Goal: Task Accomplishment & Management: Complete application form

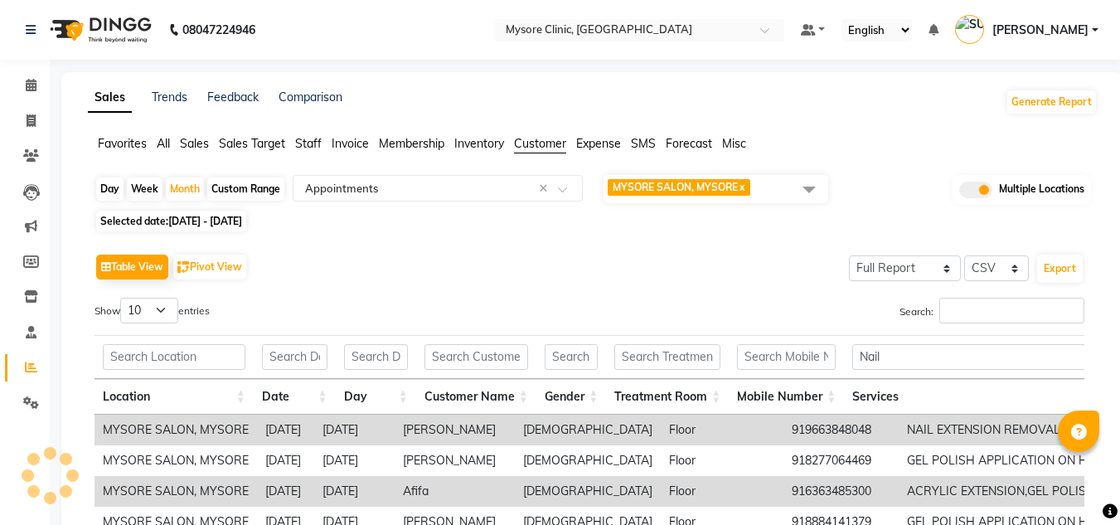
select select "full_report"
select select "csv"
click at [801, 186] on span at bounding box center [808, 188] width 33 height 31
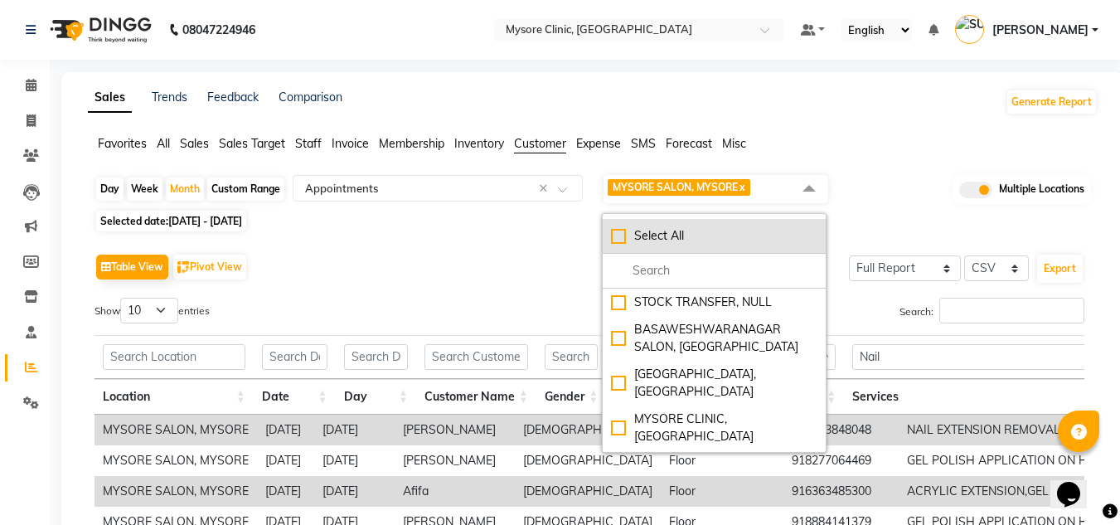
click at [623, 237] on div "Select All" at bounding box center [714, 235] width 206 height 17
checkbox input "true"
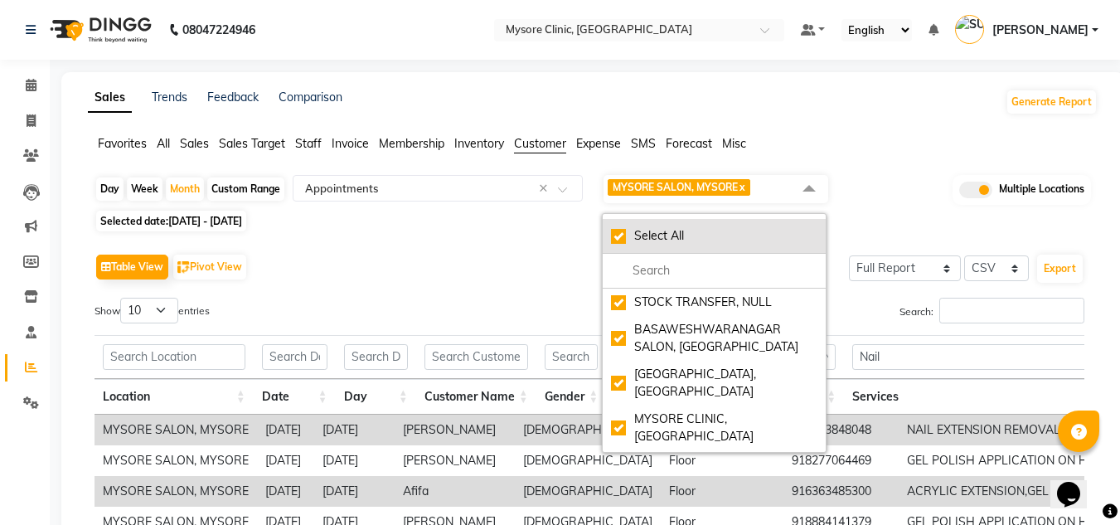
checkbox input "true"
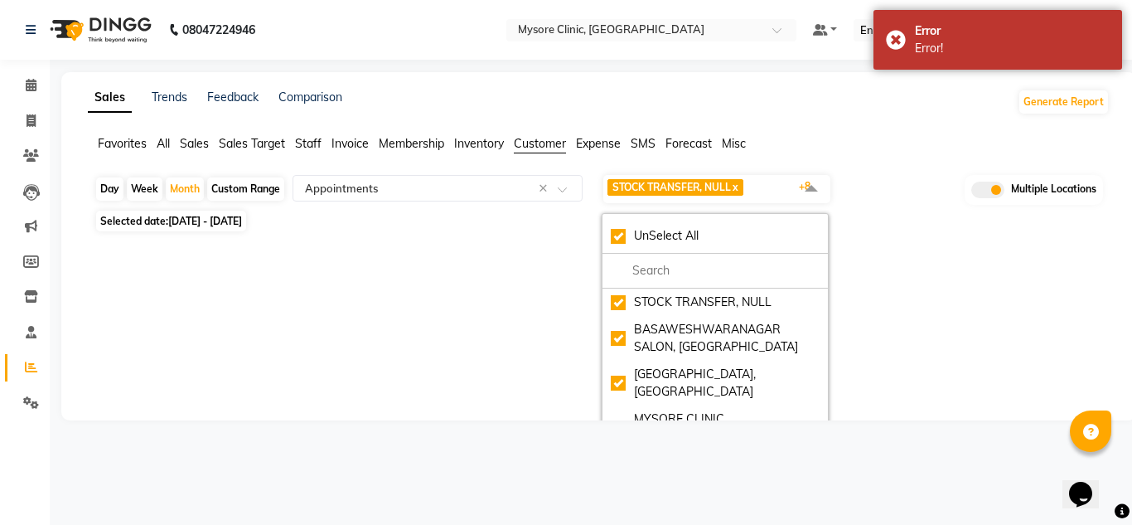
click at [187, 214] on span "Selected date: 01-08-2025 - 31-08-2025" at bounding box center [171, 221] width 150 height 21
select select "8"
select select "2025"
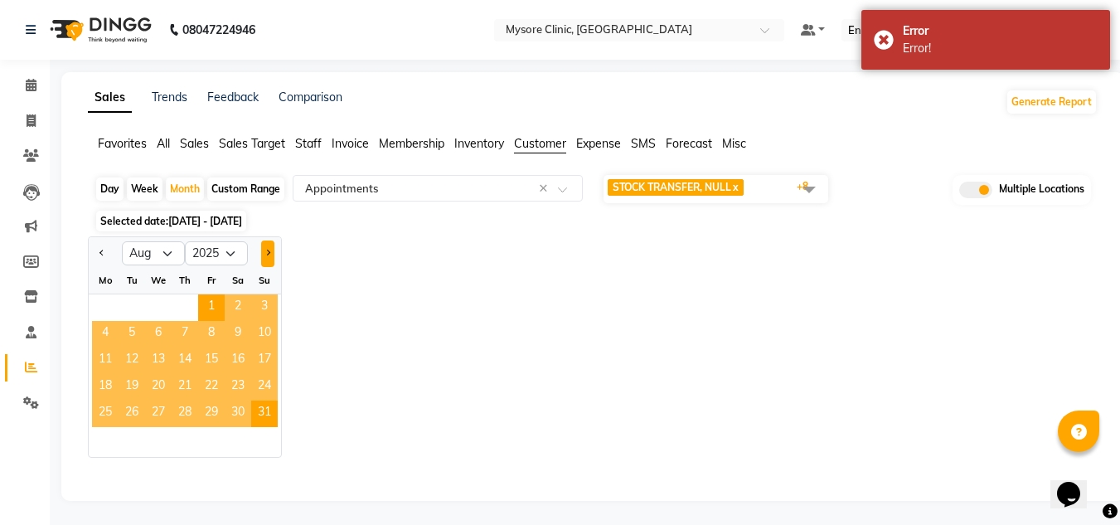
click at [265, 251] on span "Next month" at bounding box center [267, 253] width 6 height 6
select select "9"
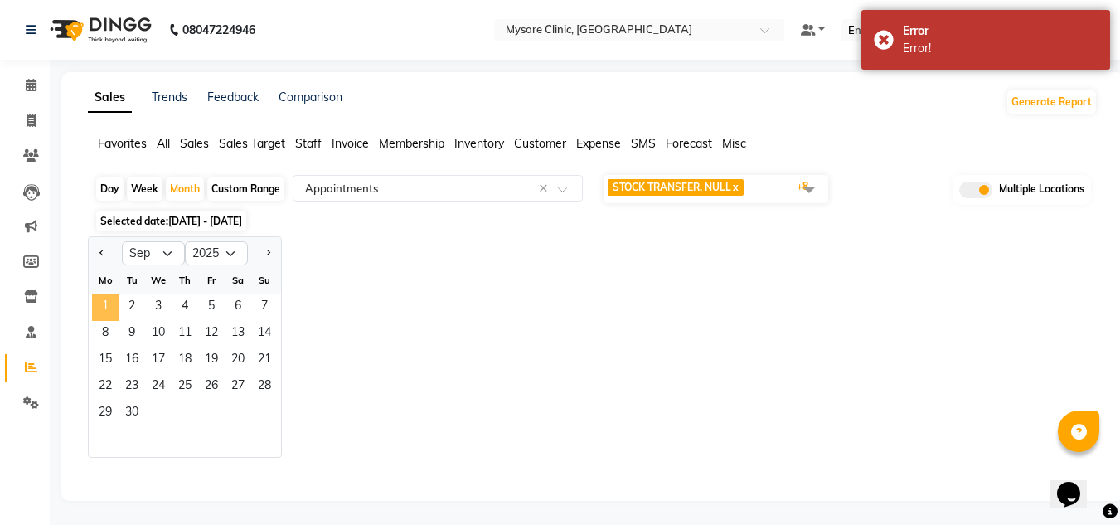
click at [99, 310] on span "1" at bounding box center [105, 307] width 27 height 27
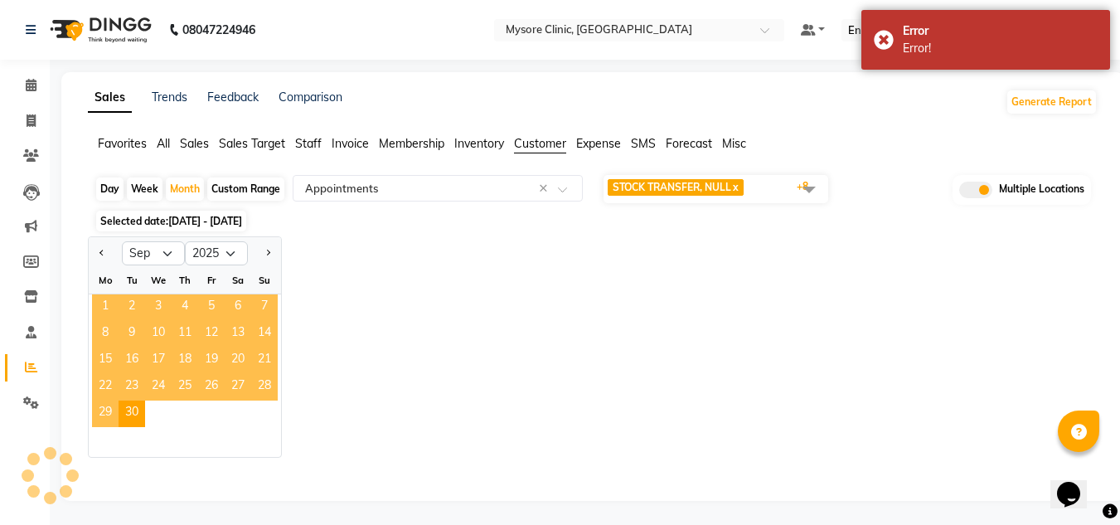
select select "full_report"
select select "csv"
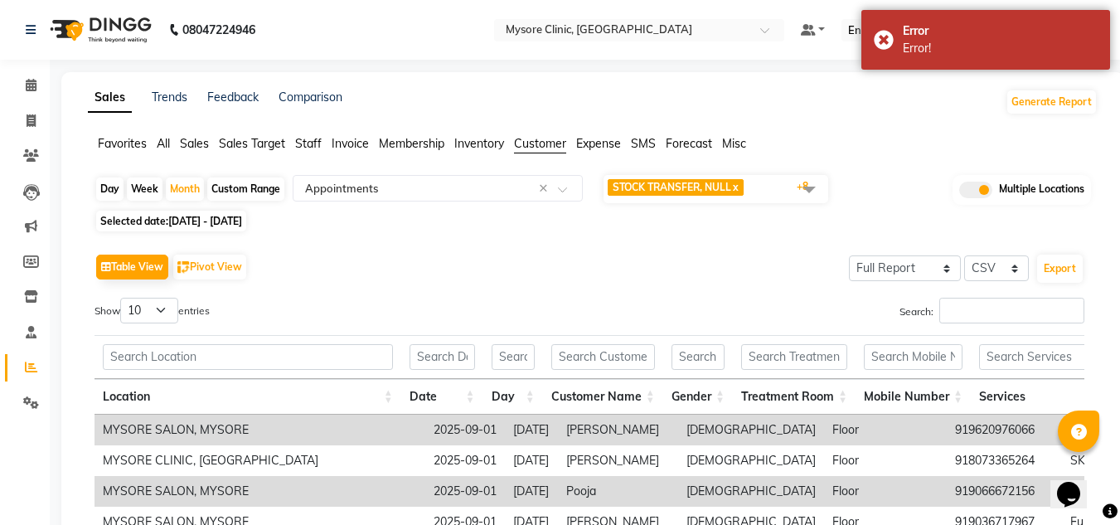
click at [798, 193] on span at bounding box center [808, 188] width 33 height 31
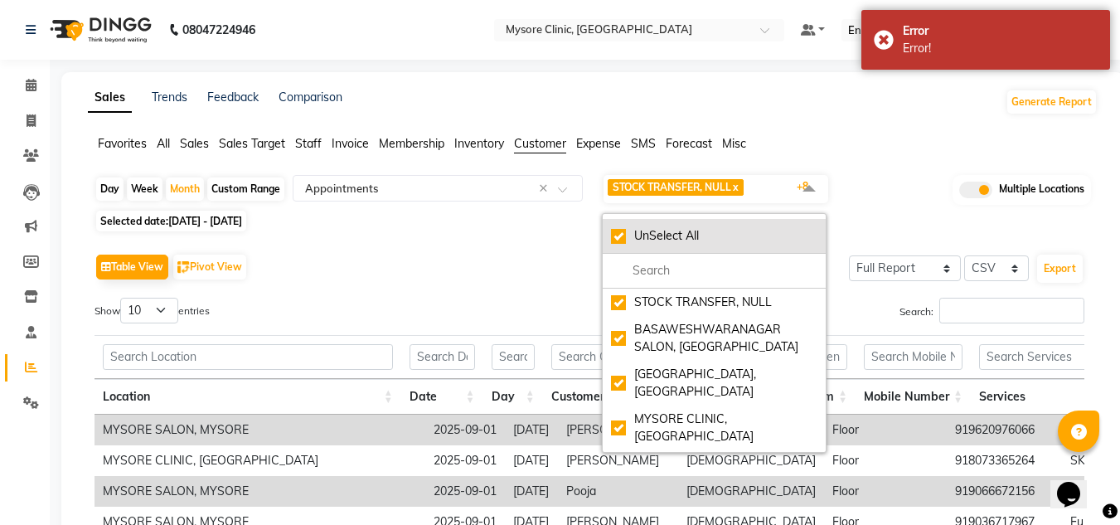
click at [619, 235] on div "UnSelect All" at bounding box center [714, 235] width 206 height 17
checkbox input "false"
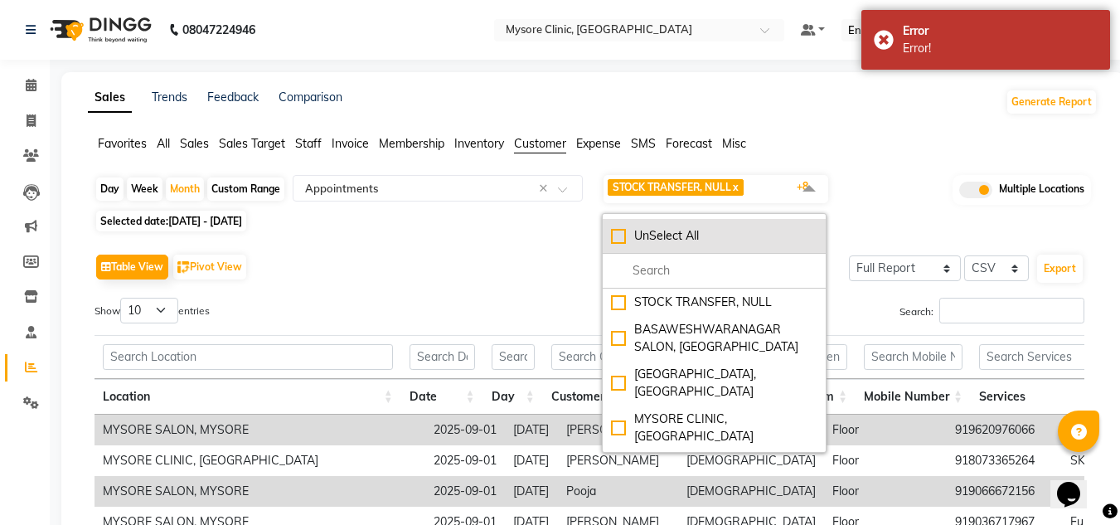
checkbox input "false"
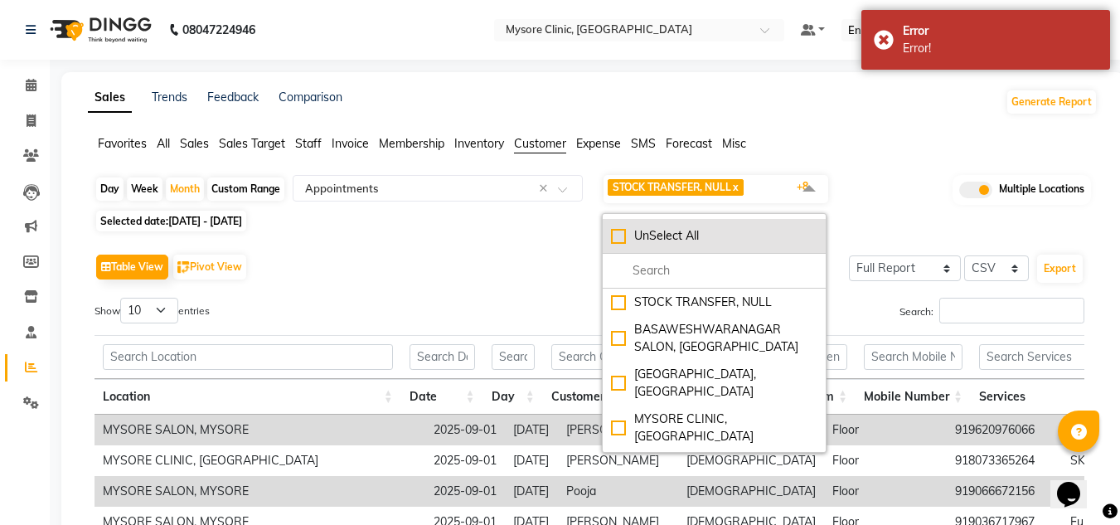
checkbox input "false"
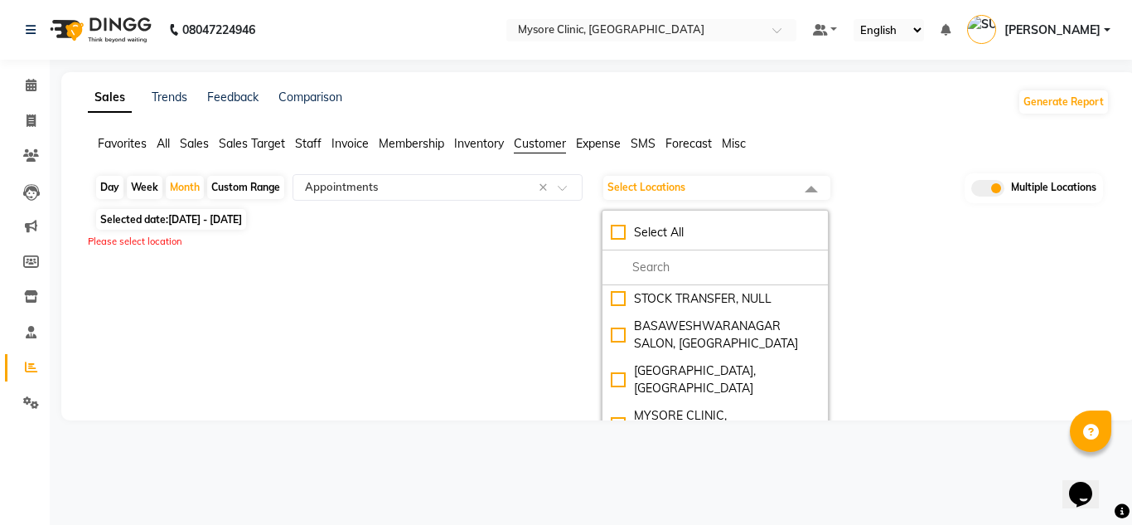
checkbox input "true"
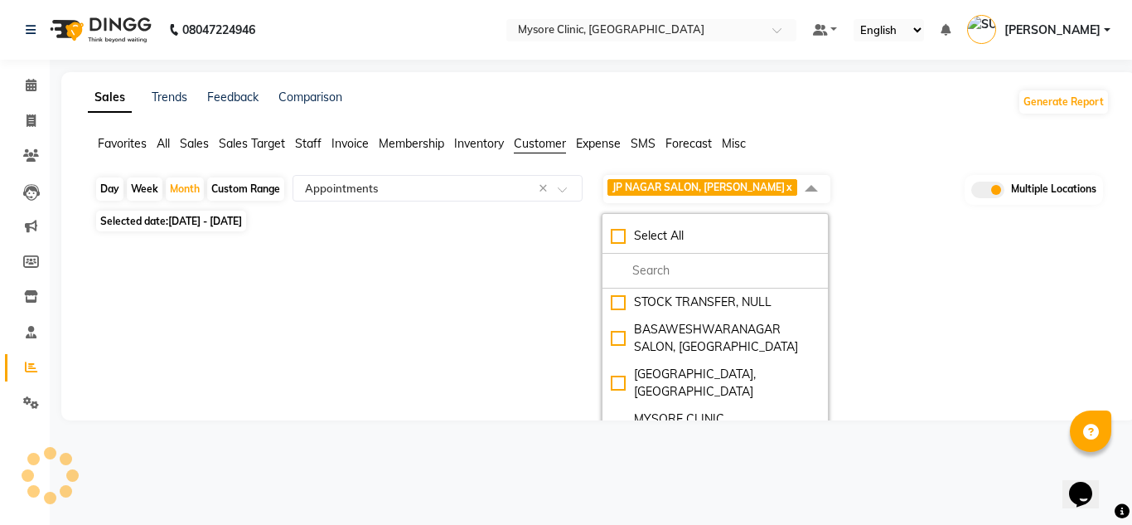
select select "full_report"
select select "csv"
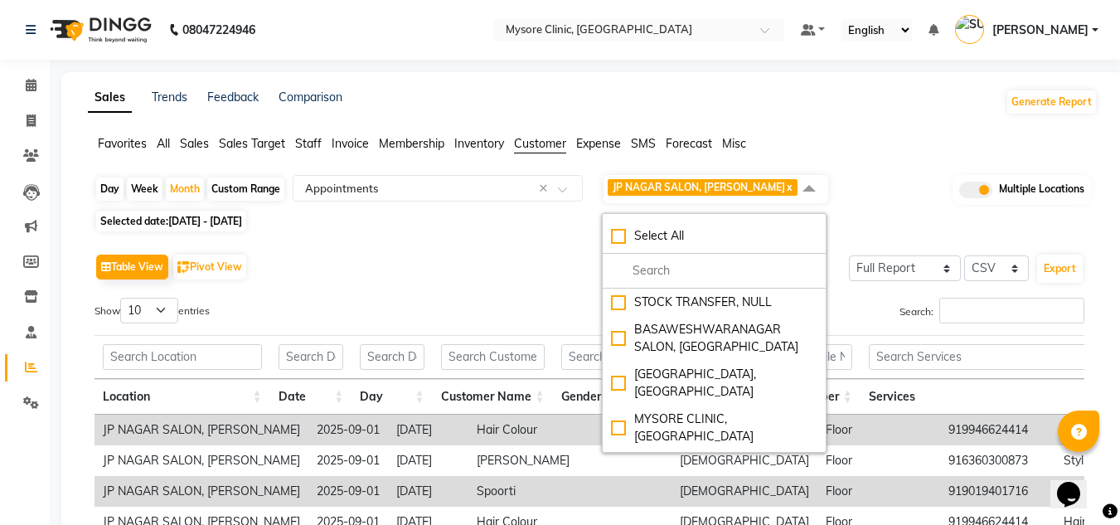
click at [502, 232] on div "Day Week Month Custom Range Select Report Type × Appointments × JP NAGAR SALON,…" at bounding box center [593, 489] width 1010 height 632
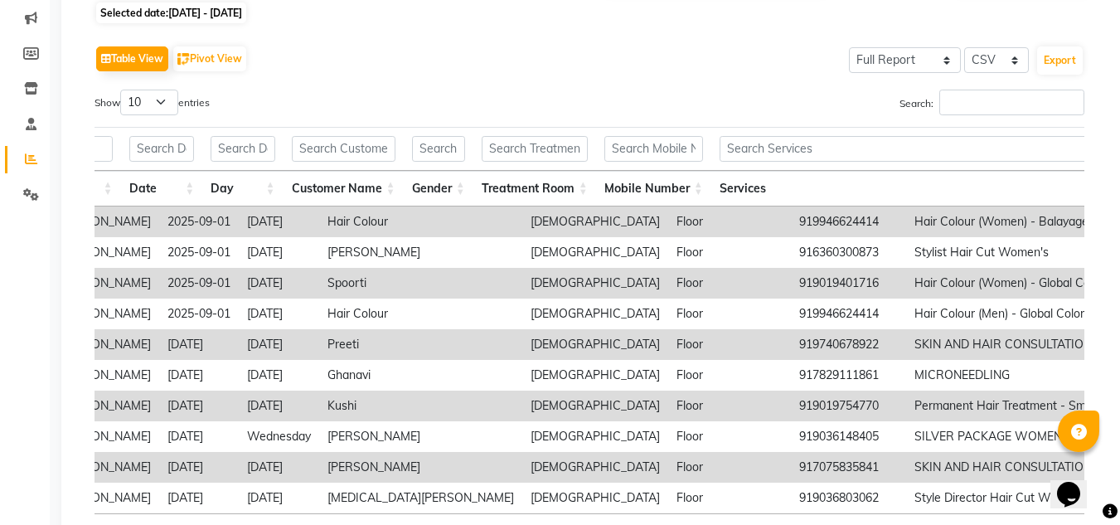
scroll to position [0, 196]
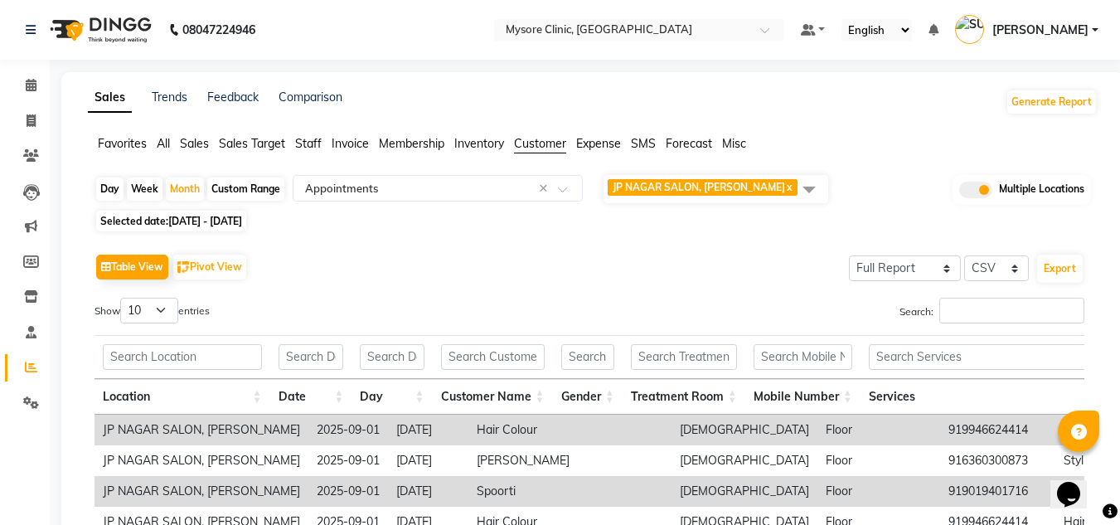
click at [166, 220] on span "Selected date: 01-09-2025 - 30-09-2025" at bounding box center [171, 221] width 150 height 21
select select "9"
select select "2025"
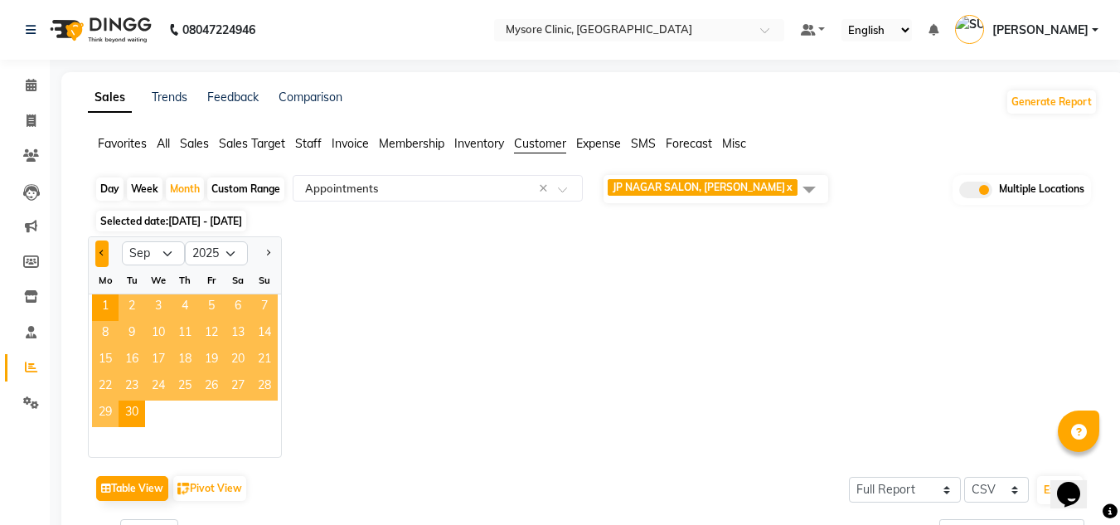
click at [101, 252] on span "Previous month" at bounding box center [102, 253] width 6 height 6
select select "8"
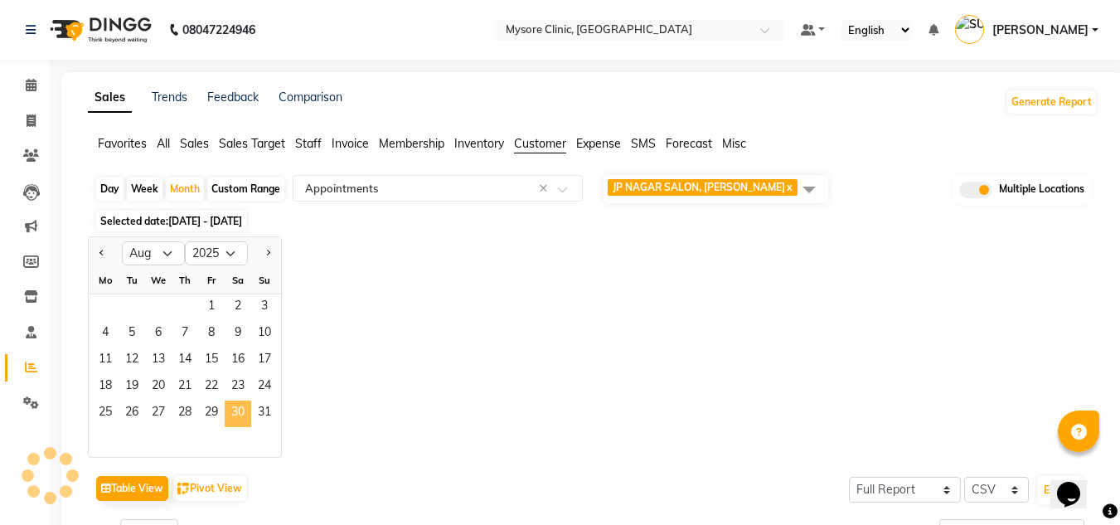
click at [237, 411] on span "30" at bounding box center [238, 413] width 27 height 27
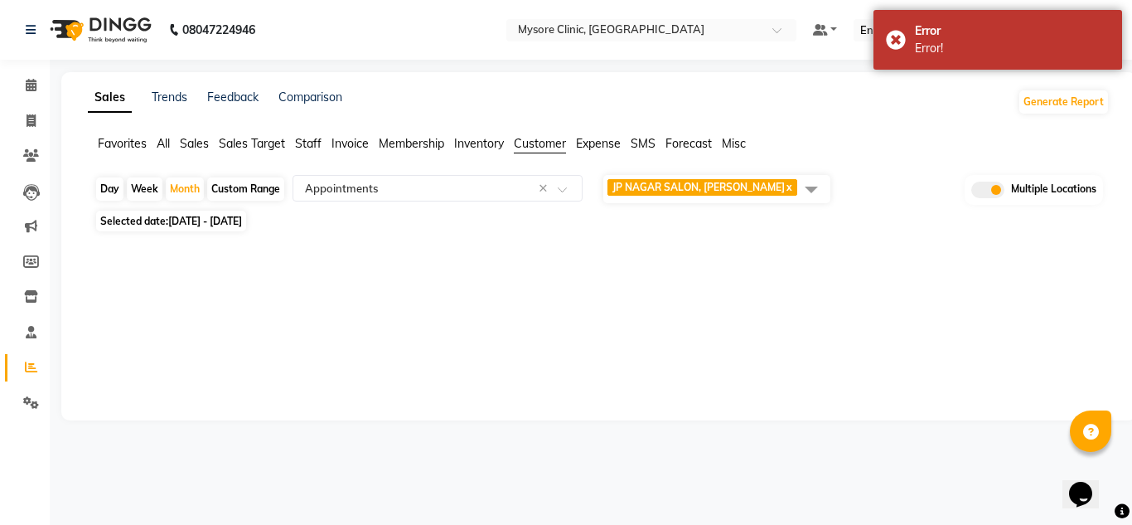
click at [242, 225] on span "01-08-2025 - 31-08-2025" at bounding box center [205, 221] width 74 height 12
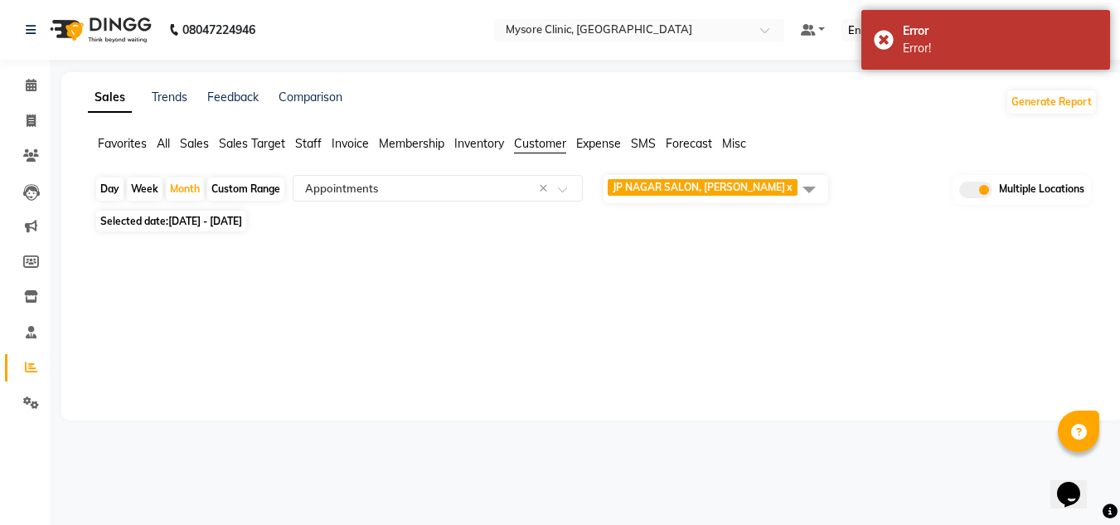
select select "8"
select select "2025"
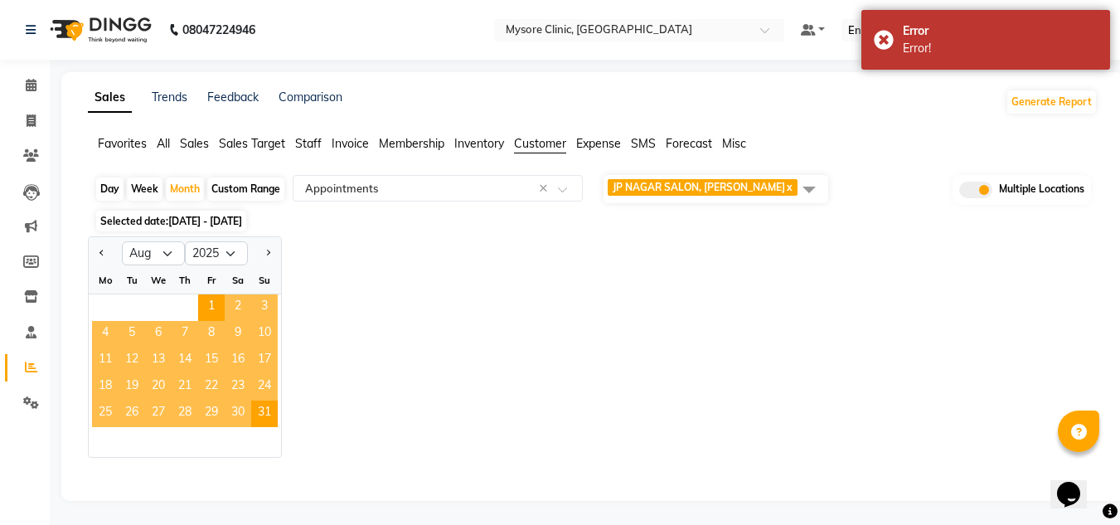
click at [228, 180] on div "Custom Range" at bounding box center [245, 188] width 77 height 23
select select "8"
select select "2025"
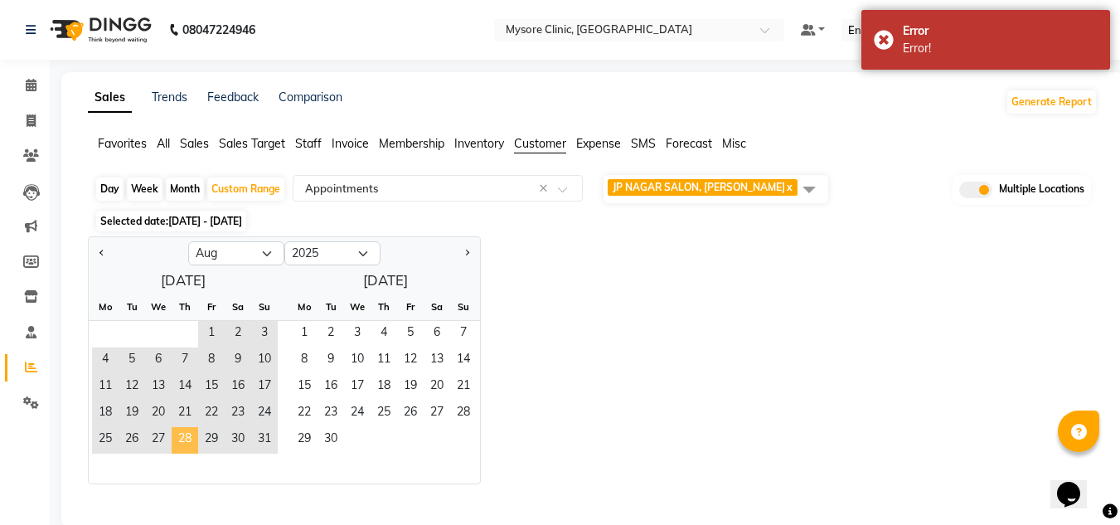
click at [187, 440] on span "28" at bounding box center [185, 440] width 27 height 27
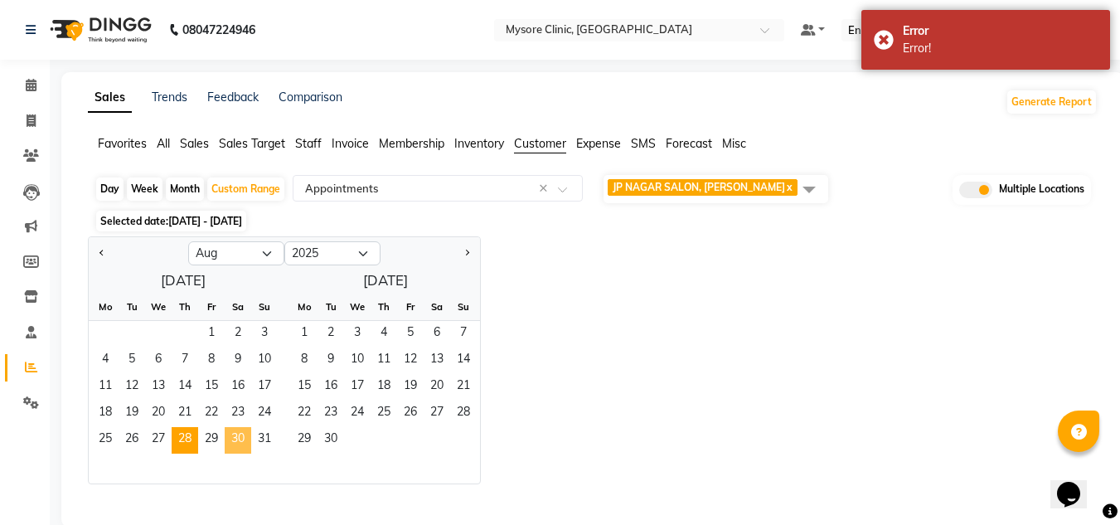
click at [232, 439] on span "30" at bounding box center [238, 440] width 27 height 27
select select "full_report"
select select "csv"
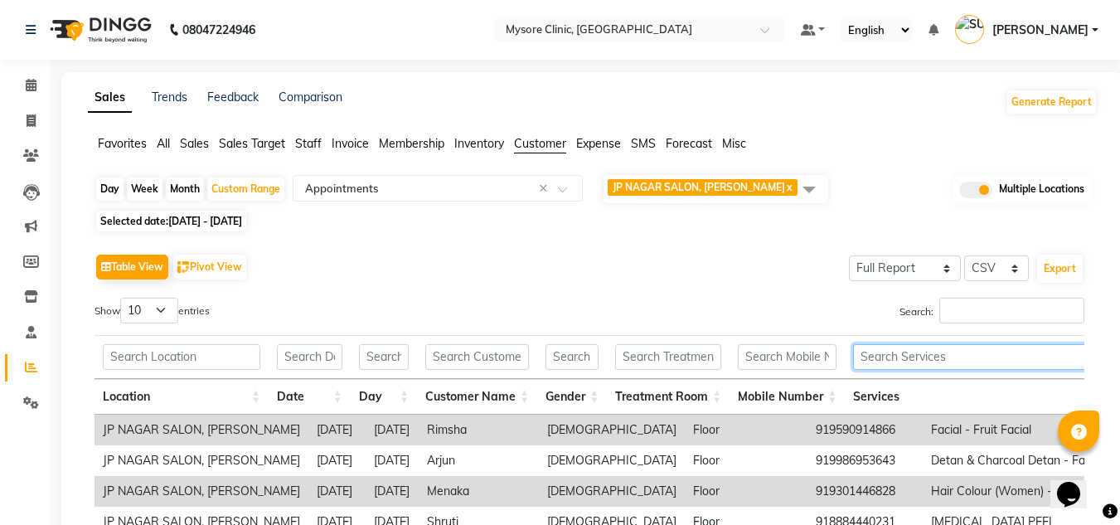
click at [1028, 362] on input "text" at bounding box center [1072, 357] width 439 height 26
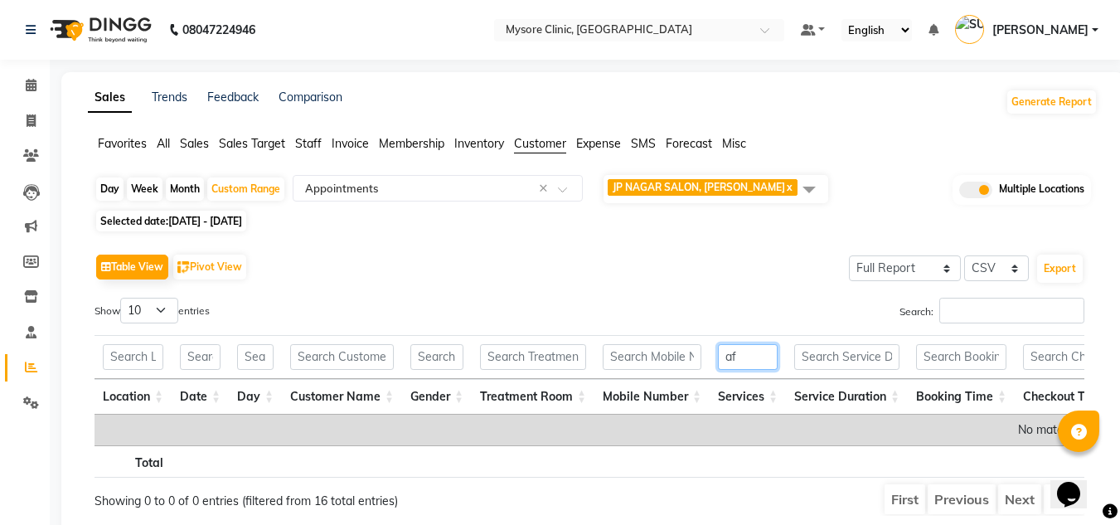
type input "a"
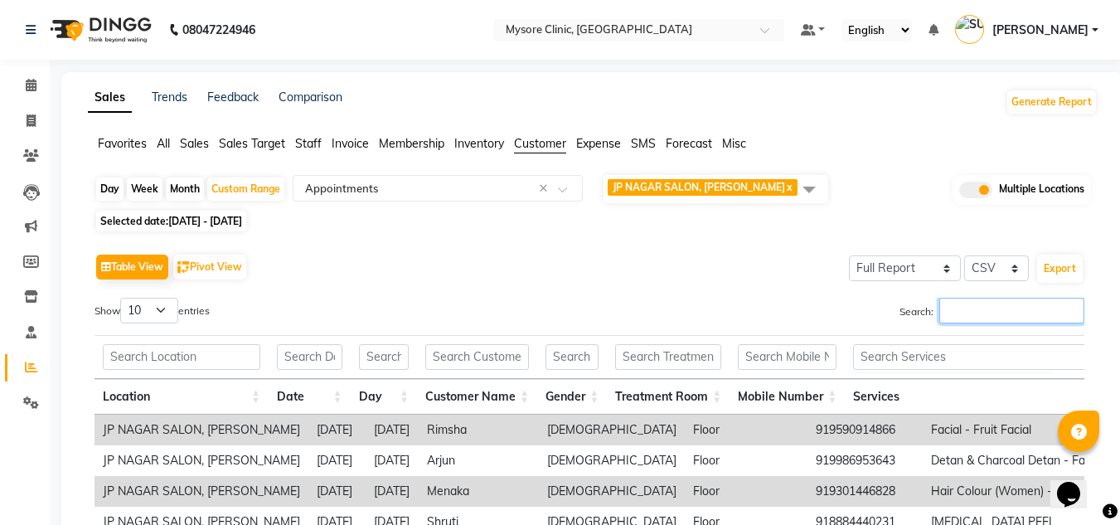
click at [1030, 317] on input "Search:" at bounding box center [1011, 311] width 145 height 26
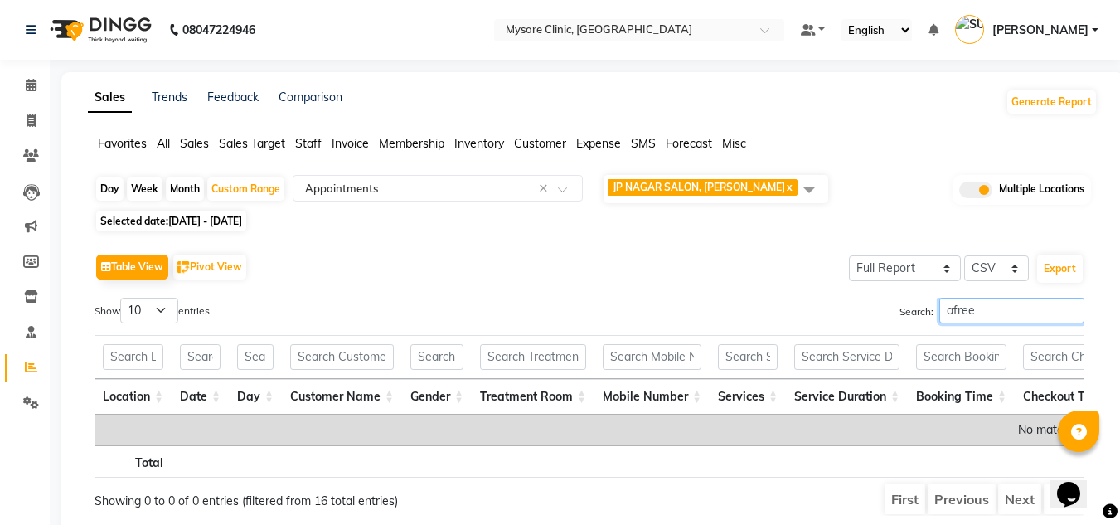
type input "afreen"
click at [1073, 313] on input "afreen" at bounding box center [1011, 311] width 145 height 26
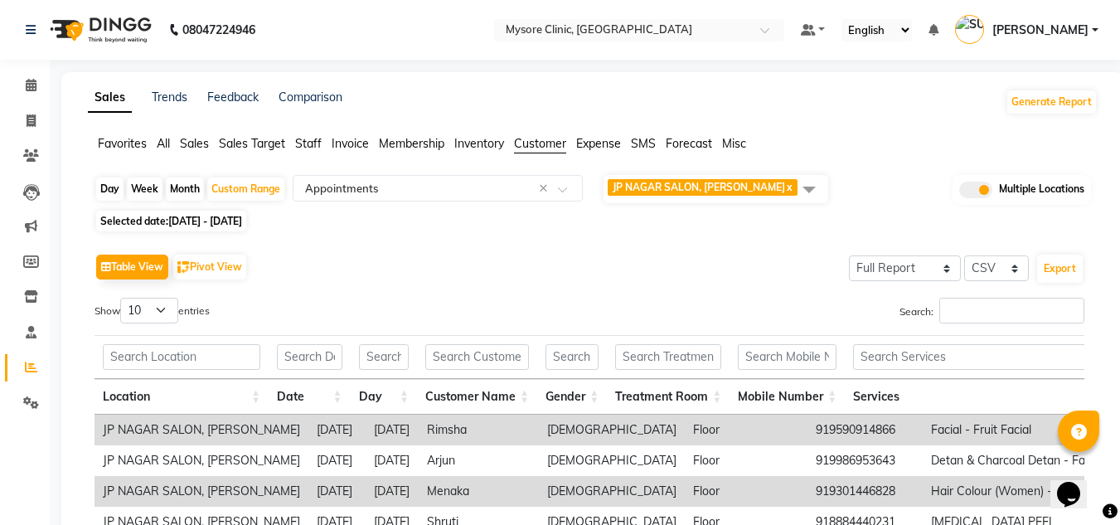
click at [172, 227] on span "Selected date: 28-08-2025 - 30-08-2025" at bounding box center [171, 221] width 150 height 21
select select "8"
select select "2025"
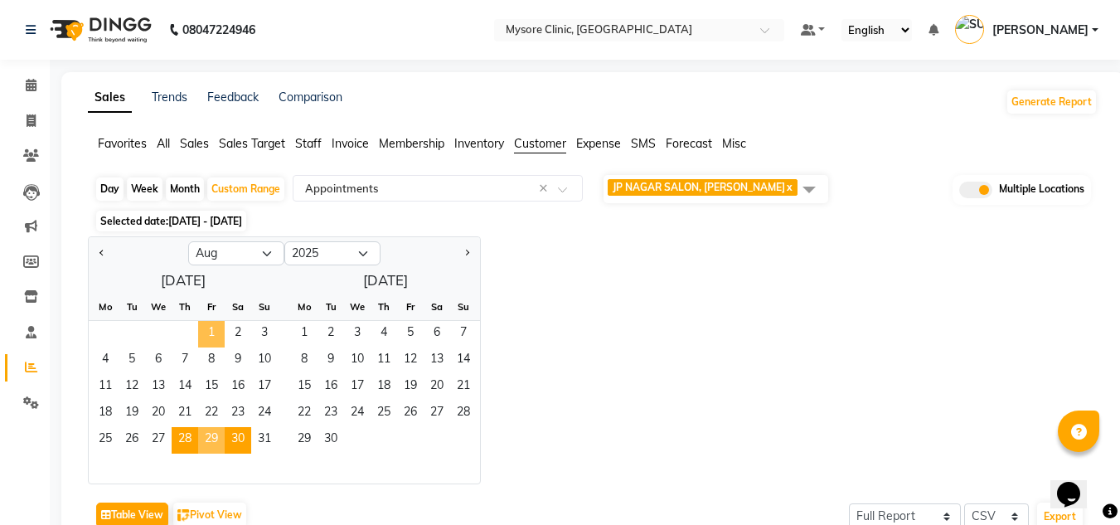
click at [209, 335] on span "1" at bounding box center [211, 334] width 27 height 27
click at [269, 440] on span "31" at bounding box center [264, 440] width 27 height 27
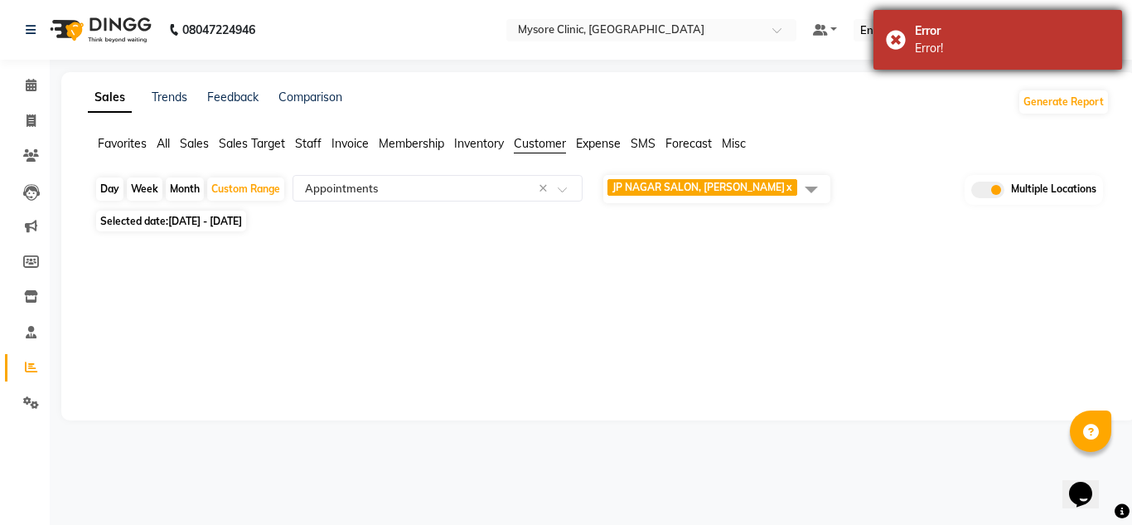
click at [903, 50] on div "Error Error!" at bounding box center [998, 40] width 249 height 60
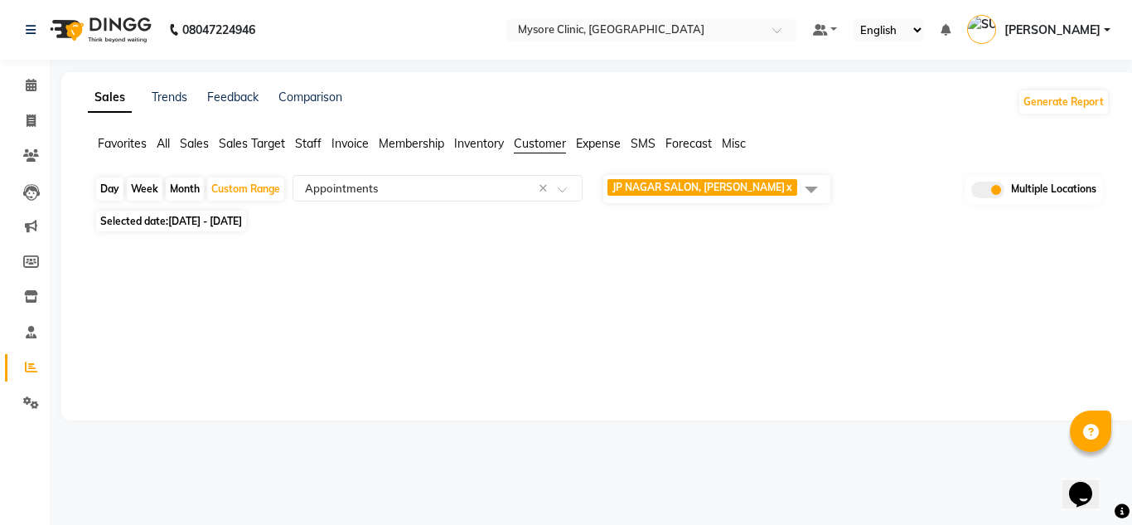
click at [714, 187] on span "JP NAGAR SALON, J. P. Nagar" at bounding box center [699, 187] width 172 height 12
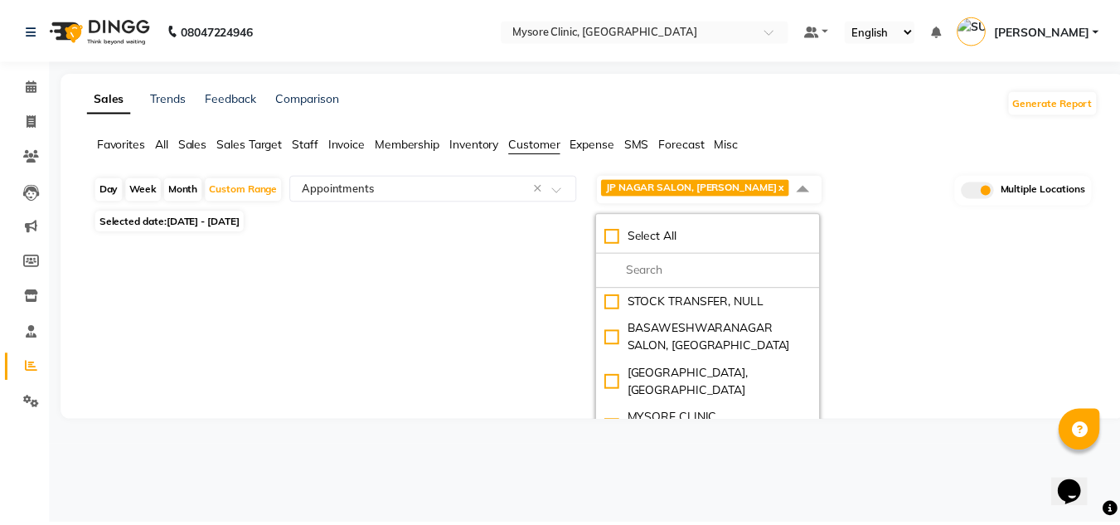
scroll to position [0, 0]
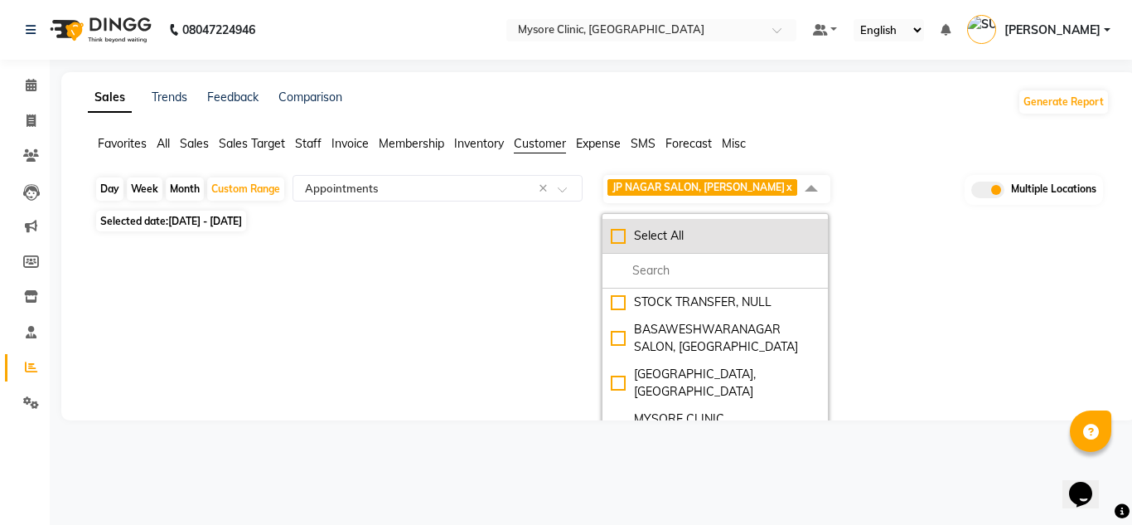
click at [625, 237] on div "Select All" at bounding box center [715, 235] width 209 height 17
checkbox input "true"
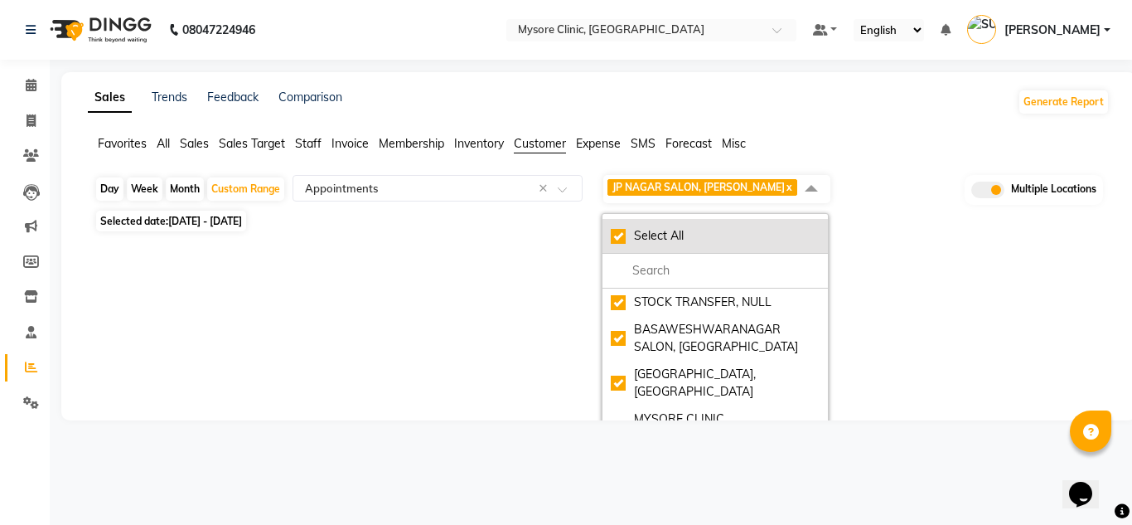
checkbox input "true"
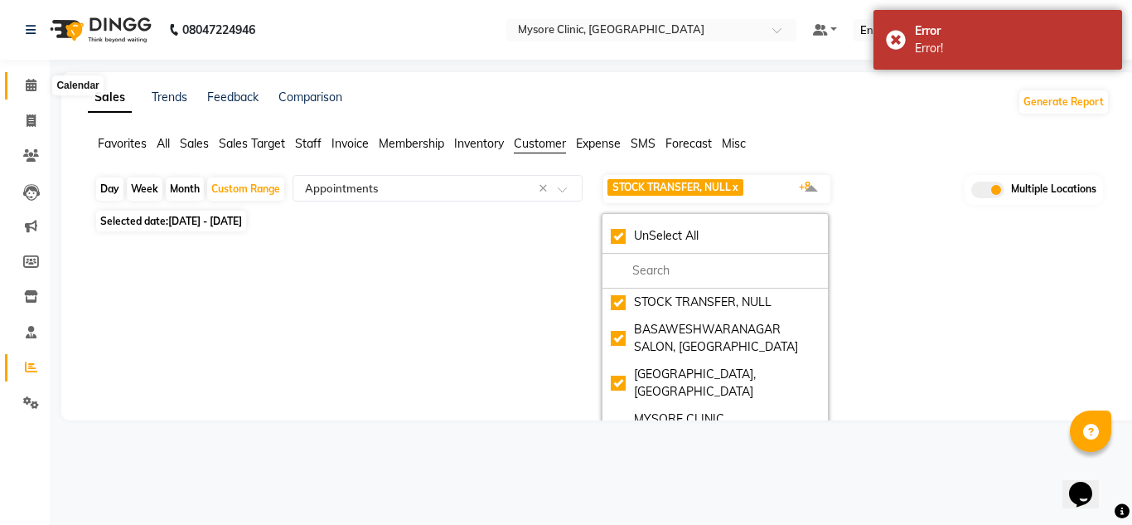
click at [37, 90] on span at bounding box center [31, 85] width 29 height 19
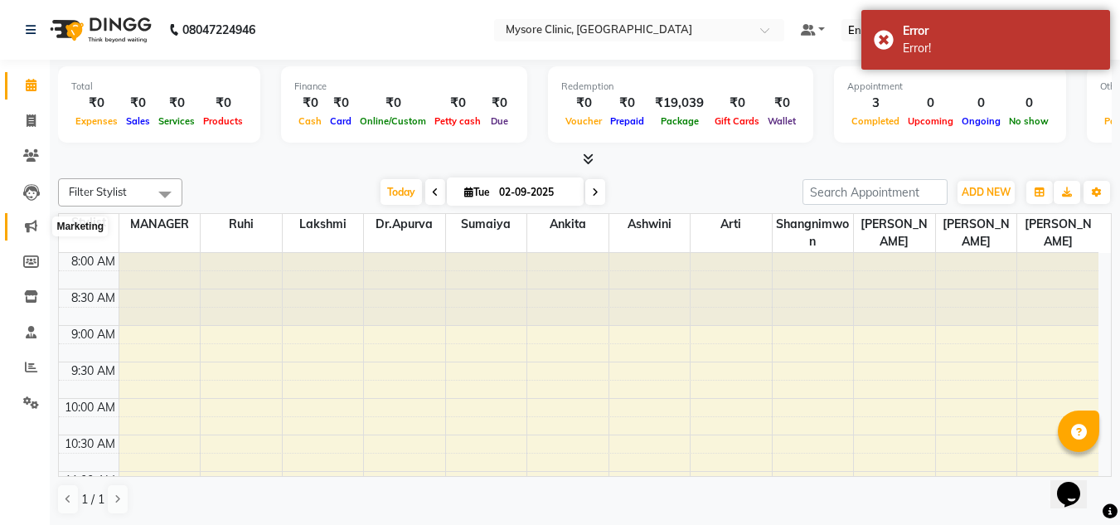
click at [28, 233] on span at bounding box center [31, 226] width 29 height 19
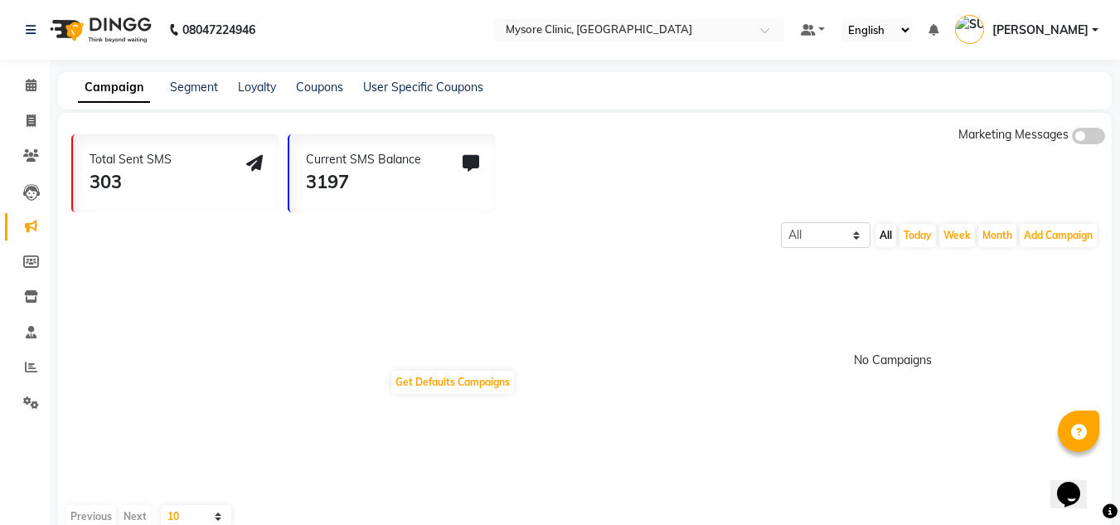
click at [1090, 135] on span at bounding box center [1088, 136] width 33 height 17
click at [1072, 138] on input "checkbox" at bounding box center [1072, 138] width 0 height 0
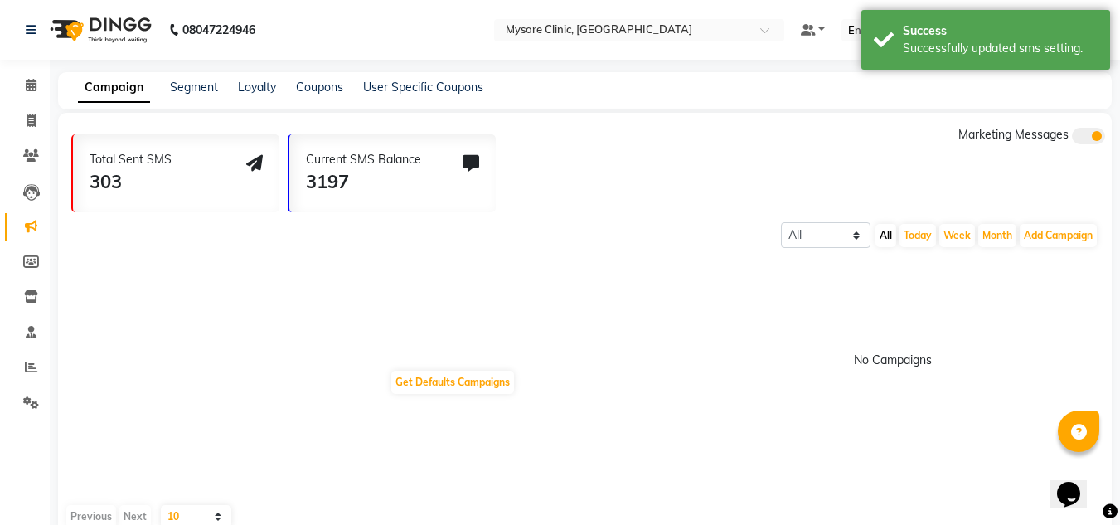
click at [1090, 135] on span at bounding box center [1088, 136] width 33 height 17
click at [1072, 138] on input "checkbox" at bounding box center [1072, 138] width 0 height 0
click at [185, 90] on link "Segment" at bounding box center [194, 87] width 48 height 15
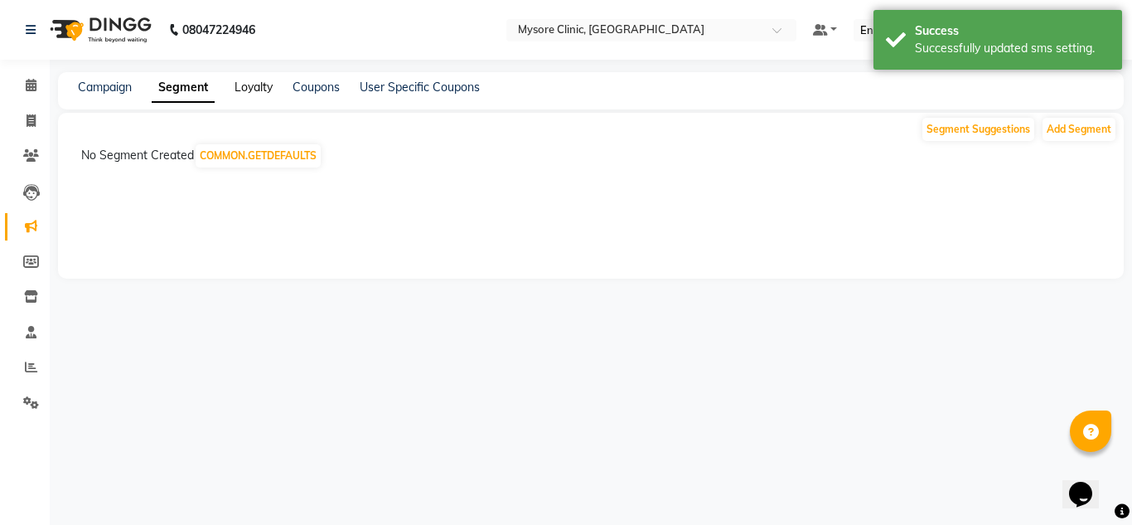
click at [251, 91] on link "Loyalty" at bounding box center [254, 87] width 38 height 15
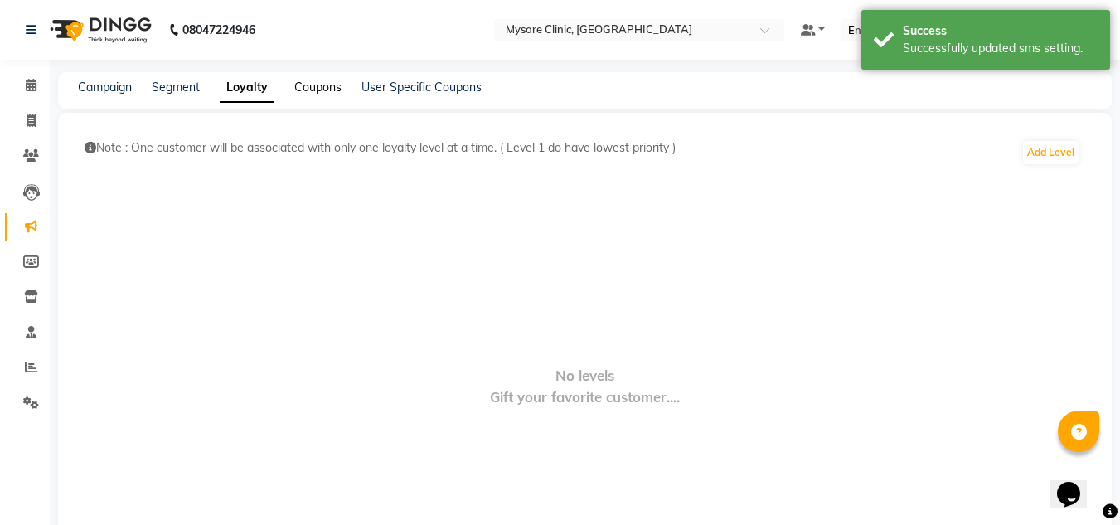
click at [314, 89] on link "Coupons" at bounding box center [317, 87] width 47 height 15
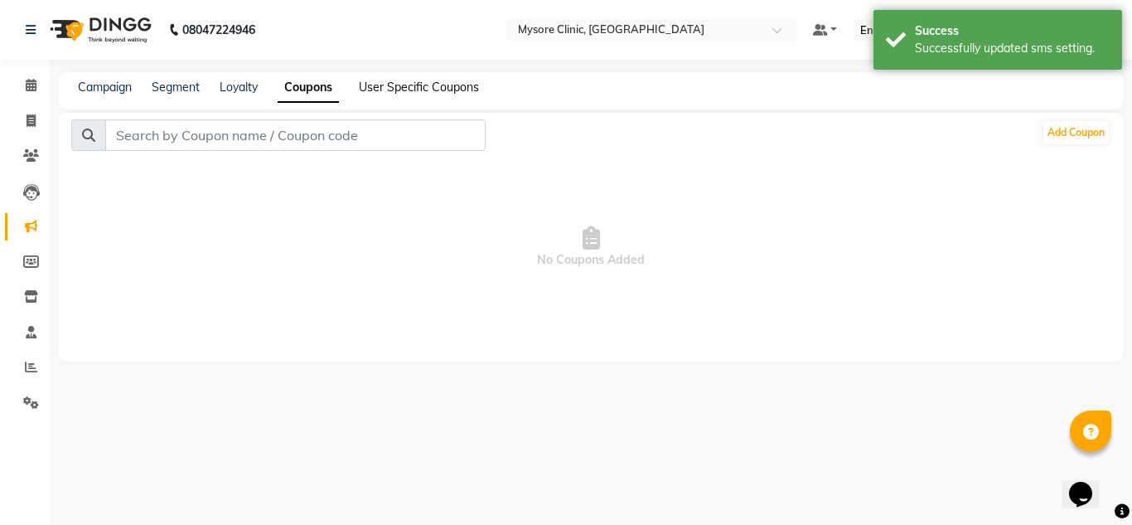
click at [385, 90] on link "User Specific Coupons" at bounding box center [419, 87] width 120 height 15
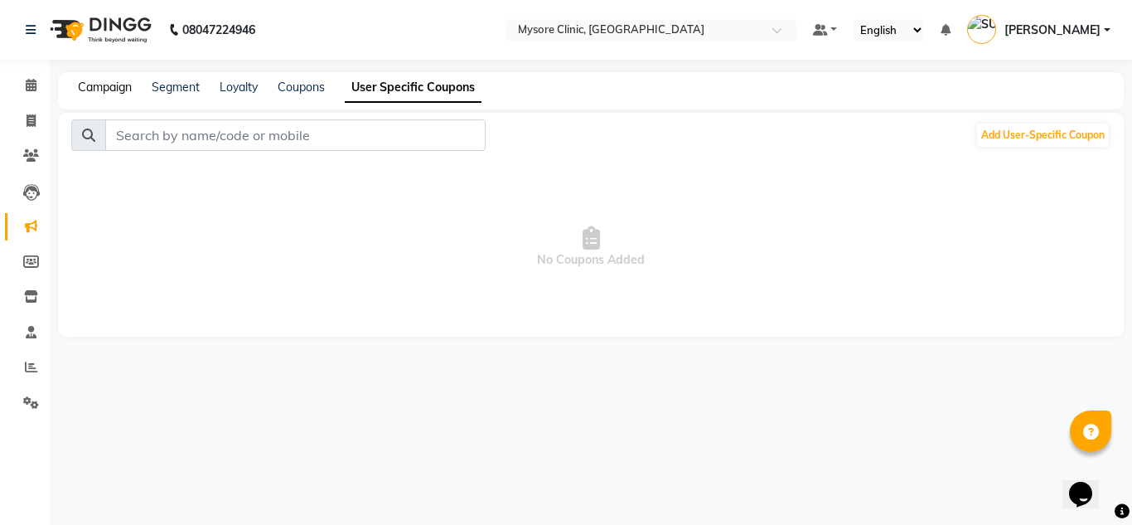
click at [112, 92] on link "Campaign" at bounding box center [105, 87] width 54 height 15
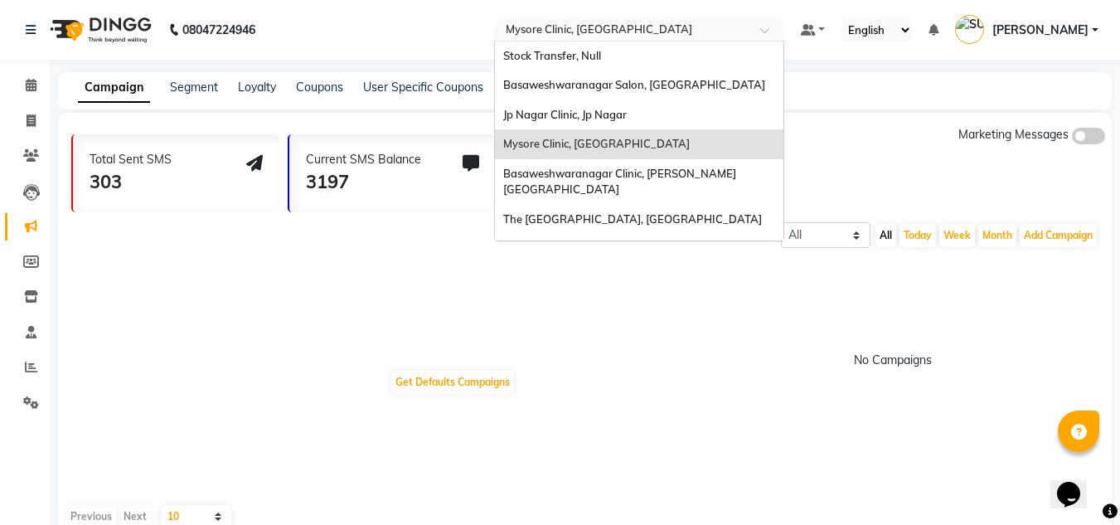
click at [672, 25] on input "text" at bounding box center [622, 31] width 240 height 17
click at [627, 118] on span "Jp Nagar Clinic, Jp Nagar" at bounding box center [565, 114] width 124 height 13
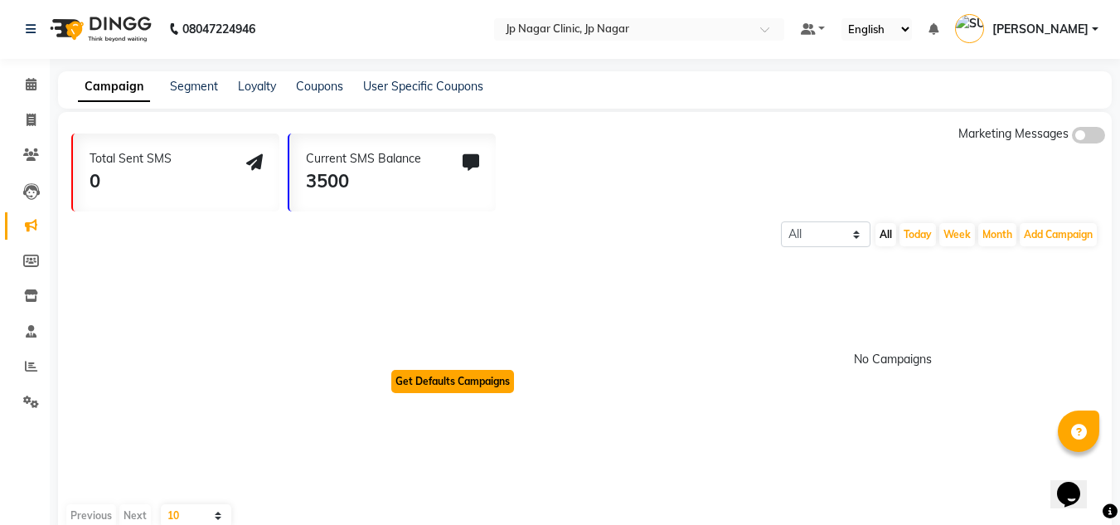
click at [495, 384] on button "Get Defaults Campaigns" at bounding box center [452, 381] width 123 height 23
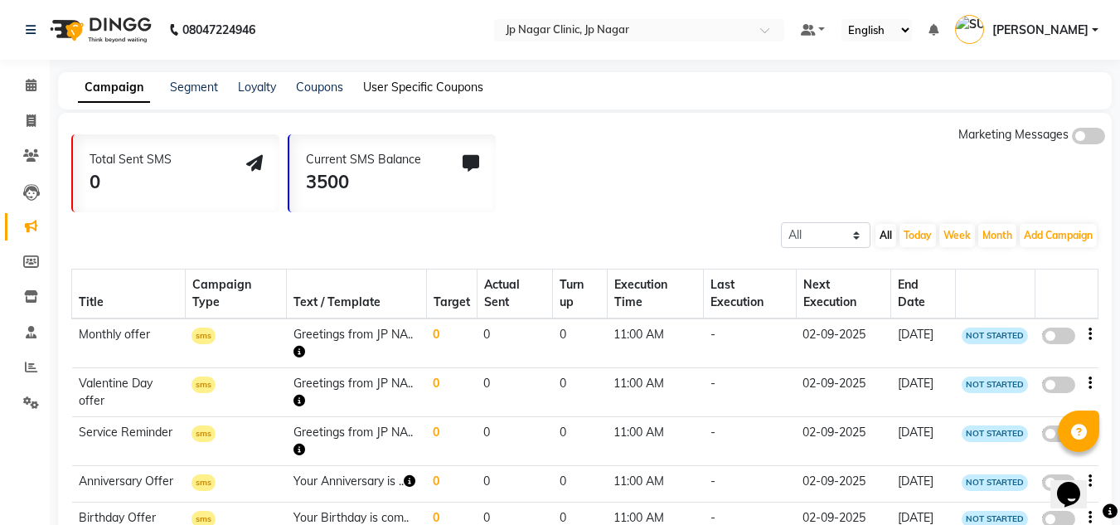
click at [415, 90] on link "User Specific Coupons" at bounding box center [423, 87] width 120 height 15
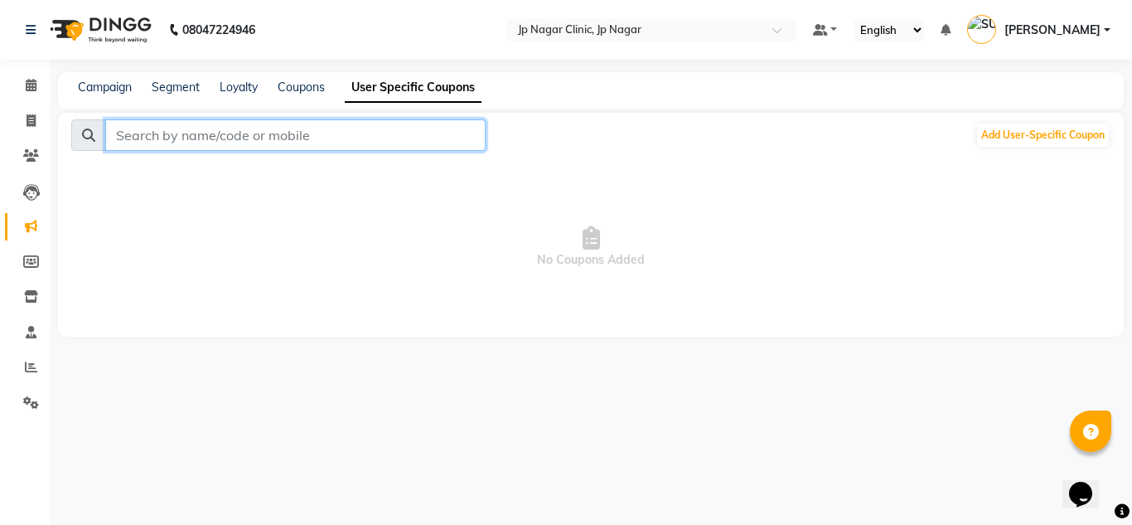
click at [342, 133] on input "text" at bounding box center [295, 134] width 380 height 31
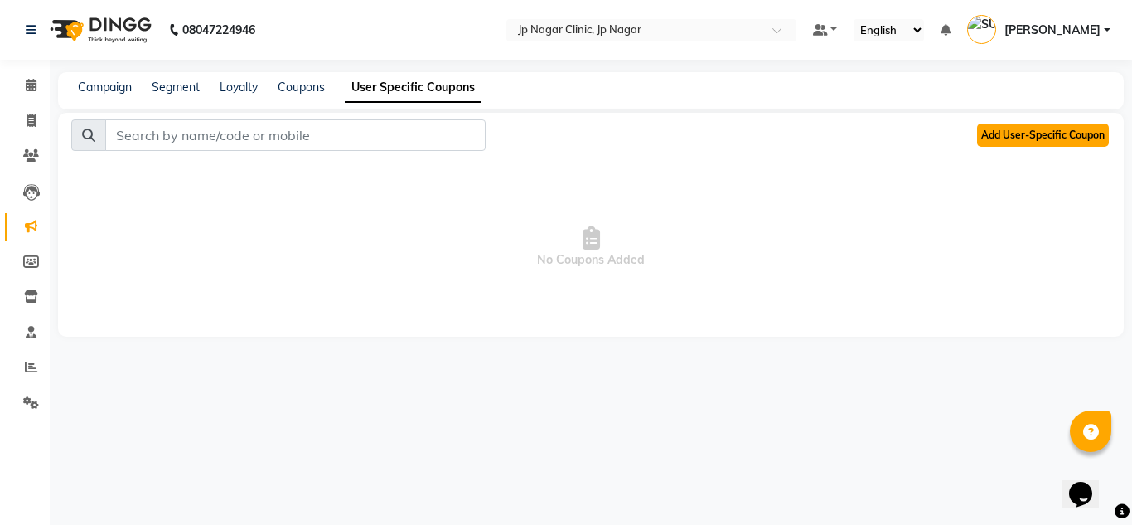
click at [1027, 143] on button "Add User-Specific Coupon" at bounding box center [1043, 135] width 132 height 23
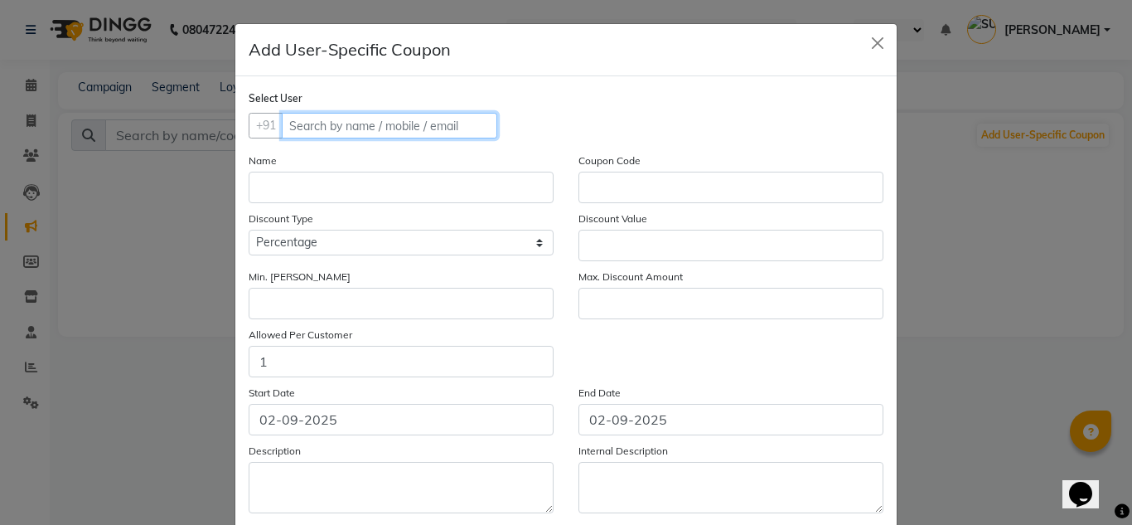
click at [425, 126] on input "text" at bounding box center [390, 126] width 216 height 26
click at [871, 48] on button "Close" at bounding box center [877, 43] width 25 height 25
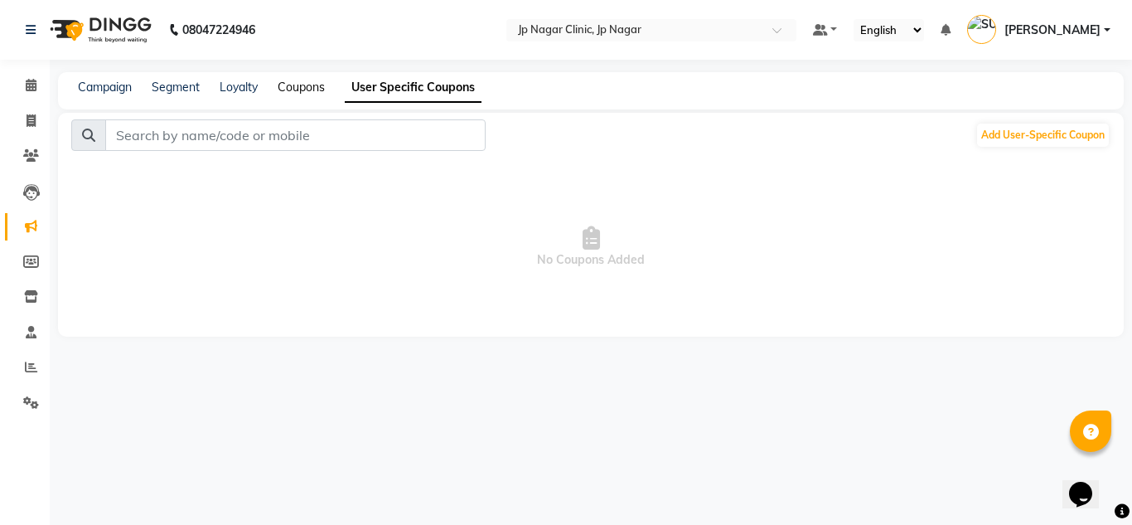
click at [303, 85] on link "Coupons" at bounding box center [301, 87] width 47 height 15
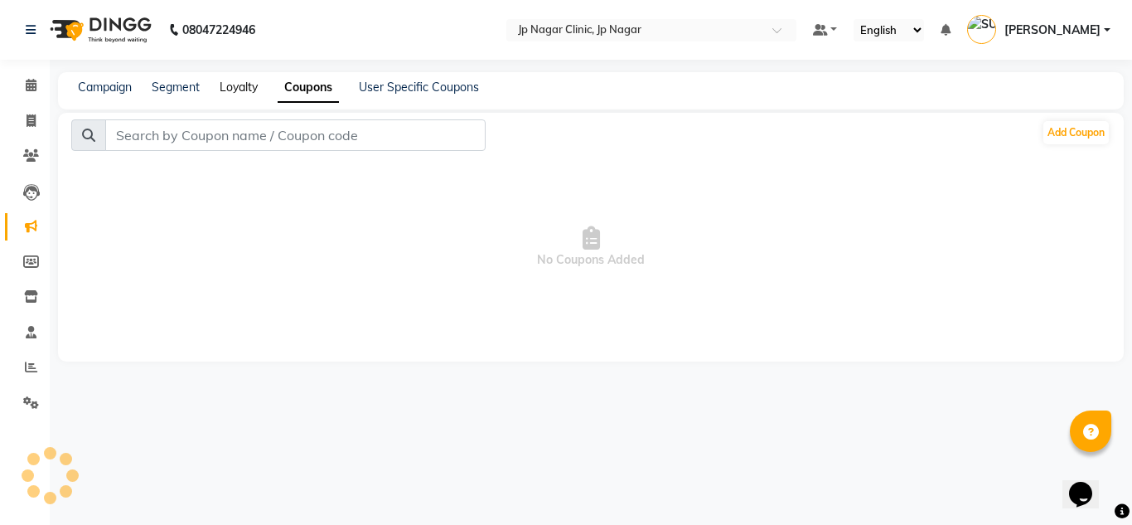
click at [222, 94] on link "Loyalty" at bounding box center [239, 87] width 38 height 15
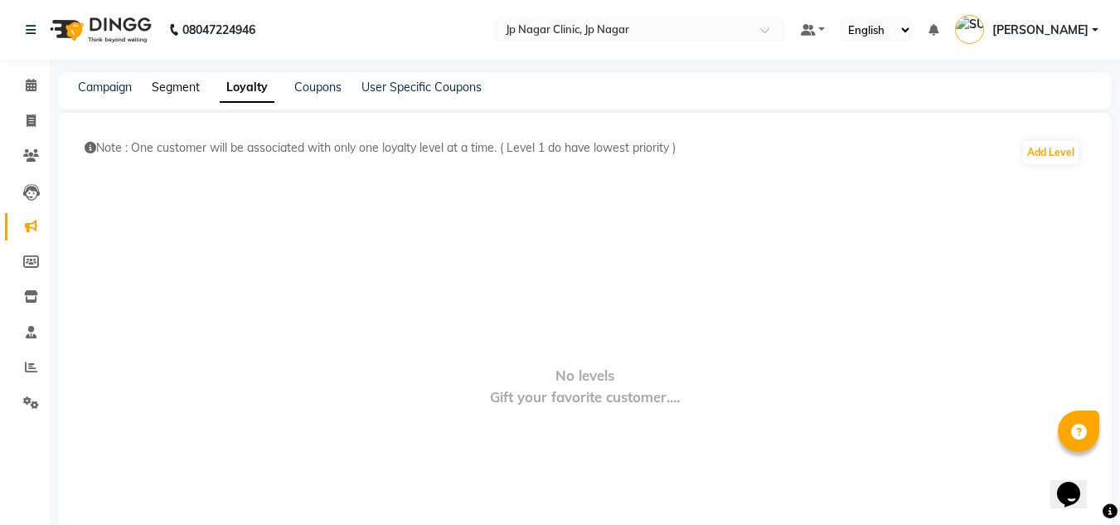
click at [172, 86] on link "Segment" at bounding box center [176, 87] width 48 height 15
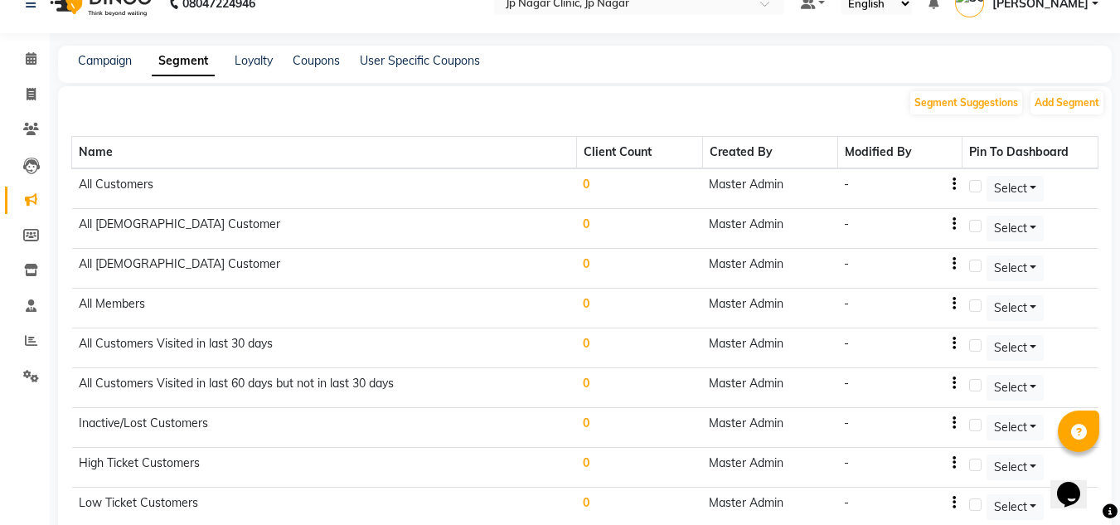
scroll to position [27, 0]
click at [1030, 193] on button "Select" at bounding box center [1015, 188] width 58 height 26
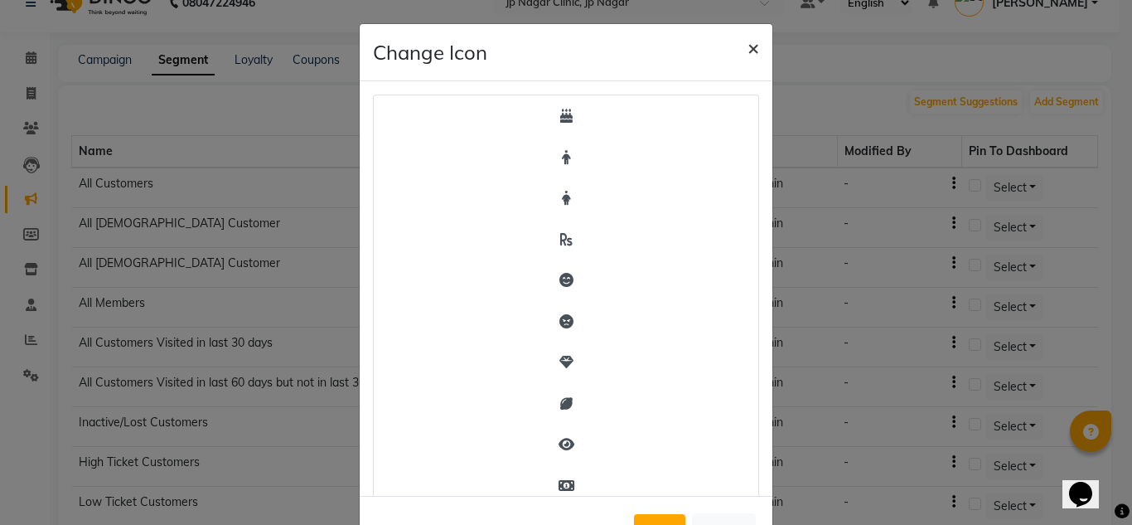
click at [739, 43] on button "×" at bounding box center [753, 47] width 38 height 46
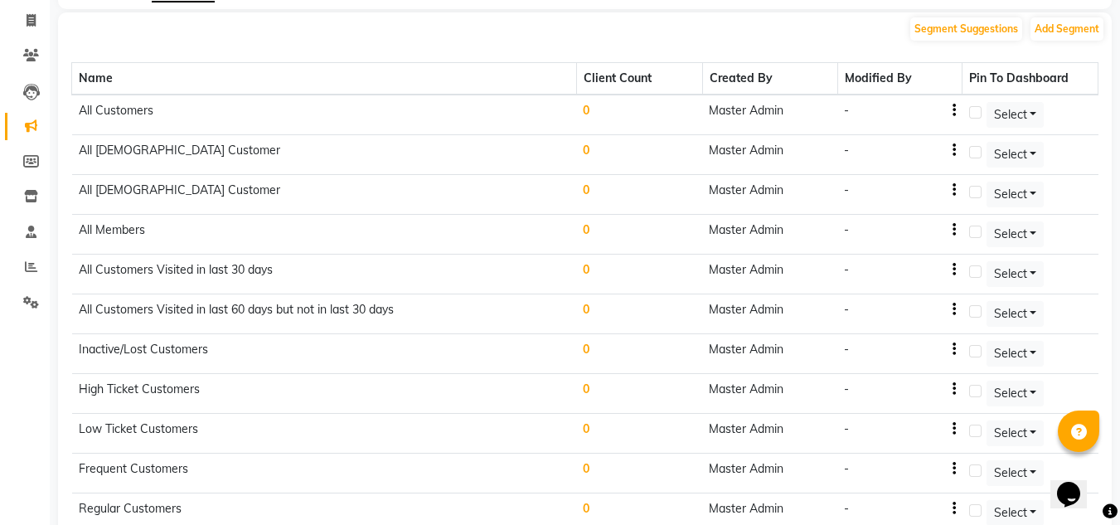
scroll to position [0, 0]
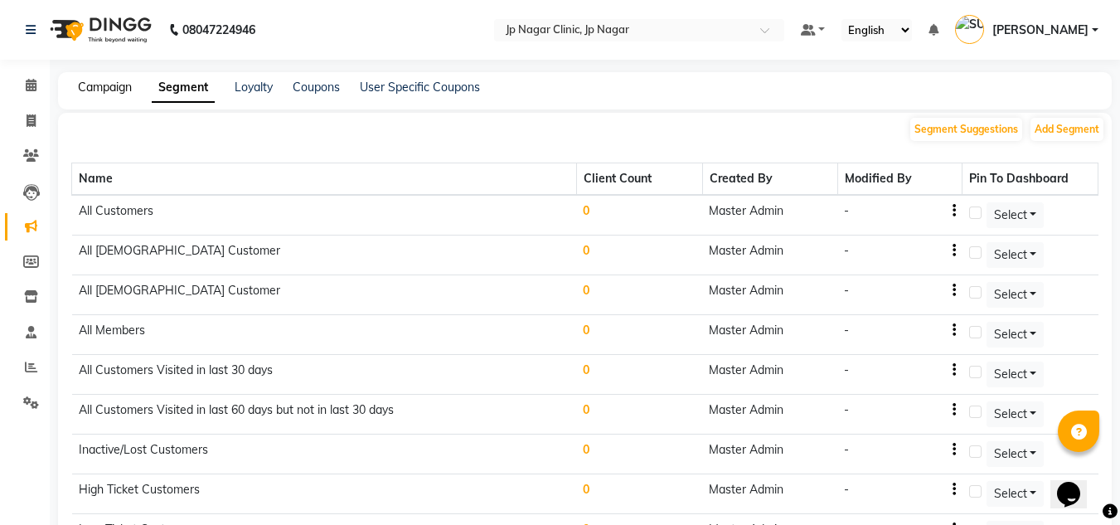
click at [122, 91] on link "Campaign" at bounding box center [105, 87] width 54 height 15
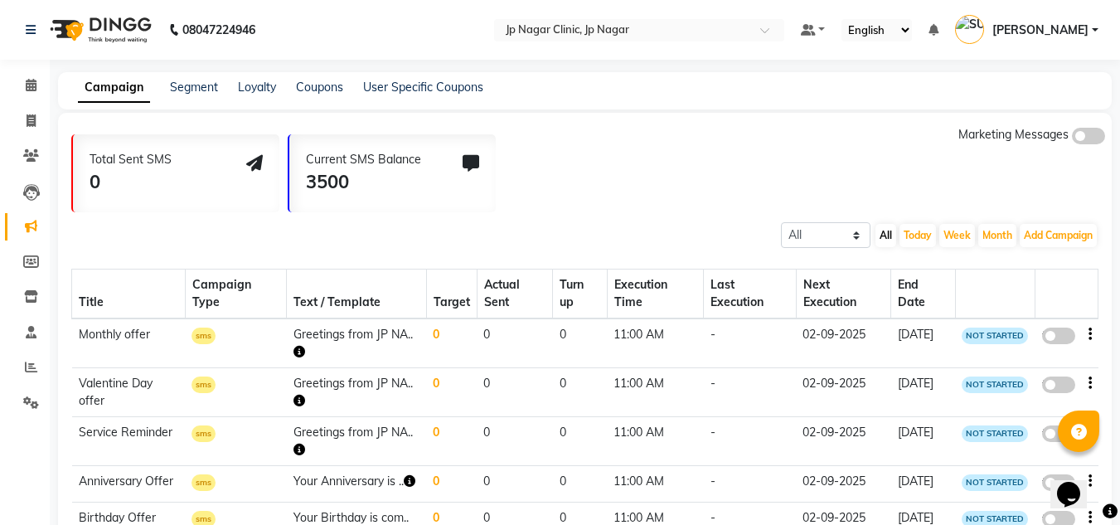
click at [1093, 134] on span at bounding box center [1088, 136] width 33 height 17
click at [1072, 138] on input "checkbox" at bounding box center [1072, 138] width 0 height 0
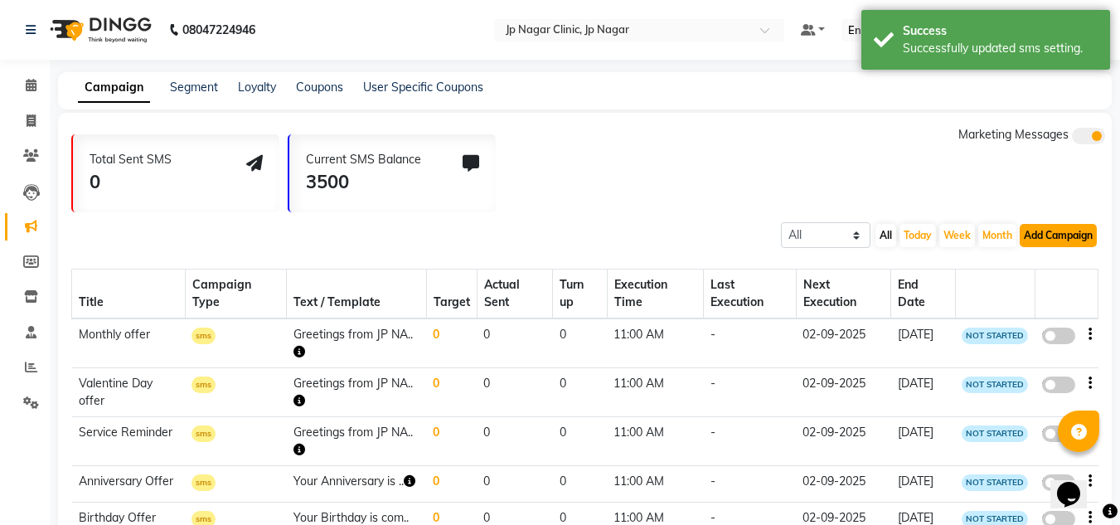
click at [1072, 233] on button "Add Campaign" at bounding box center [1058, 235] width 77 height 23
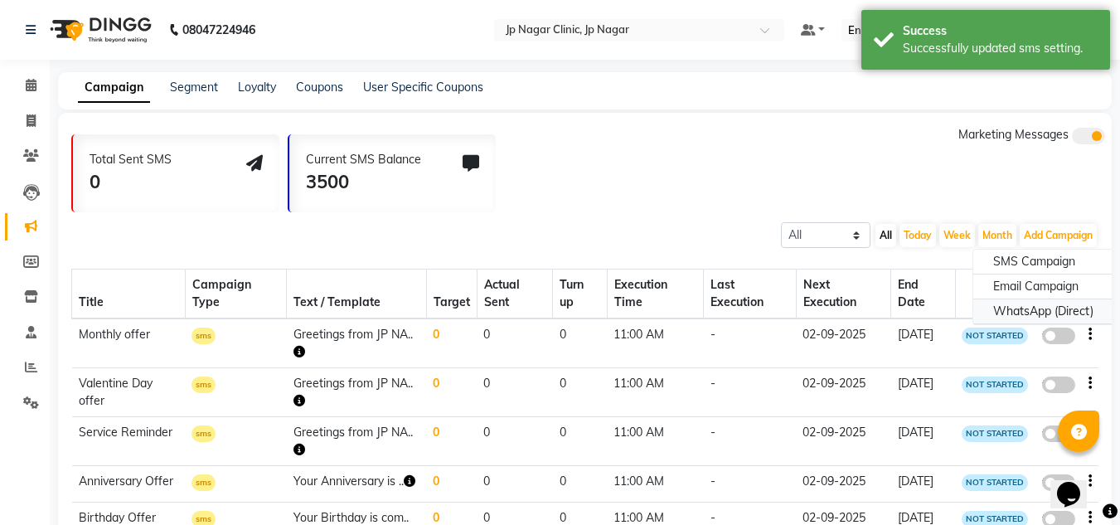
click at [1040, 310] on div "WhatsApp (Direct)" at bounding box center [1043, 311] width 140 height 25
select select "2"
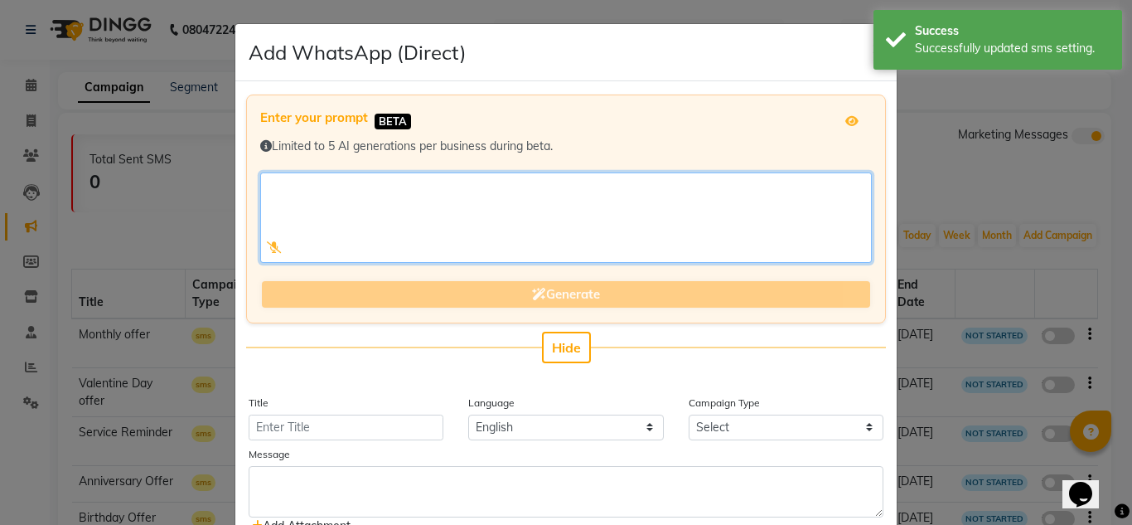
click at [542, 184] on textarea at bounding box center [566, 217] width 612 height 90
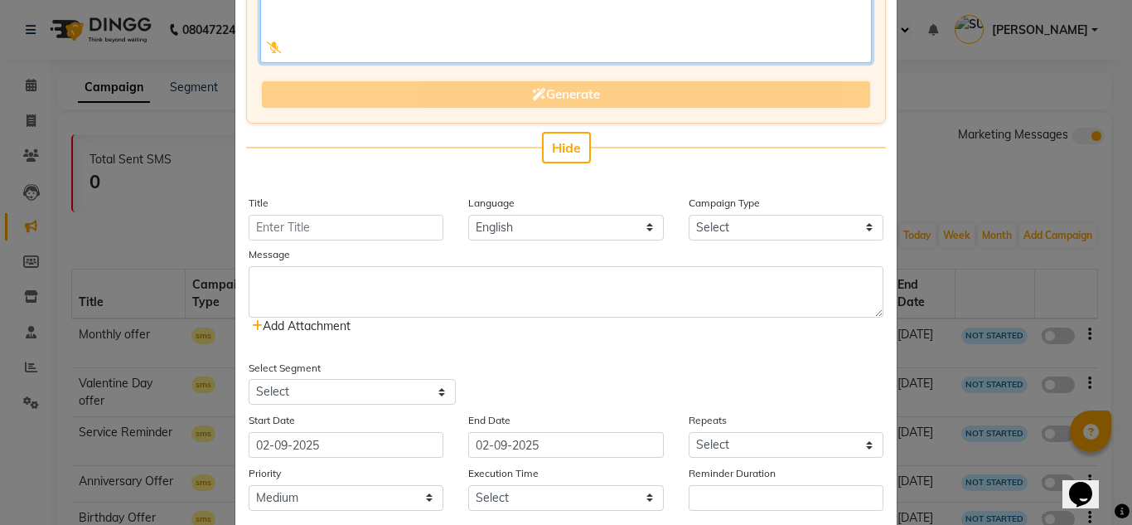
scroll to position [201, 0]
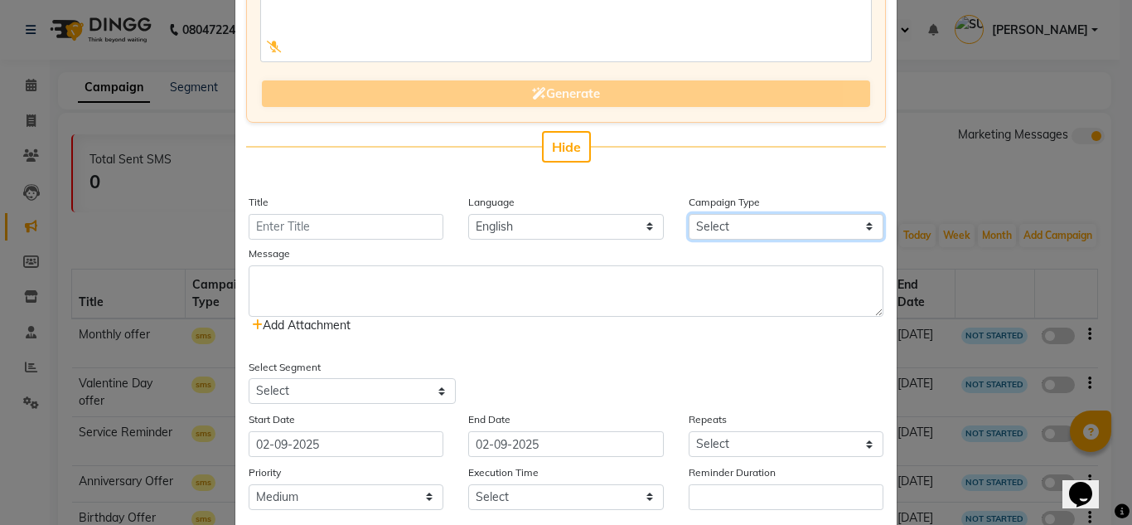
click at [715, 233] on select "Select Birthday Anniversary Promotional Service reminder" at bounding box center [786, 227] width 195 height 26
select select "3"
click at [689, 214] on select "Select Birthday Anniversary Promotional Service reminder" at bounding box center [786, 227] width 195 height 26
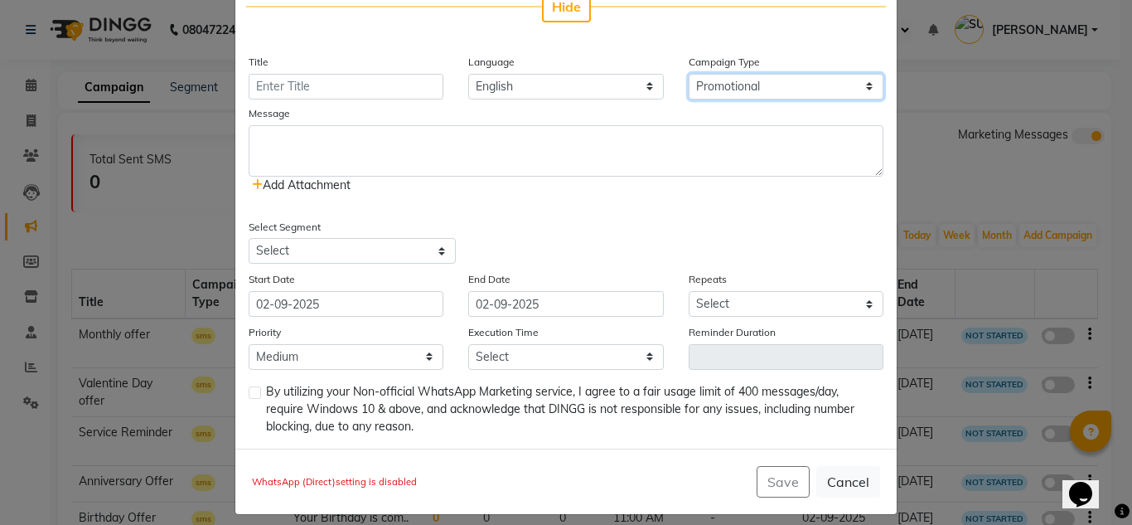
scroll to position [342, 0]
click at [394, 245] on select "Select All Customers All Male Customer All Female Customer All Members All Cust…" at bounding box center [352, 250] width 207 height 26
select select "42951"
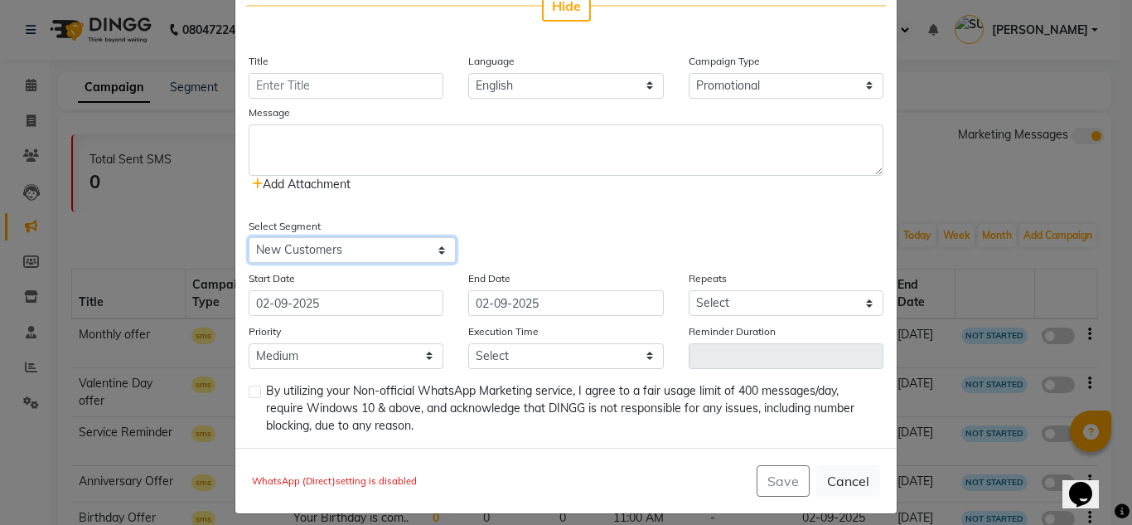
click at [249, 237] on select "Select All Customers All Male Customer All Female Customer All Members All Cust…" at bounding box center [352, 250] width 207 height 26
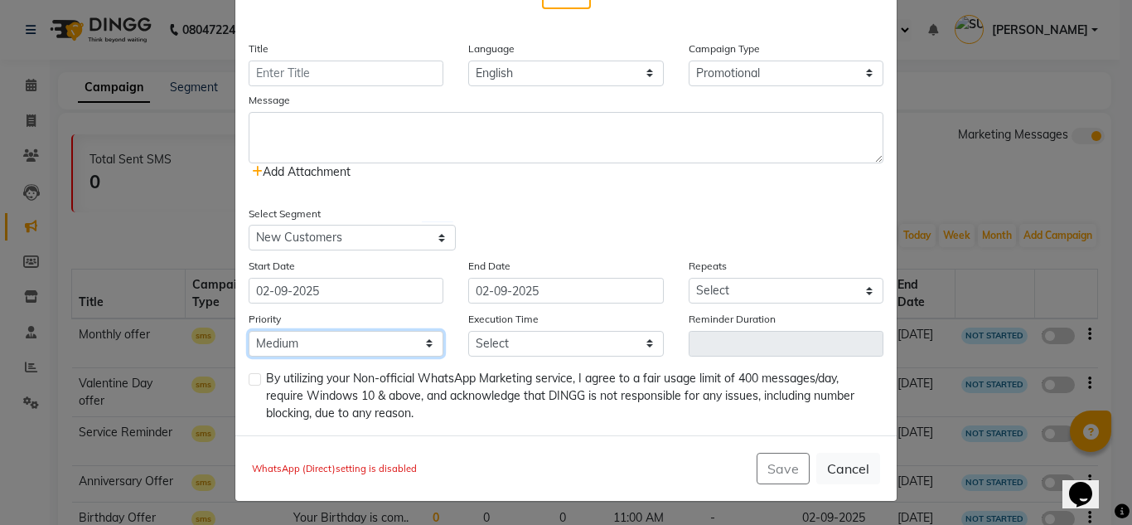
click at [416, 343] on select "Low Medium High" at bounding box center [346, 344] width 195 height 26
select select "1"
click at [249, 331] on select "Low Medium High" at bounding box center [346, 344] width 195 height 26
click at [752, 288] on select "Select Once Daily Alternate Day Weekly Monthly Yearly" at bounding box center [786, 291] width 195 height 26
select select "1"
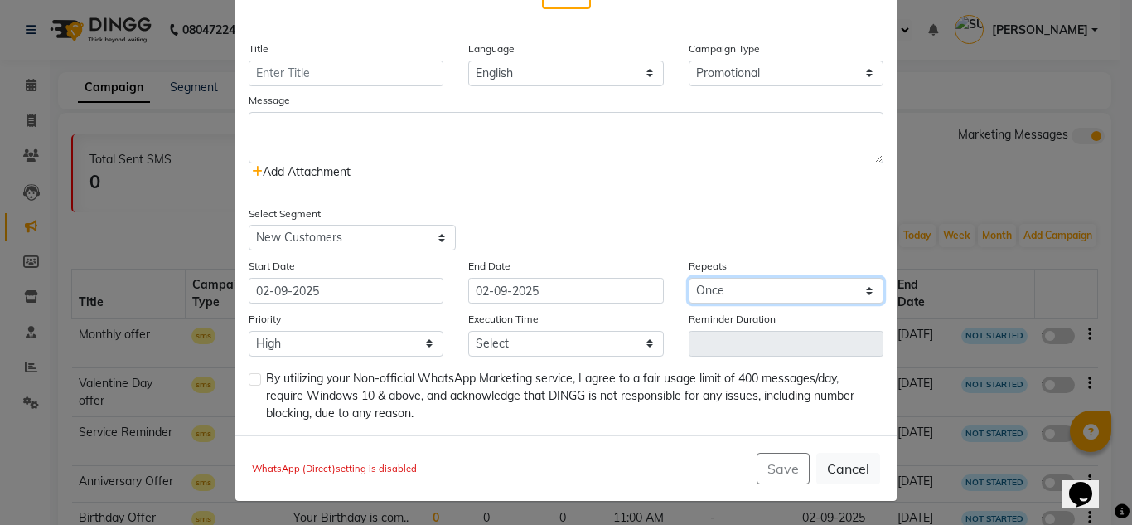
click at [689, 278] on select "Select Once Daily Alternate Day Weekly Monthly Yearly" at bounding box center [786, 291] width 195 height 26
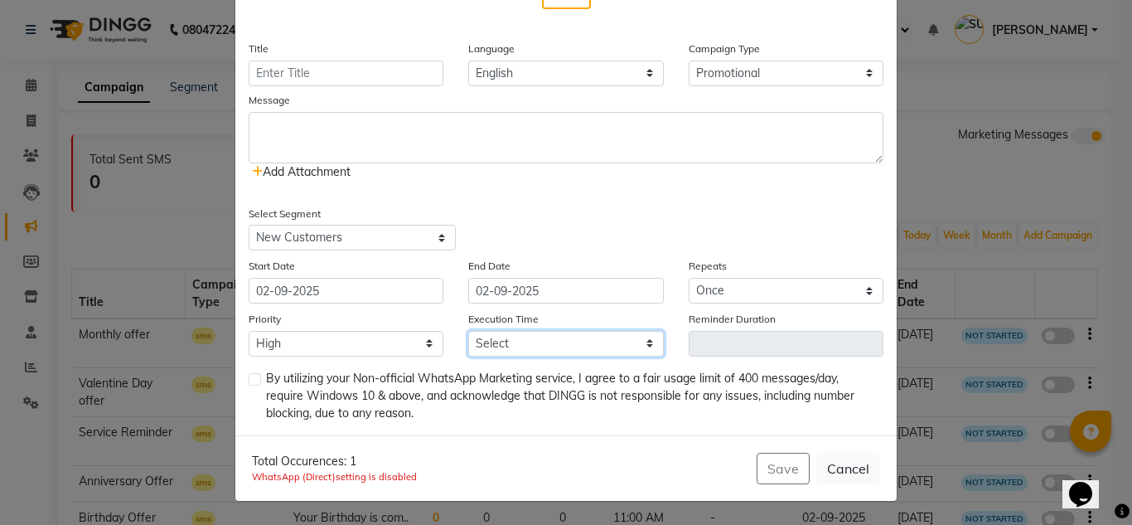
click at [603, 346] on select "Select 09:00 AM 09:15 AM 09:30 AM 09:45 AM 10:00 AM 10:15 AM 10:30 AM 10:45 AM …" at bounding box center [565, 344] width 195 height 26
select select "675"
click at [468, 331] on select "Select 09:00 AM 09:15 AM 09:30 AM 09:45 AM 10:00 AM 10:15 AM 10:30 AM 10:45 AM …" at bounding box center [565, 344] width 195 height 26
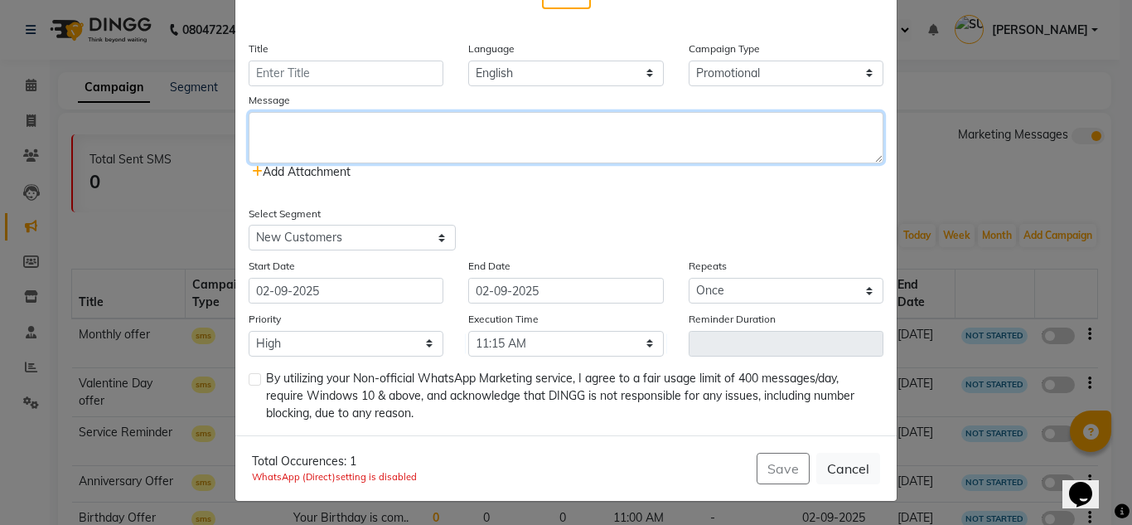
click at [406, 128] on textarea at bounding box center [566, 137] width 635 height 51
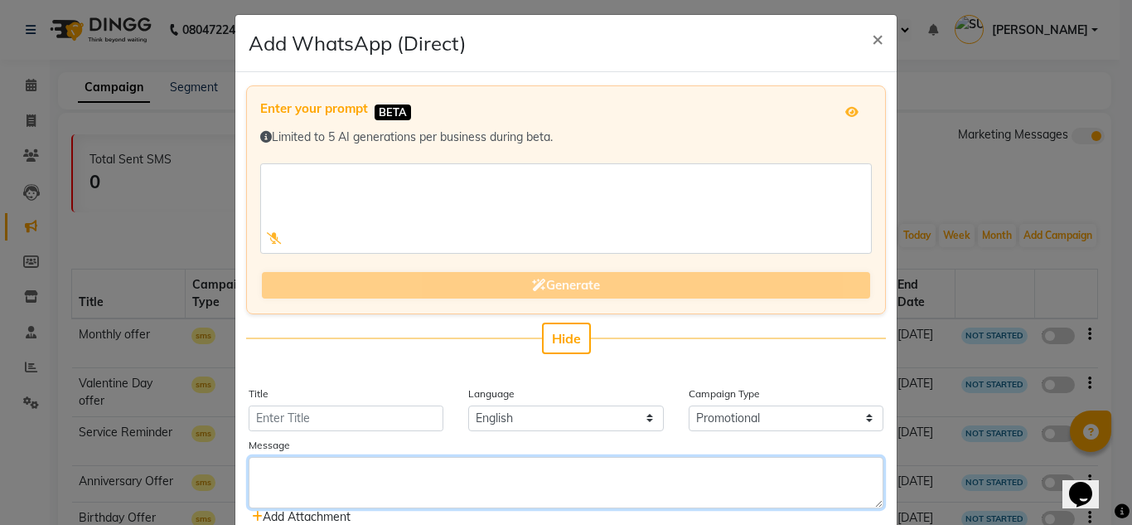
scroll to position [0, 0]
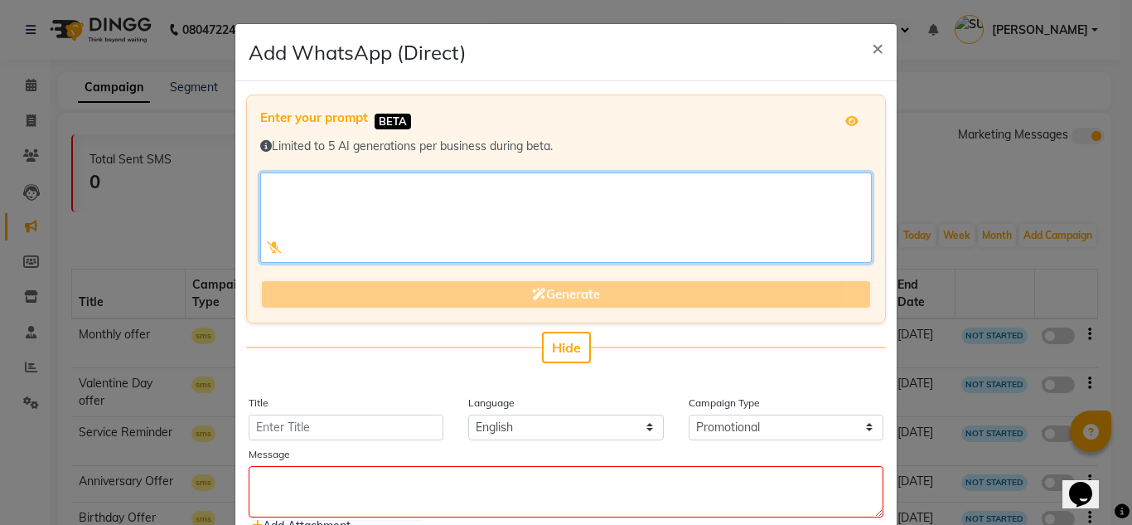
click at [400, 212] on textarea at bounding box center [566, 217] width 612 height 90
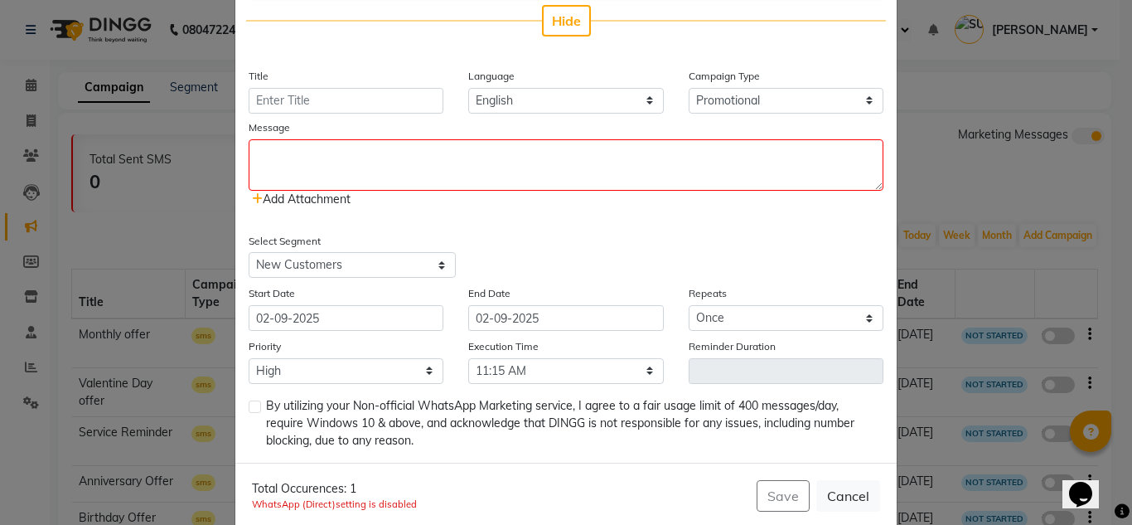
scroll to position [352, 0]
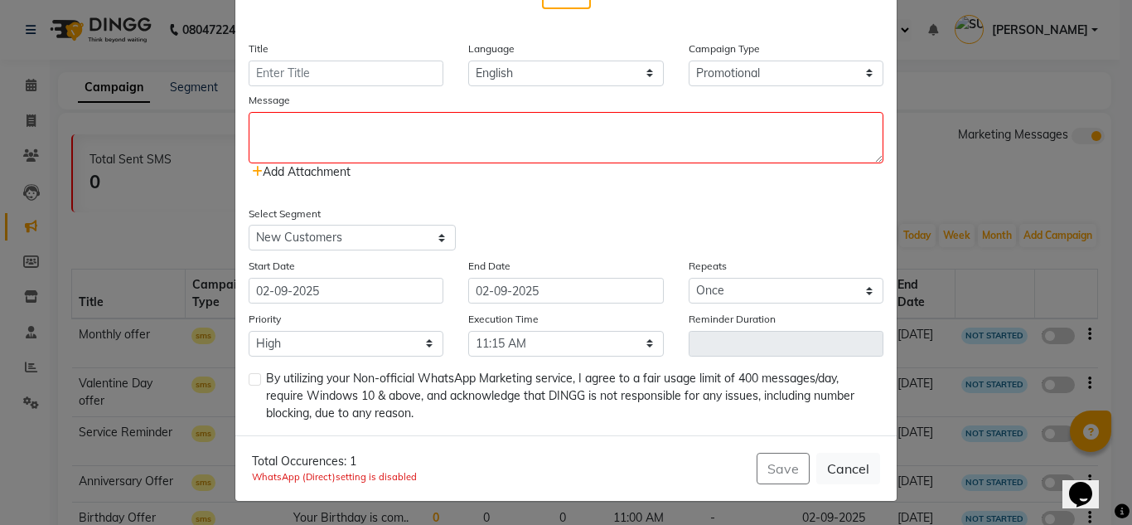
type textarea "xyz"
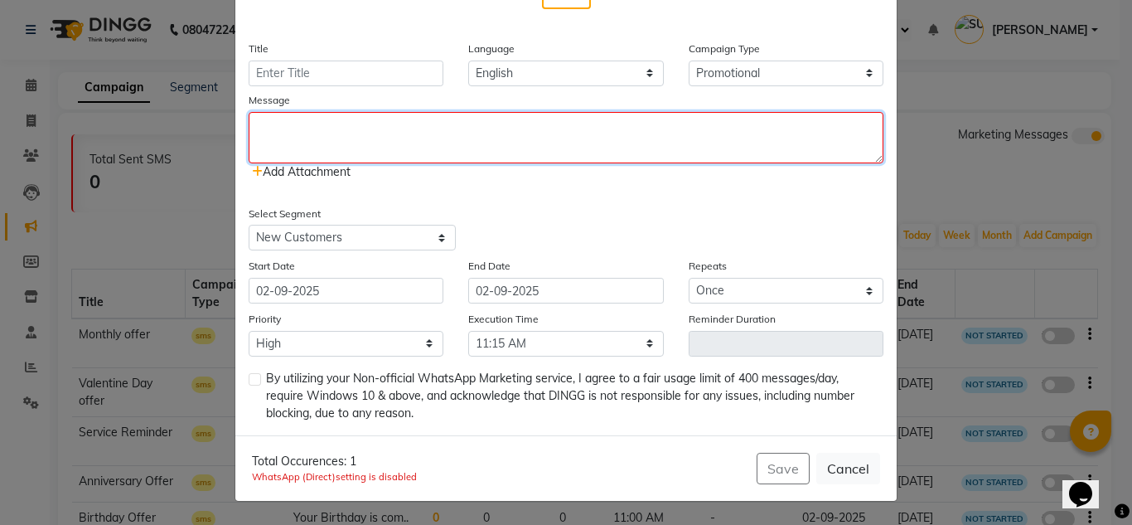
click at [472, 135] on textarea at bounding box center [566, 137] width 635 height 51
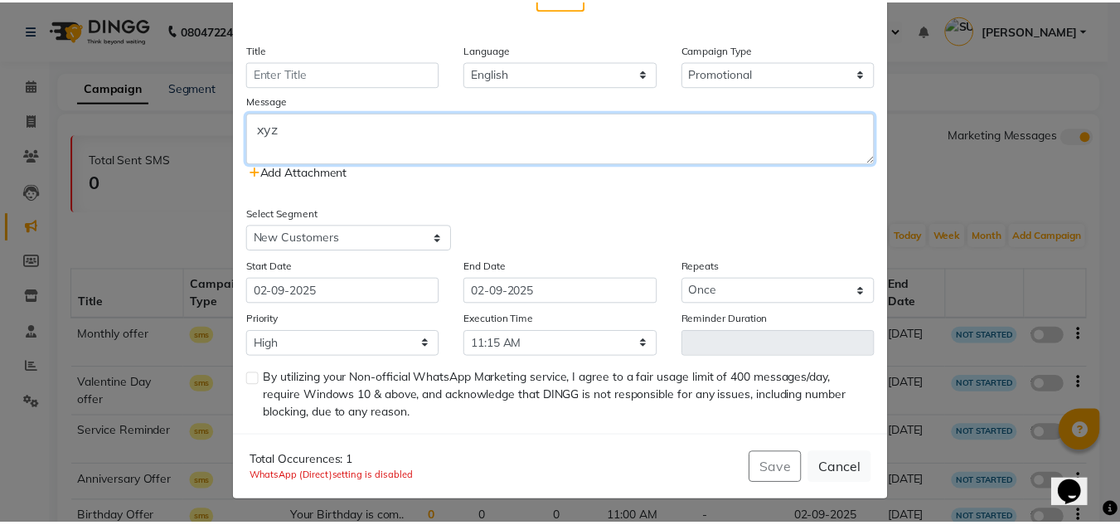
scroll to position [0, 0]
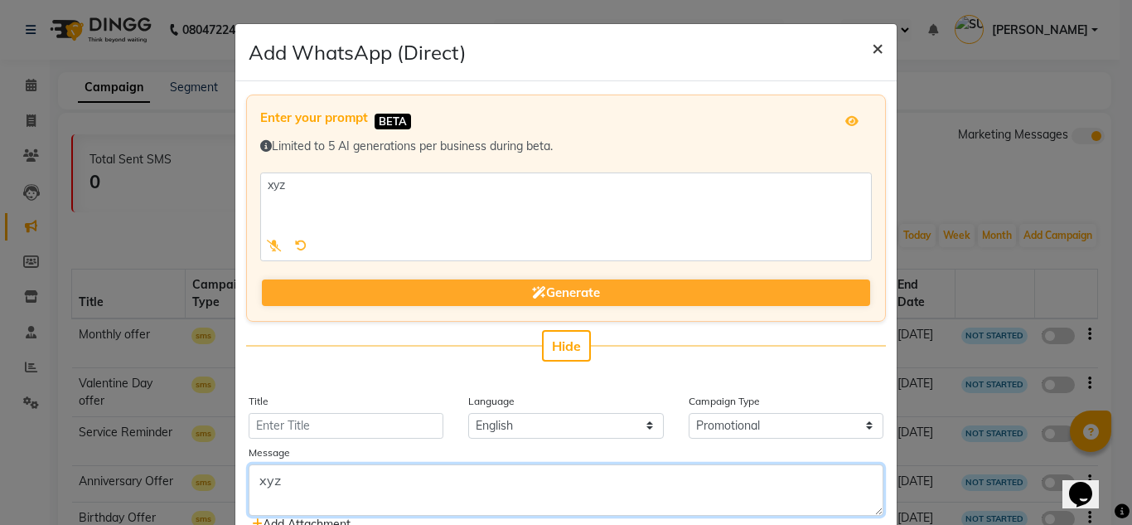
type textarea "xyz"
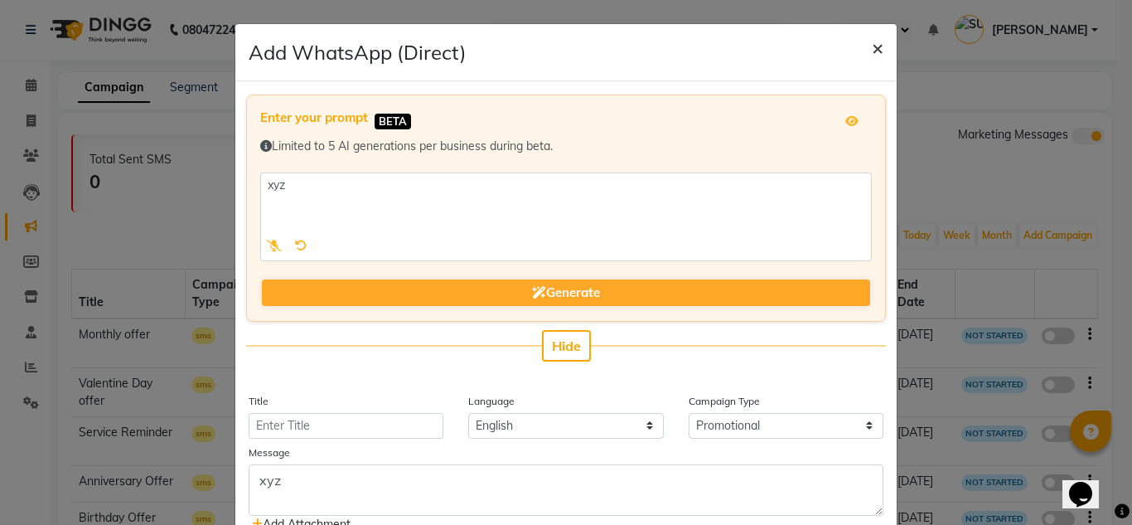
click at [872, 55] on span "×" at bounding box center [878, 47] width 12 height 25
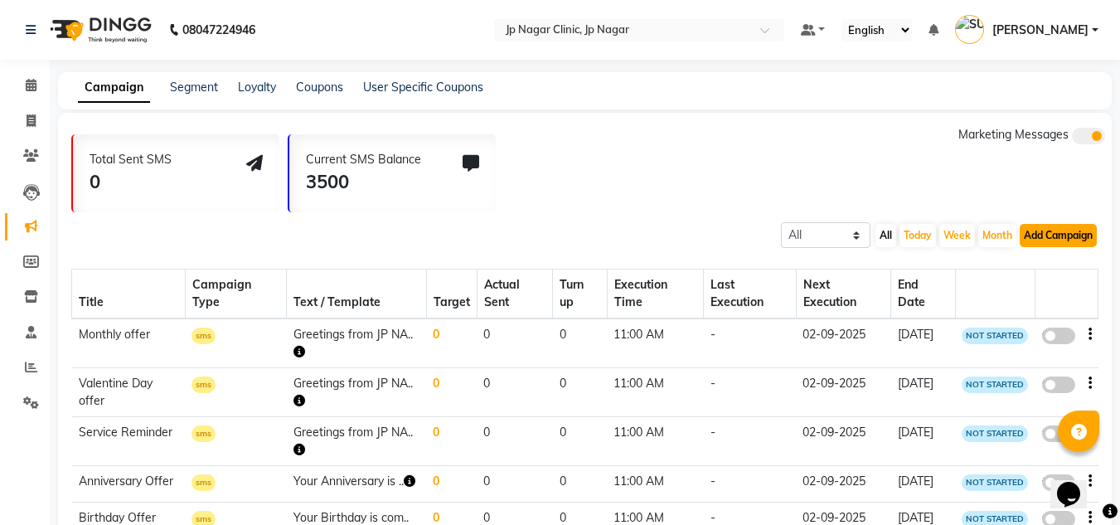
click at [1071, 235] on button "Add Campaign" at bounding box center [1058, 235] width 77 height 23
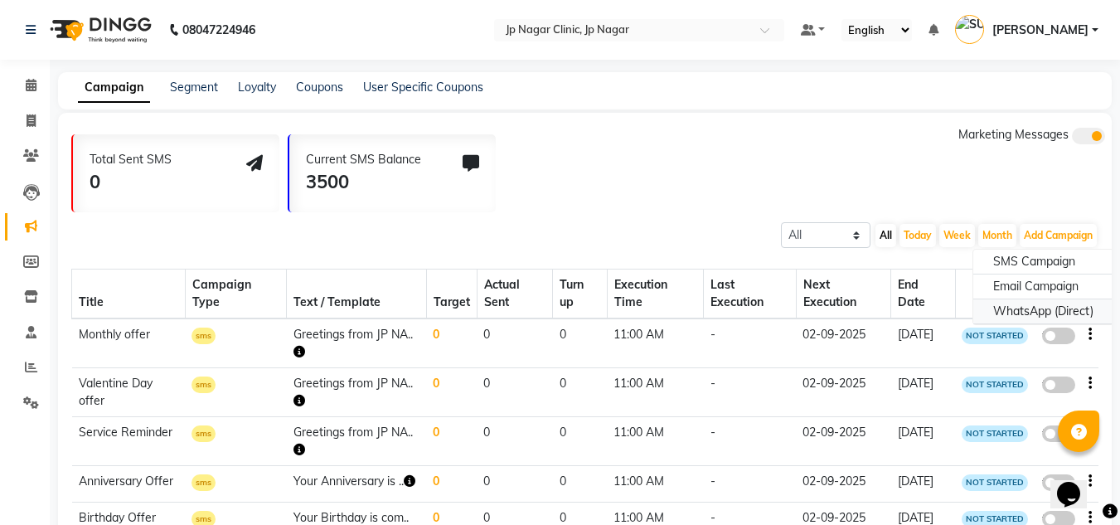
click at [1054, 312] on div "WhatsApp (Direct)" at bounding box center [1043, 311] width 140 height 25
select select "2"
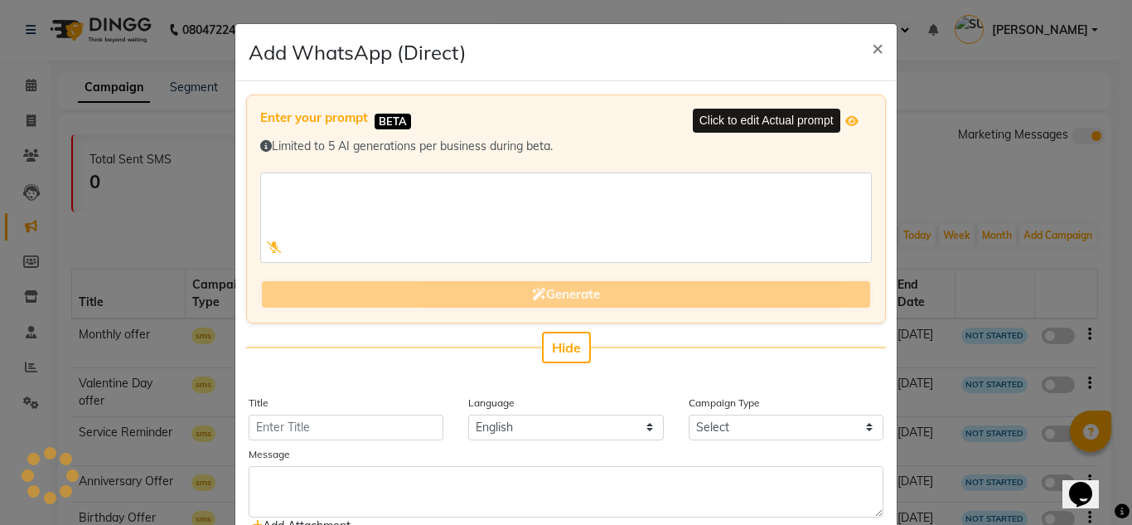
click at [846, 128] on span at bounding box center [852, 121] width 13 height 17
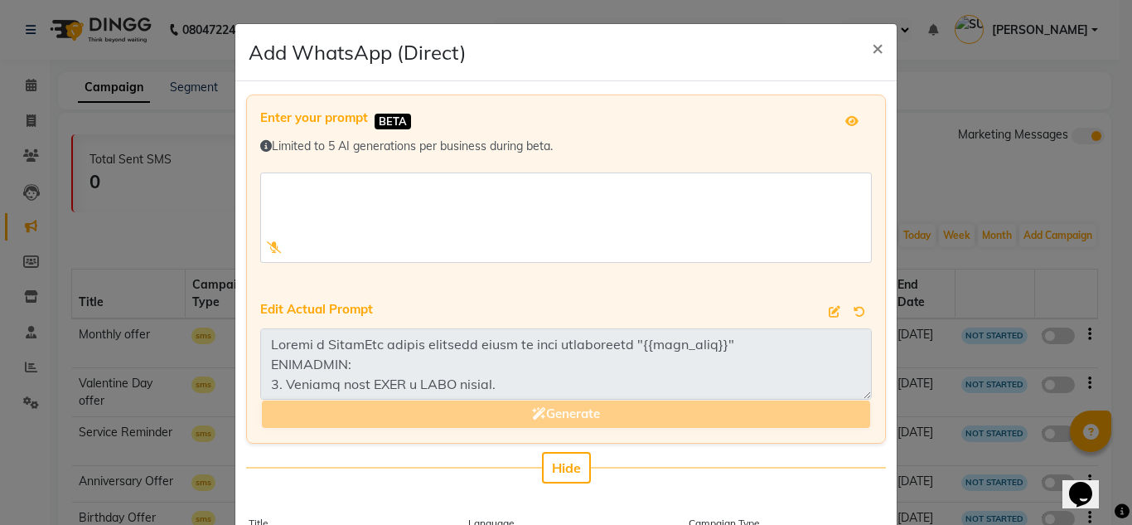
click at [846, 128] on span at bounding box center [852, 121] width 13 height 17
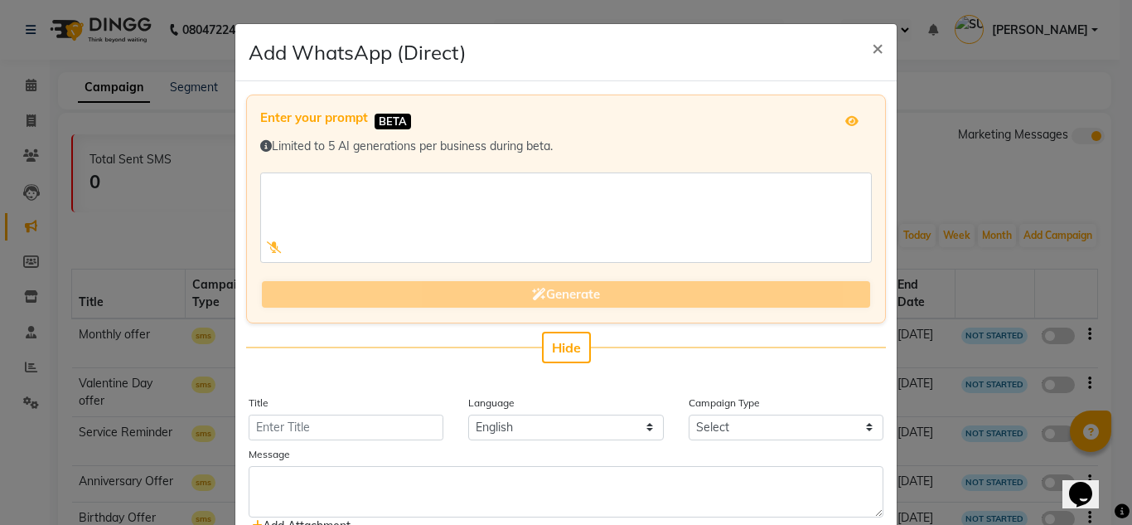
click at [846, 128] on span at bounding box center [852, 121] width 13 height 17
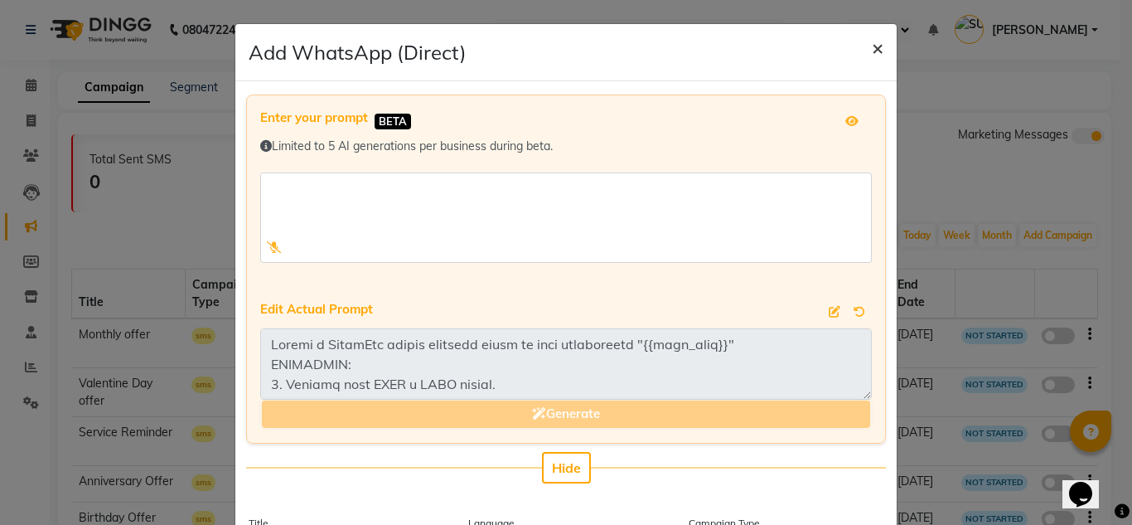
click at [875, 53] on span "×" at bounding box center [878, 47] width 12 height 25
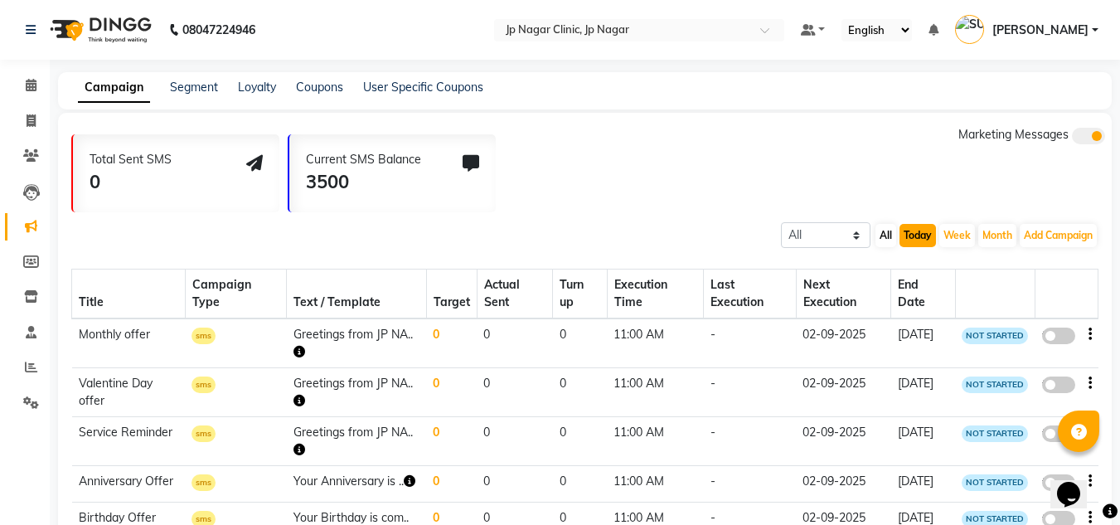
click at [911, 230] on button "Today" at bounding box center [917, 235] width 36 height 23
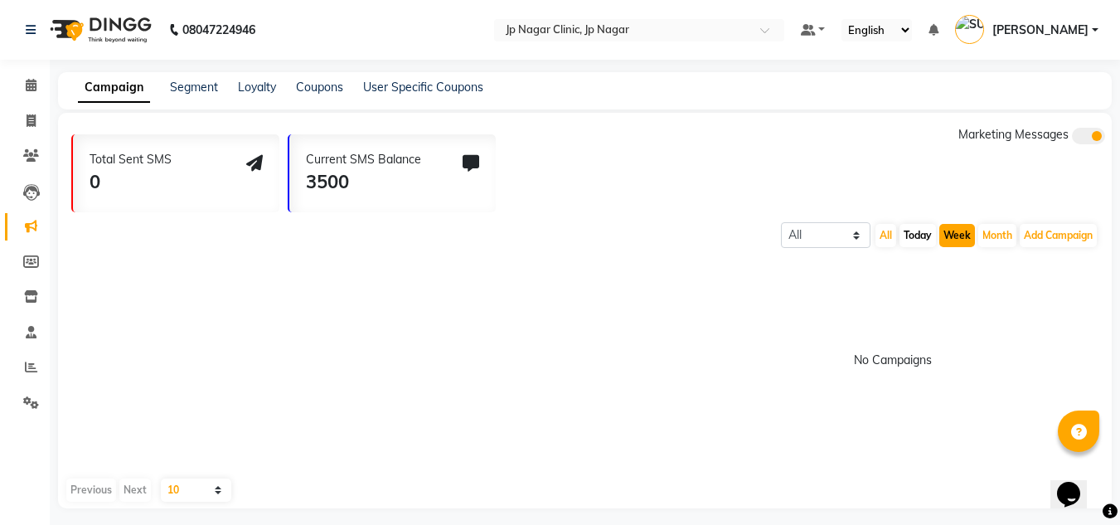
click at [951, 228] on button "Week" at bounding box center [957, 235] width 36 height 23
click at [992, 231] on button "Month" at bounding box center [997, 235] width 38 height 23
click at [1033, 238] on button "Add Campaign" at bounding box center [1058, 235] width 77 height 23
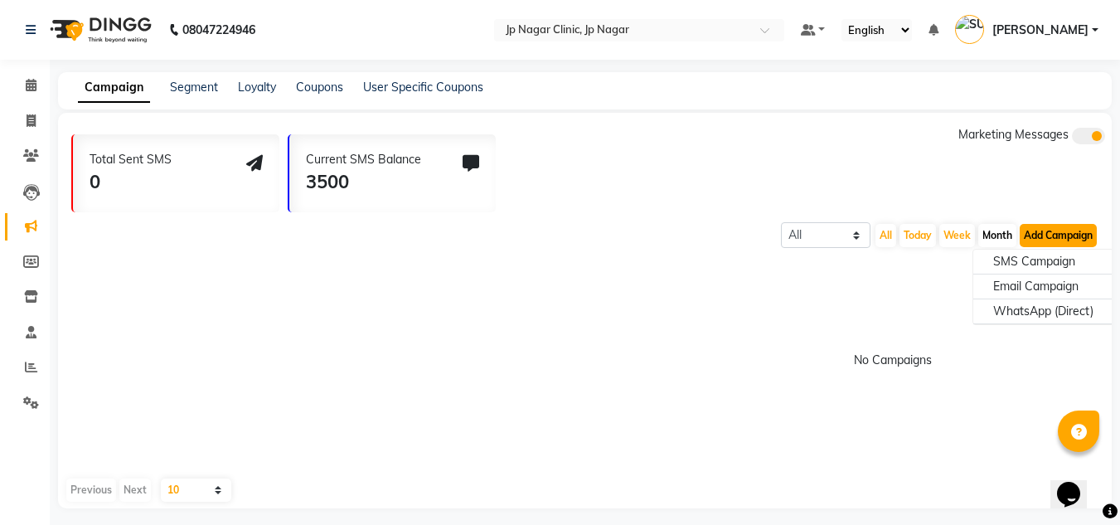
scroll to position [8, 0]
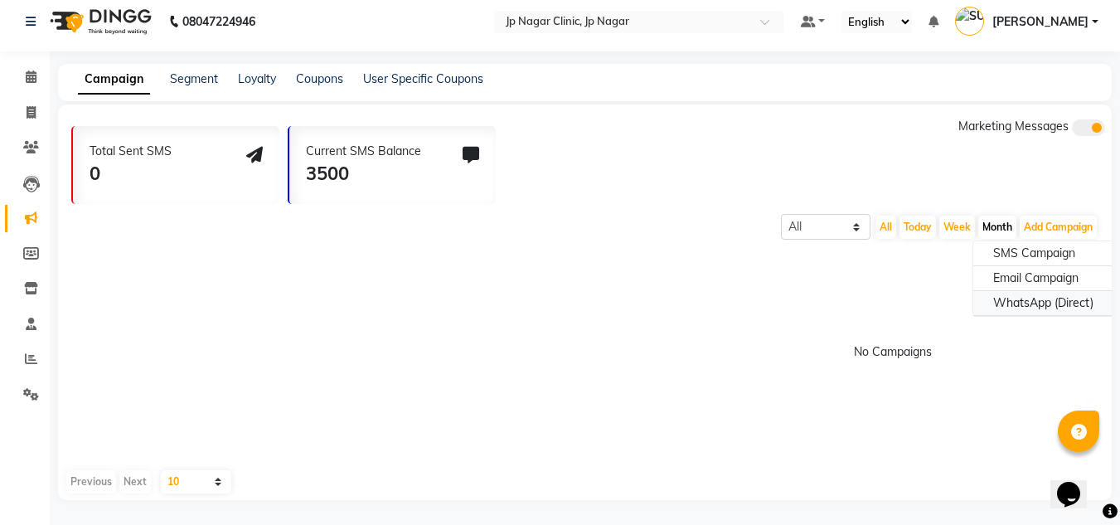
click at [1034, 298] on div "WhatsApp (Direct)" at bounding box center [1043, 303] width 140 height 25
select select "2"
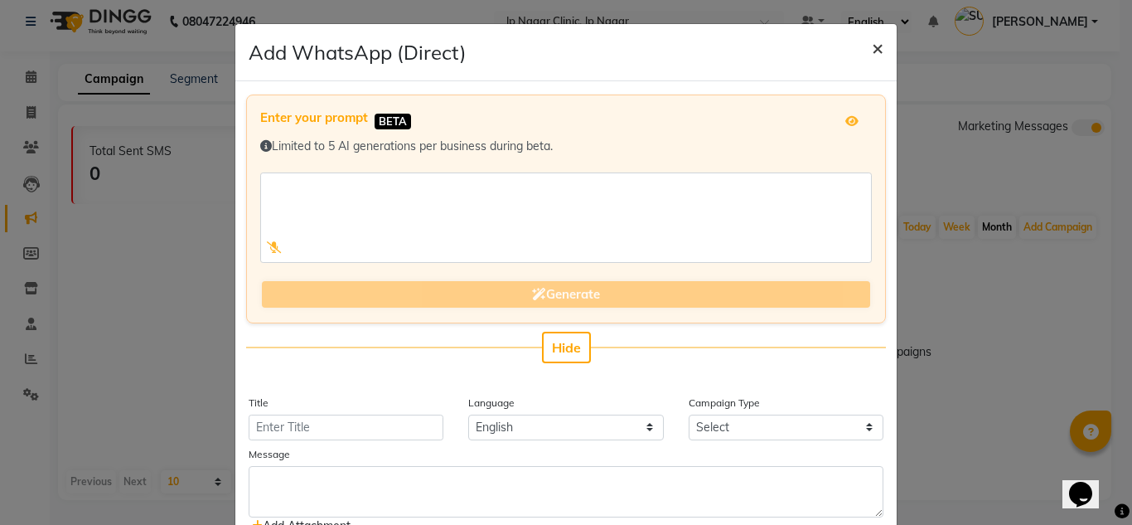
click at [873, 56] on span "×" at bounding box center [878, 47] width 12 height 25
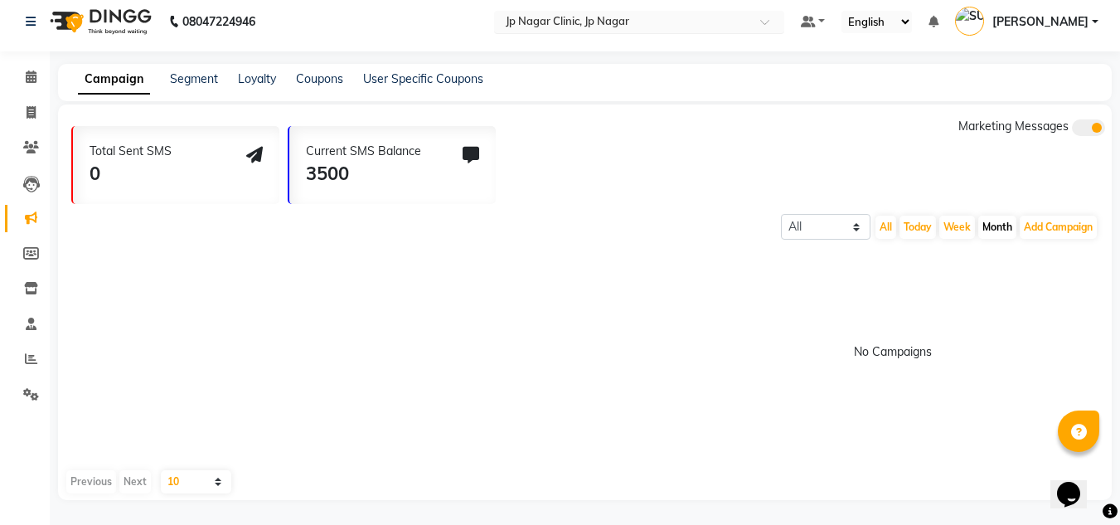
click at [743, 21] on input "text" at bounding box center [622, 23] width 240 height 17
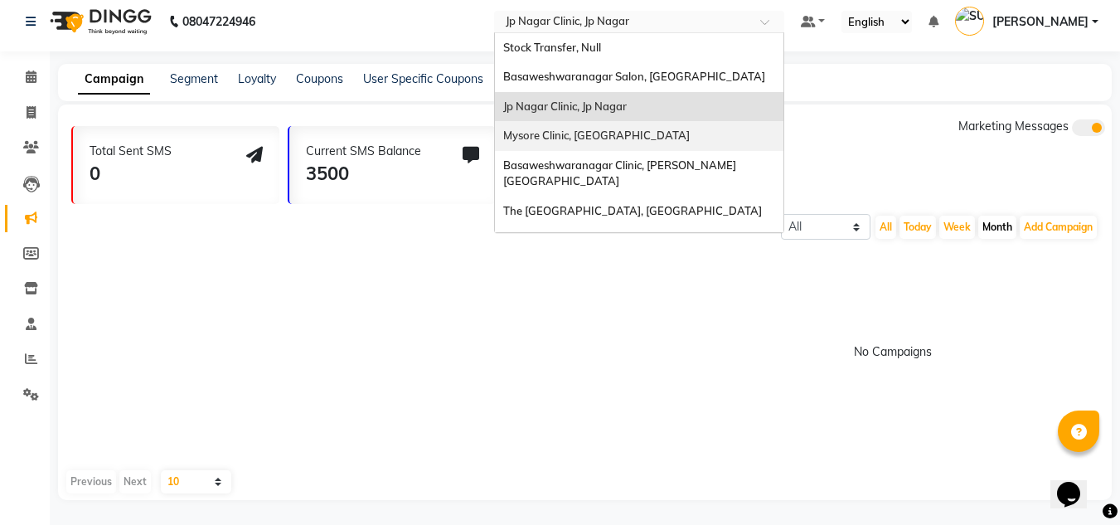
click at [704, 133] on div "Mysore Clinic, Mysore" at bounding box center [639, 136] width 288 height 30
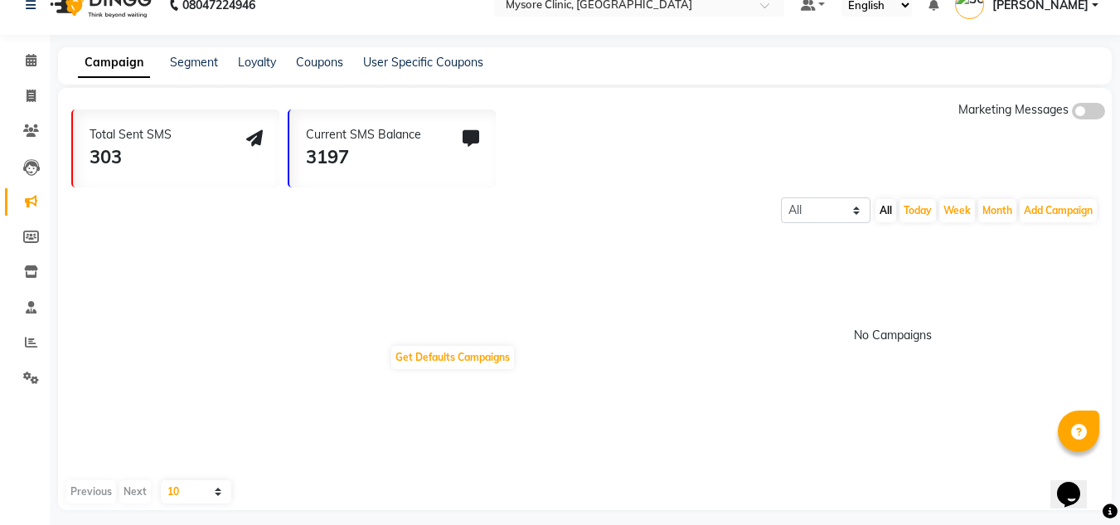
scroll to position [35, 0]
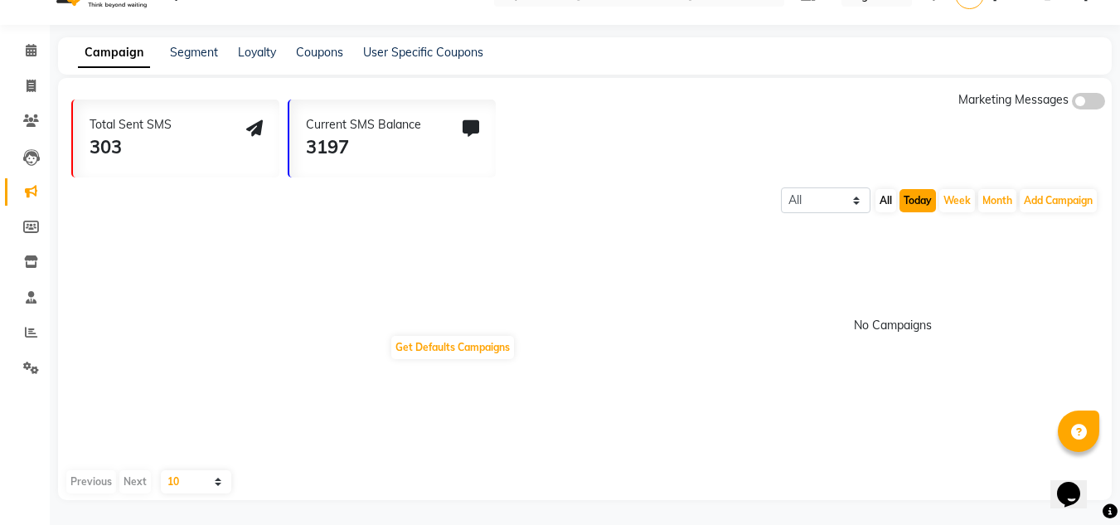
click at [914, 209] on button "Today" at bounding box center [917, 200] width 36 height 23
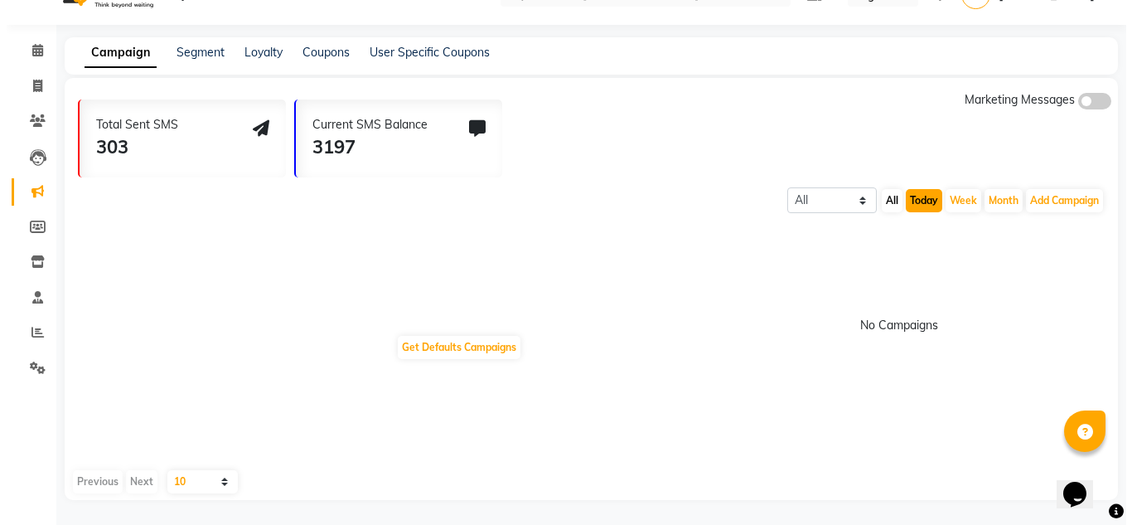
scroll to position [8, 0]
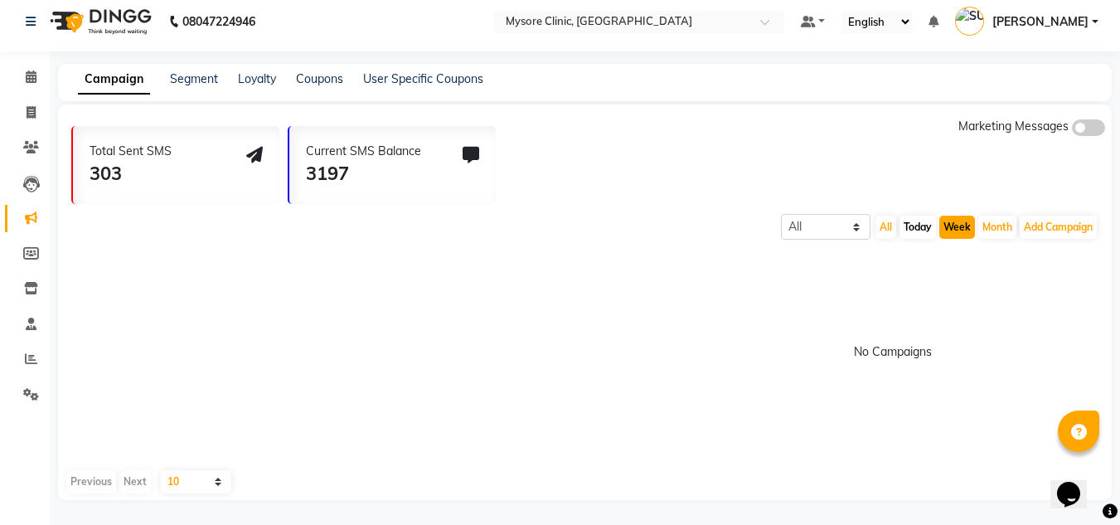
click at [955, 234] on button "Week" at bounding box center [957, 227] width 36 height 23
click at [1001, 227] on button "Month" at bounding box center [997, 227] width 38 height 23
click at [794, 220] on select "All Scheduled Completed" at bounding box center [826, 227] width 90 height 26
click at [1052, 227] on button "Add Campaign" at bounding box center [1058, 227] width 77 height 23
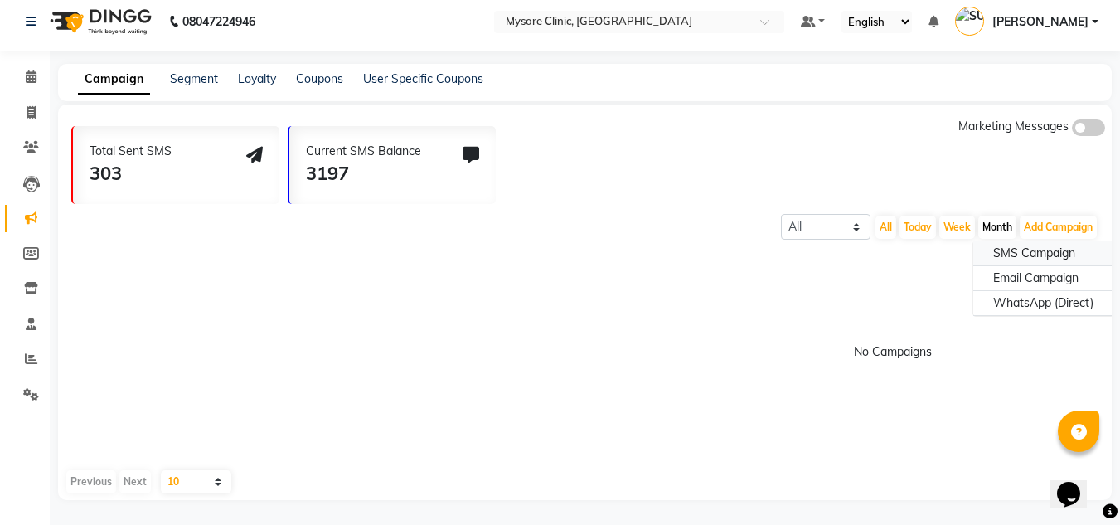
click at [1037, 257] on div "SMS Campaign" at bounding box center [1043, 253] width 140 height 25
select select "2"
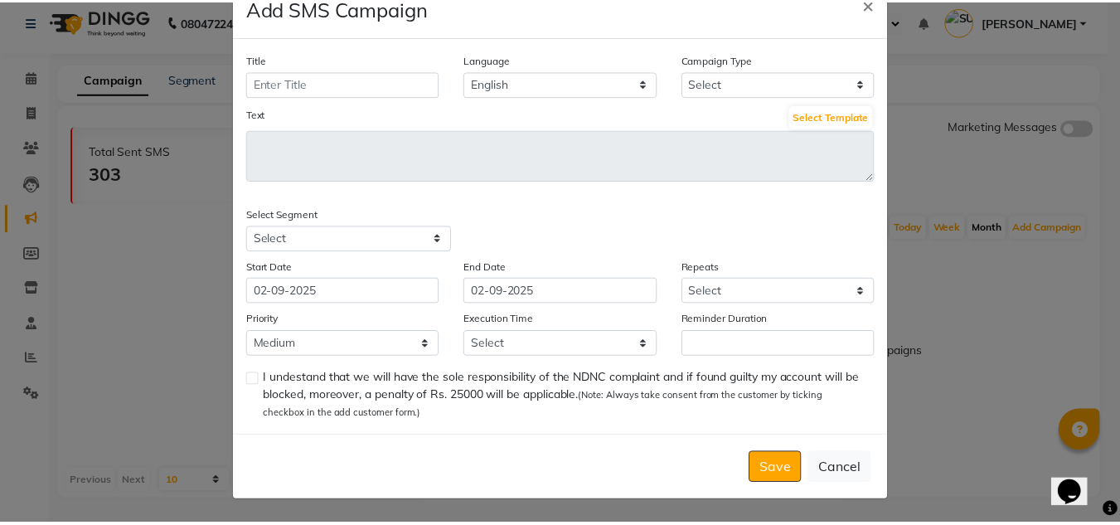
scroll to position [0, 0]
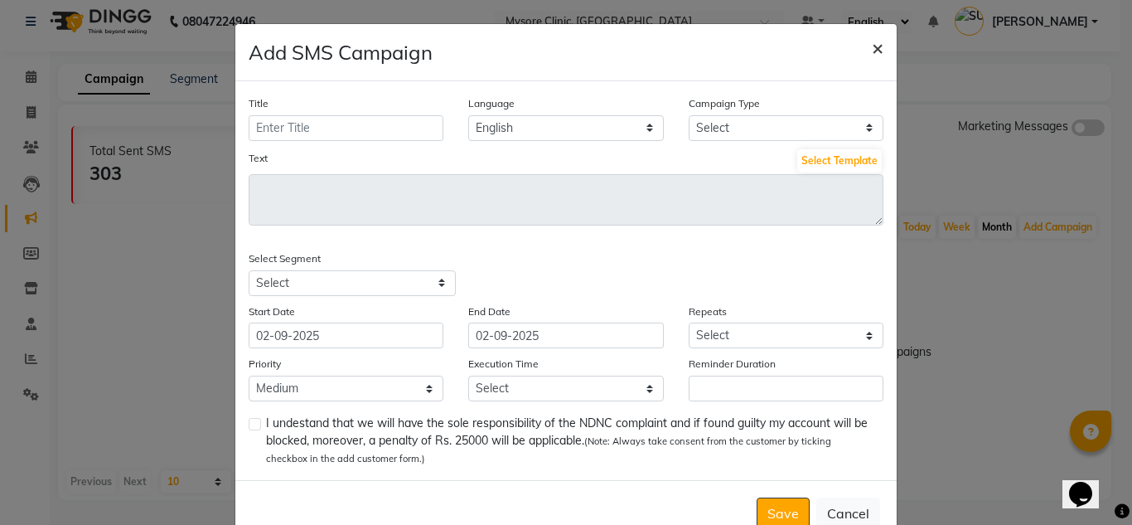
click at [875, 53] on span "×" at bounding box center [878, 47] width 12 height 25
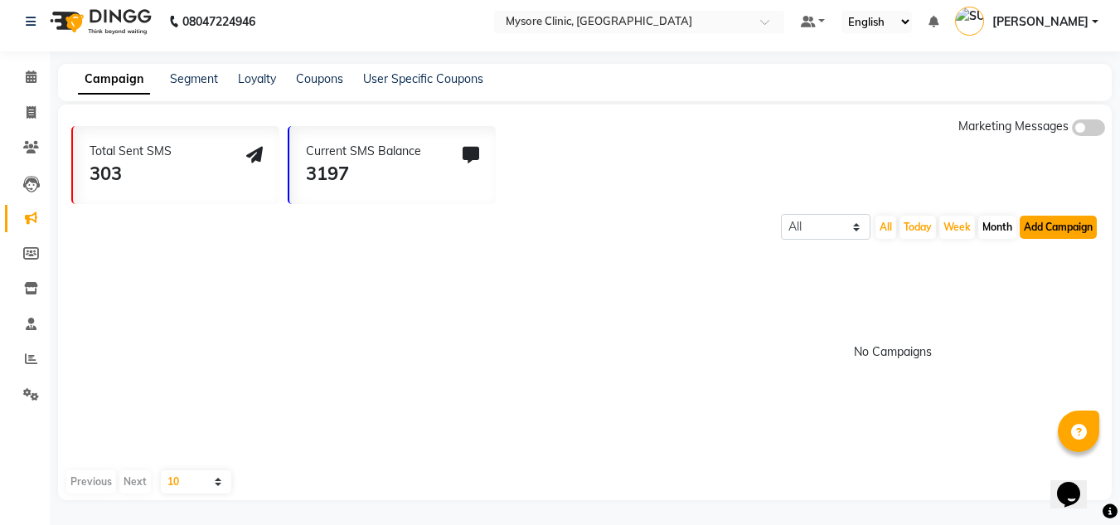
click at [1049, 231] on button "Add Campaign" at bounding box center [1058, 227] width 77 height 23
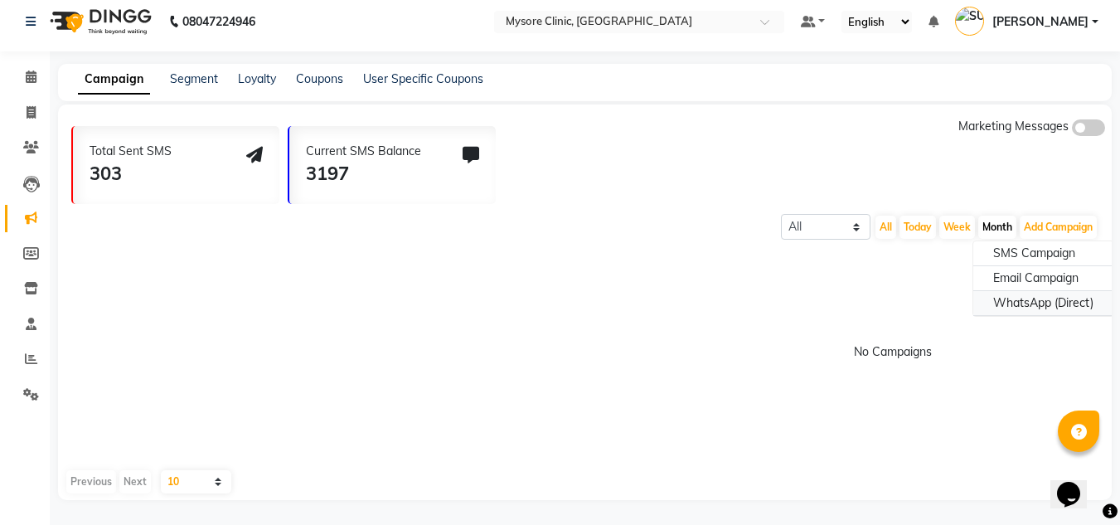
click at [1035, 308] on div "WhatsApp (Direct)" at bounding box center [1043, 303] width 140 height 25
select select "2"
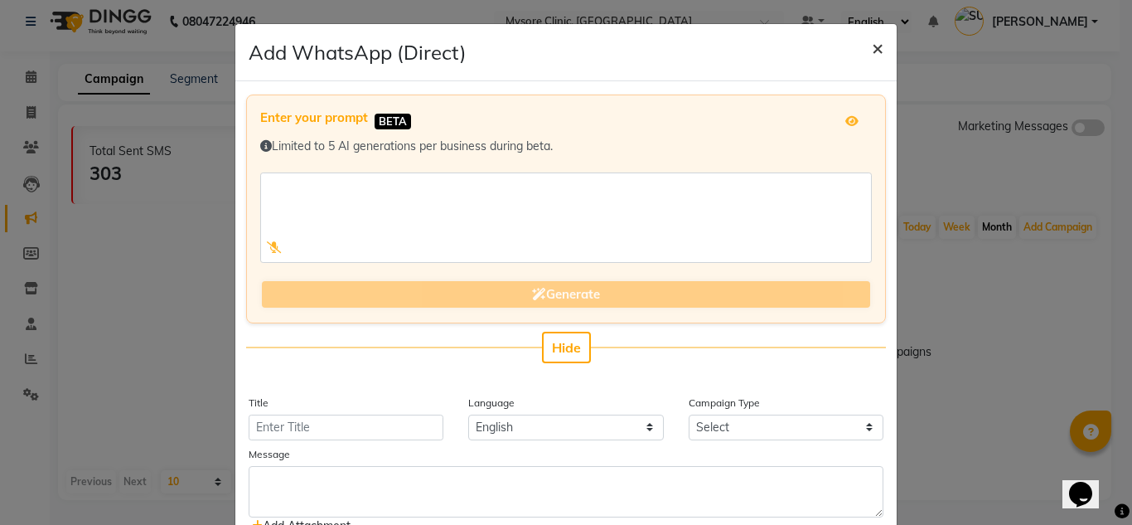
click at [878, 51] on button "×" at bounding box center [878, 47] width 38 height 46
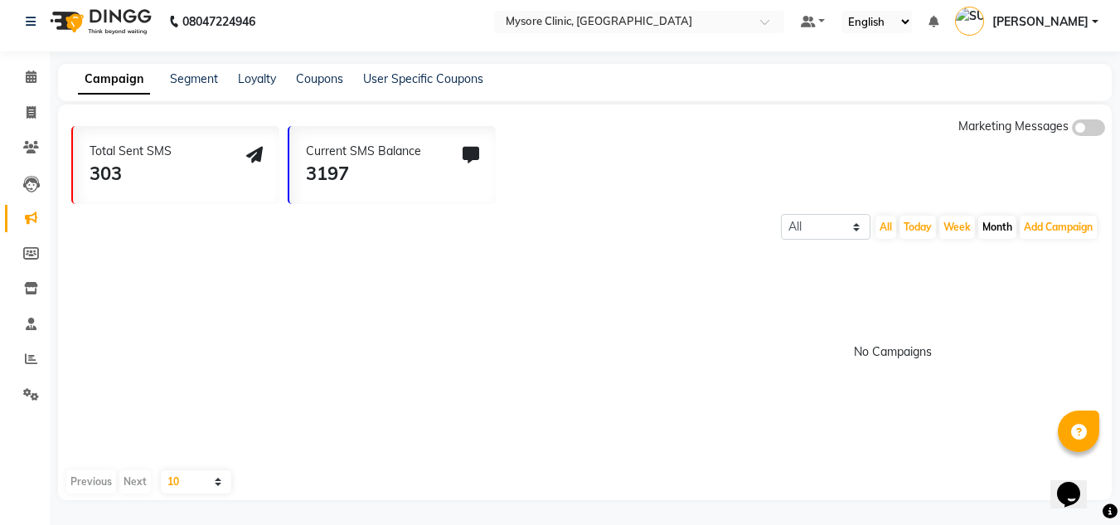
click at [1087, 124] on span at bounding box center [1088, 127] width 33 height 17
click at [1072, 130] on input "checkbox" at bounding box center [1072, 130] width 0 height 0
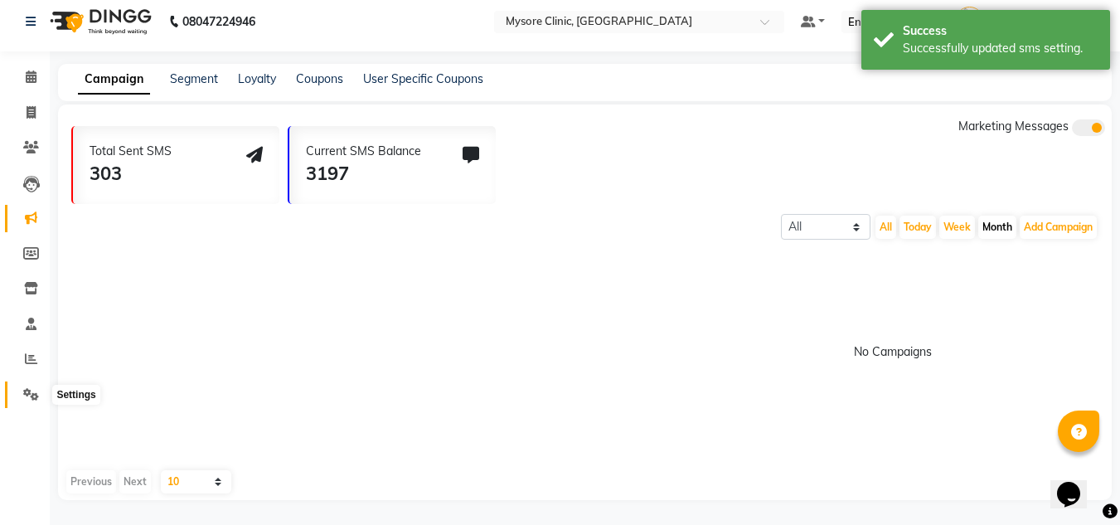
click at [27, 395] on icon at bounding box center [31, 394] width 16 height 12
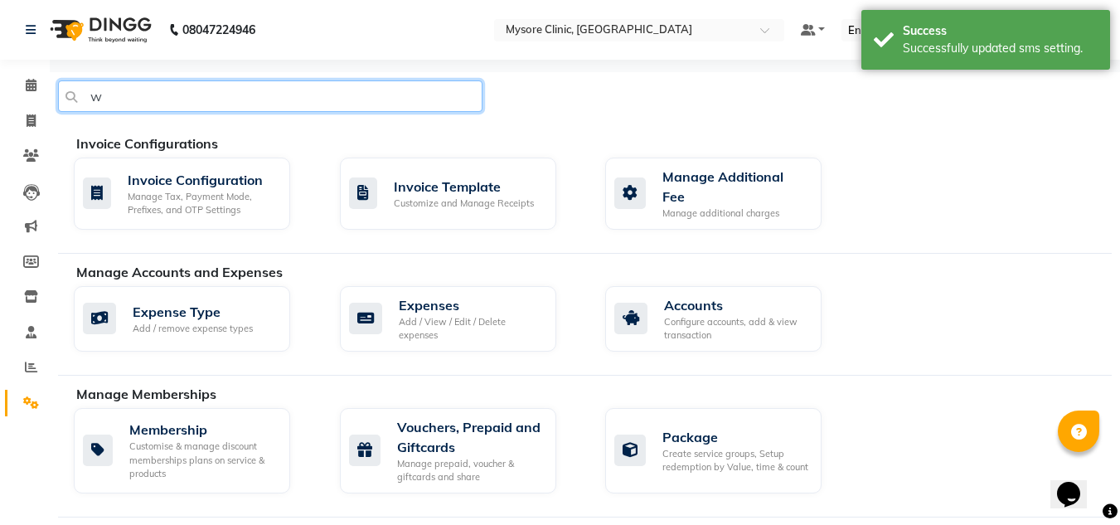
click at [424, 98] on input "w" at bounding box center [270, 95] width 424 height 31
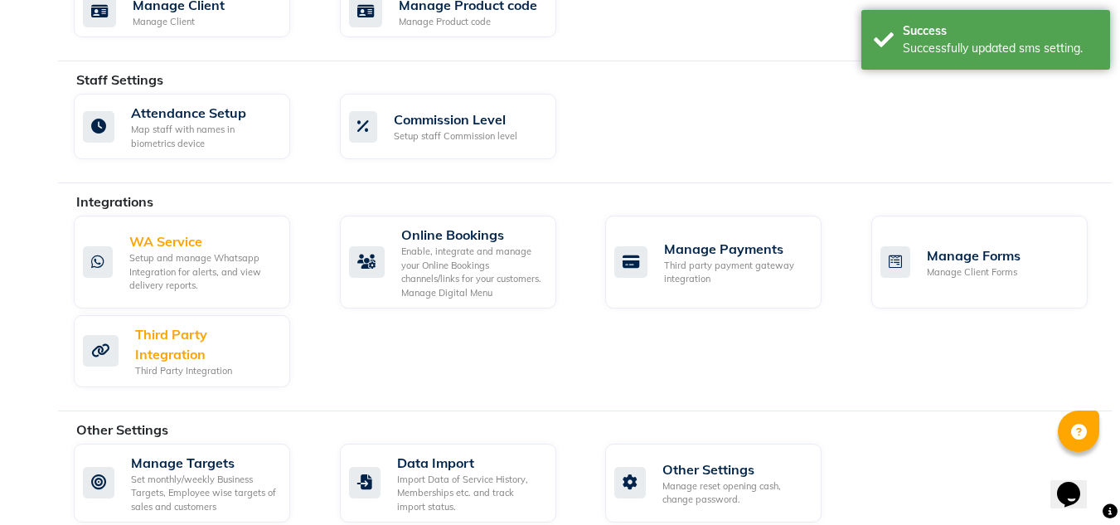
scroll to position [878, 0]
type input "what"
click at [206, 265] on div "Setup and manage Whatsapp Integration for alerts, and view delivery reports." at bounding box center [203, 270] width 148 height 41
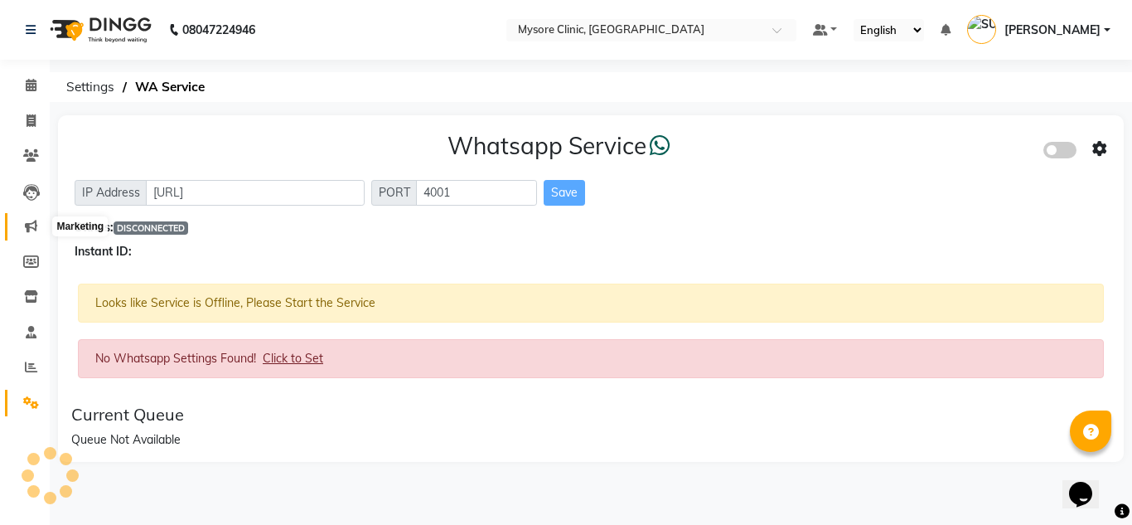
click at [36, 234] on span at bounding box center [31, 226] width 29 height 19
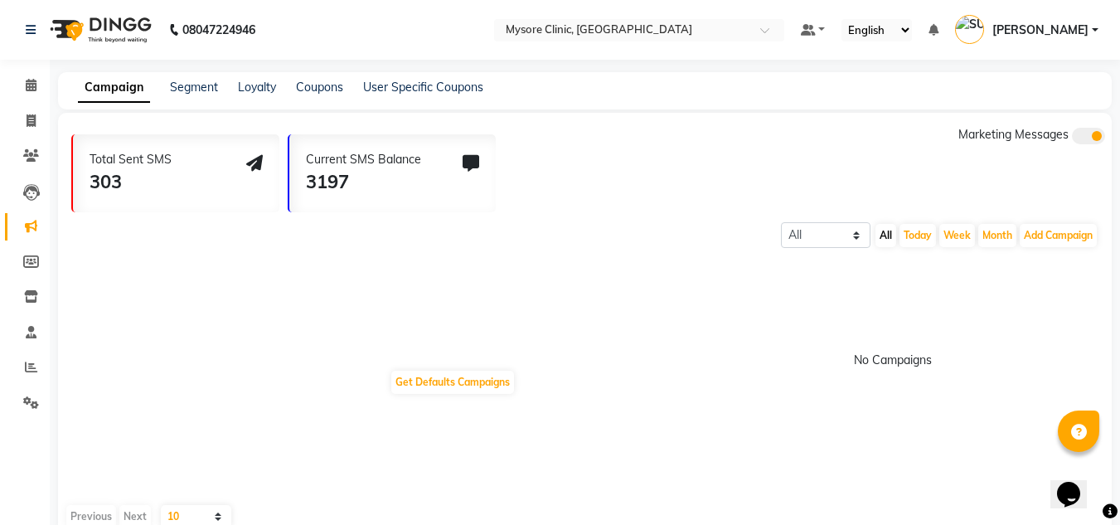
click at [1078, 136] on span at bounding box center [1088, 136] width 33 height 17
click at [1072, 138] on input "checkbox" at bounding box center [1072, 138] width 0 height 0
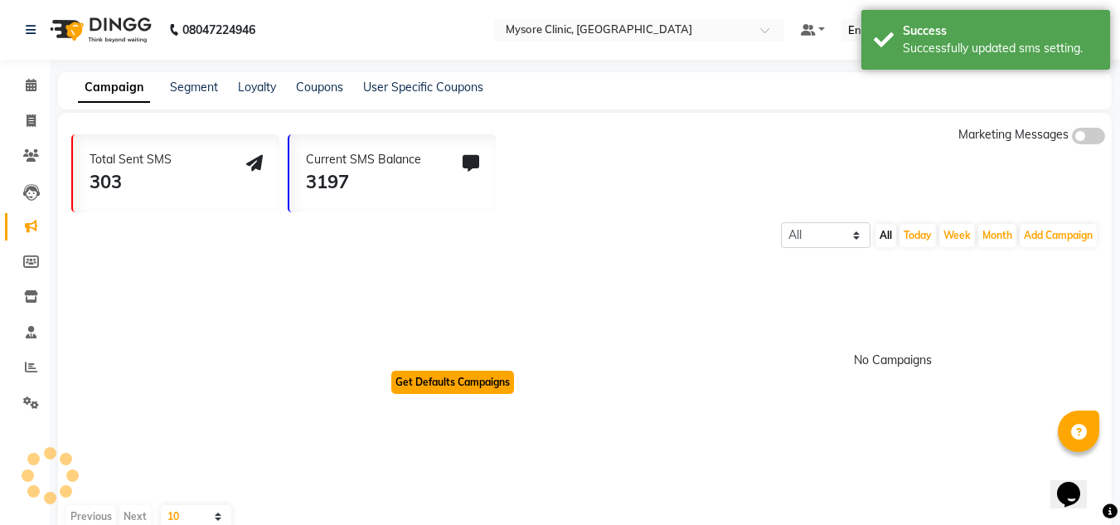
click at [479, 384] on button "Get Defaults Campaigns" at bounding box center [452, 382] width 123 height 23
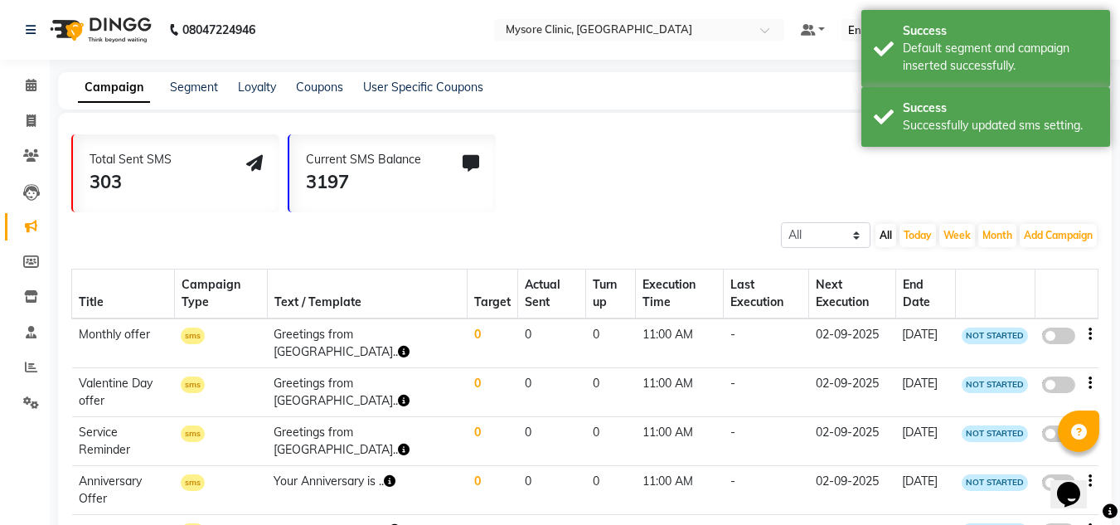
click at [688, 181] on div "Total Sent SMS 303 Current SMS Balance 3197 Marketing Messages" at bounding box center [591, 169] width 1040 height 86
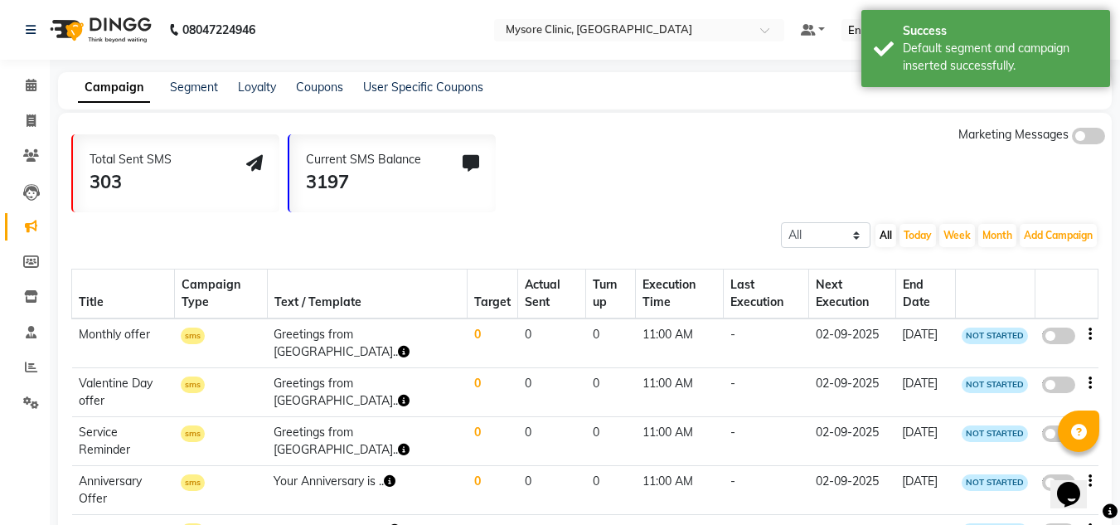
click at [1082, 138] on span at bounding box center [1088, 136] width 33 height 17
click at [1072, 138] on input "checkbox" at bounding box center [1072, 138] width 0 height 0
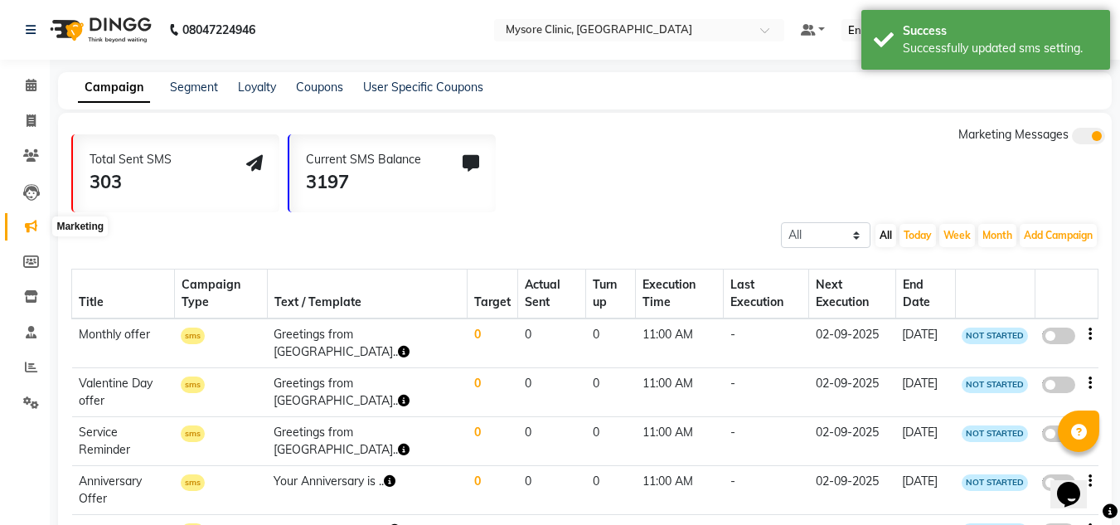
click at [33, 230] on icon at bounding box center [31, 226] width 12 height 12
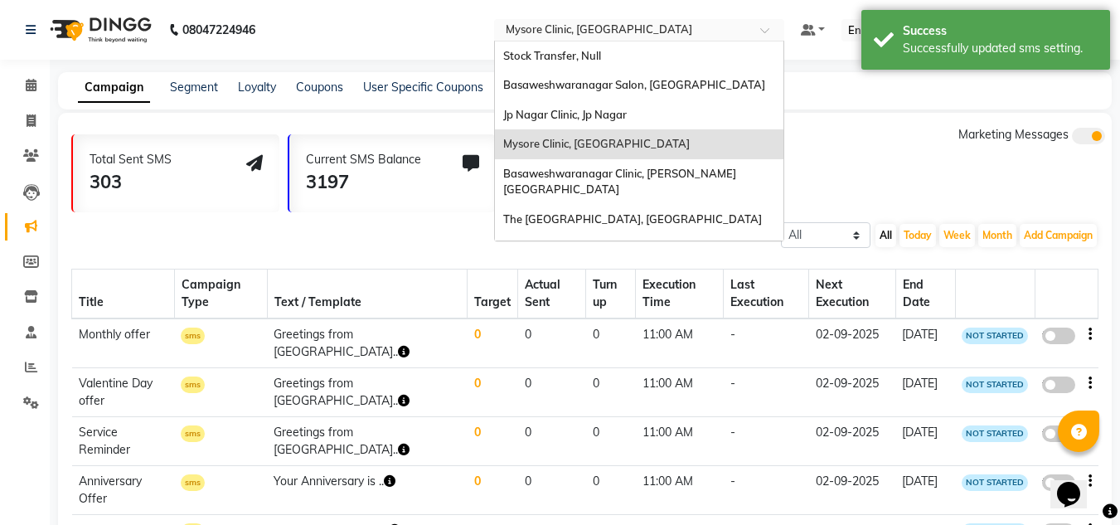
click at [600, 25] on input "text" at bounding box center [622, 31] width 240 height 17
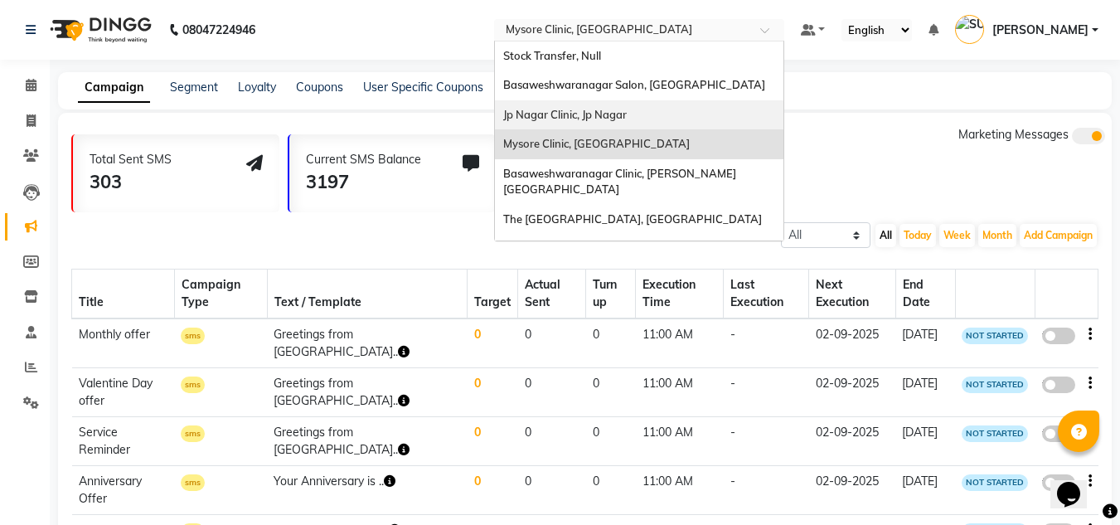
click at [598, 123] on div "Jp Nagar Clinic, Jp Nagar" at bounding box center [639, 115] width 288 height 30
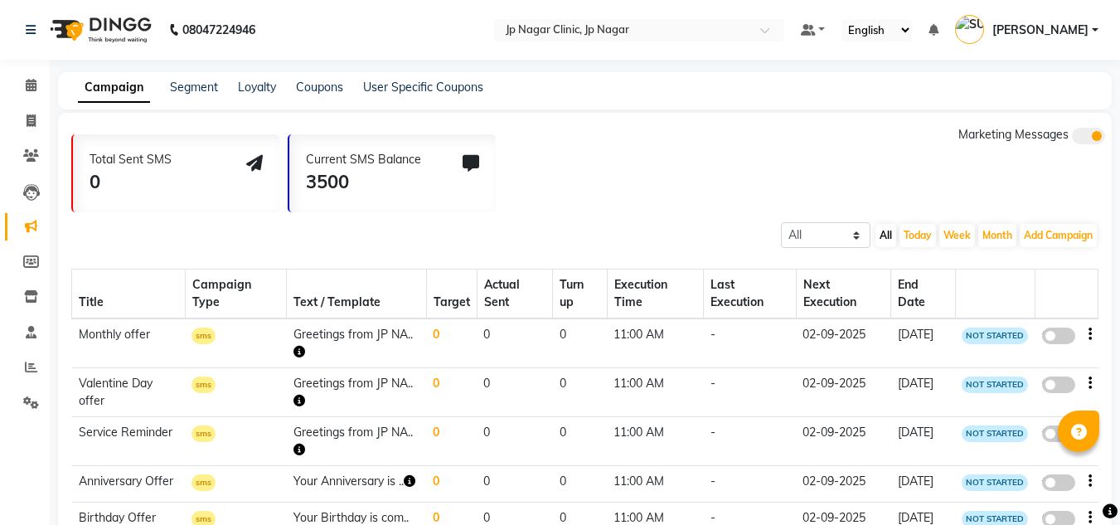
click at [1083, 138] on span at bounding box center [1088, 136] width 33 height 17
click at [1072, 138] on input "checkbox" at bounding box center [1072, 138] width 0 height 0
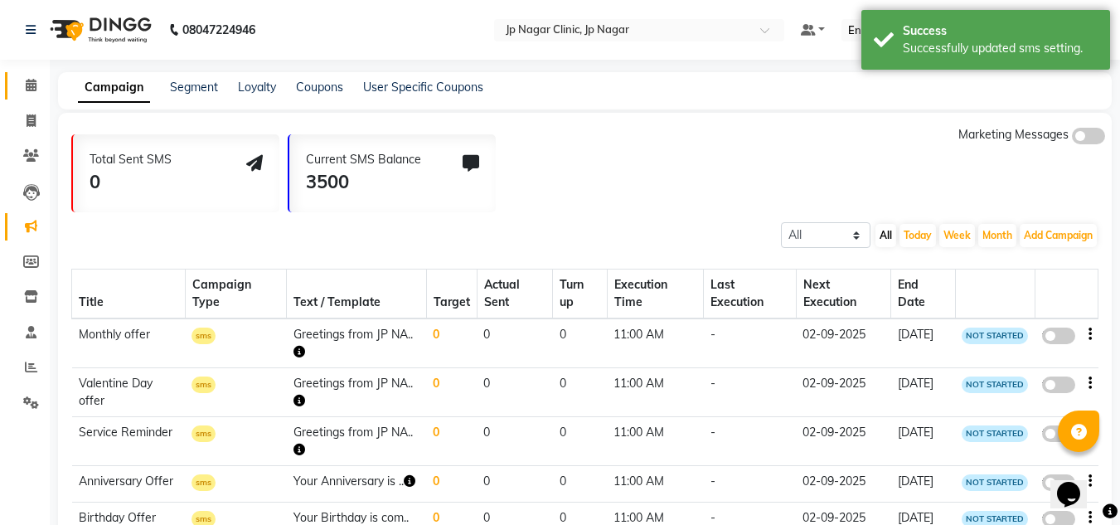
click at [35, 75] on link "Calendar" at bounding box center [25, 85] width 40 height 27
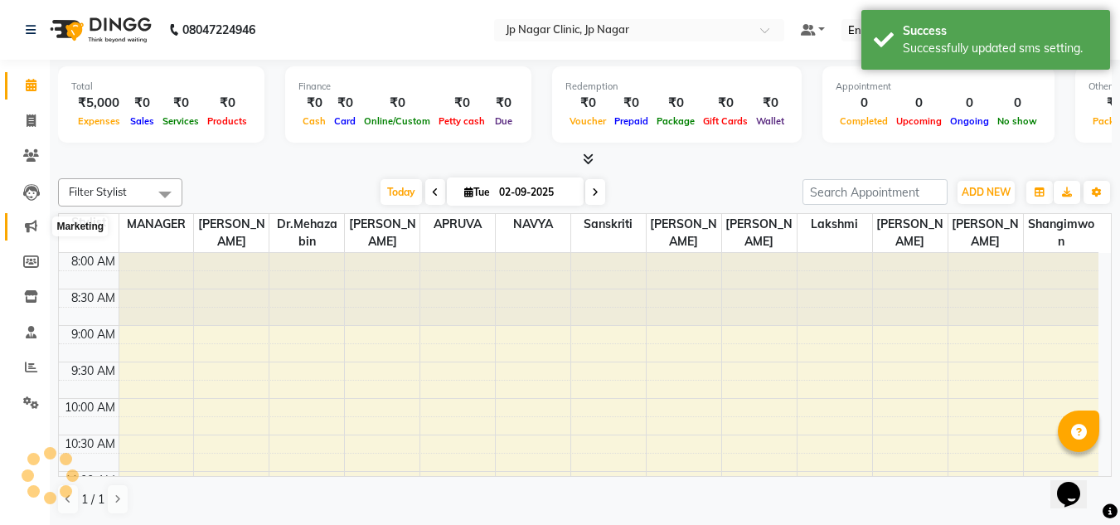
click at [36, 225] on icon at bounding box center [31, 226] width 12 height 12
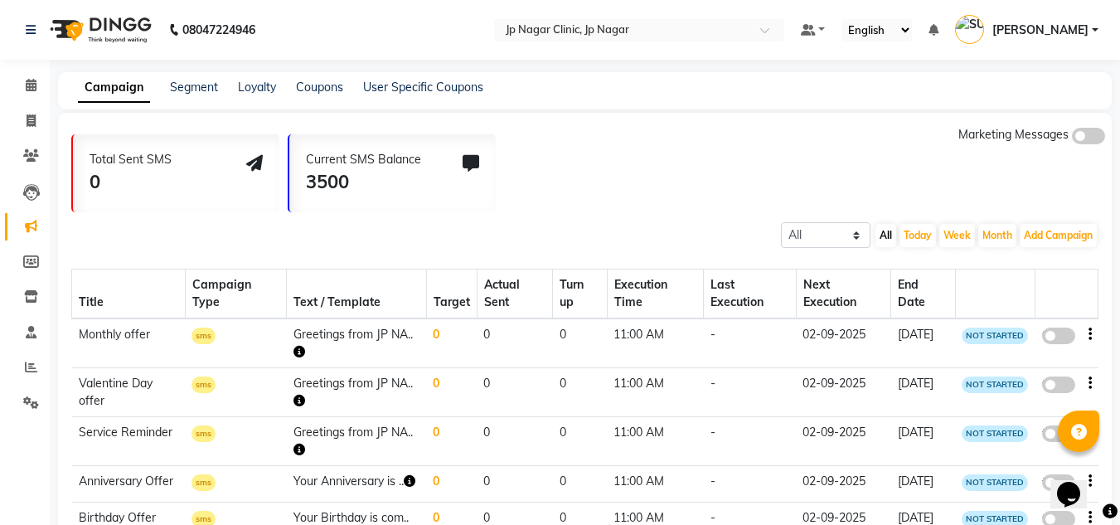
click at [1092, 141] on span at bounding box center [1088, 136] width 33 height 17
click at [1072, 138] on input "checkbox" at bounding box center [1072, 138] width 0 height 0
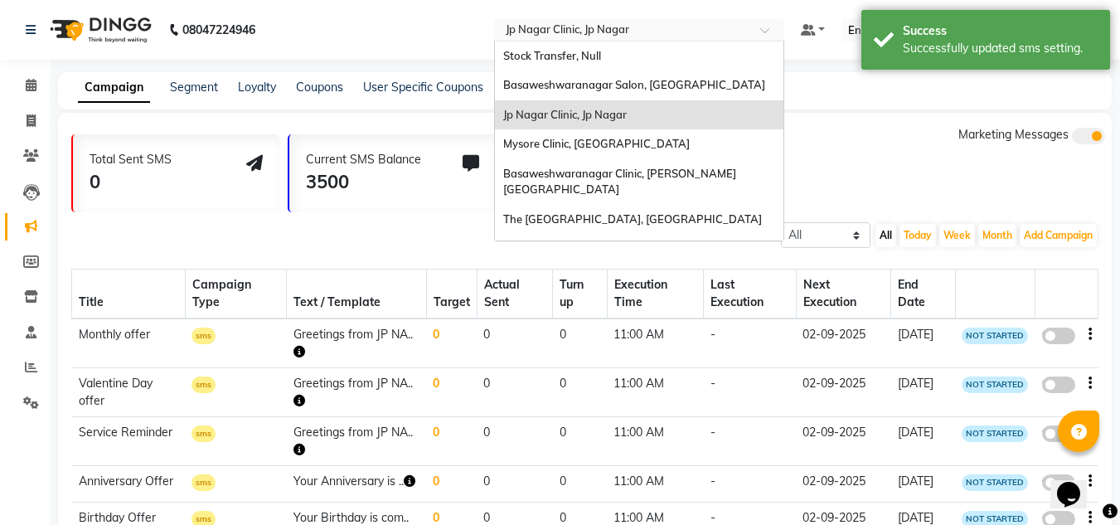
click at [743, 29] on input "text" at bounding box center [622, 31] width 240 height 17
click at [663, 212] on span "The [GEOGRAPHIC_DATA], [GEOGRAPHIC_DATA]" at bounding box center [632, 218] width 259 height 13
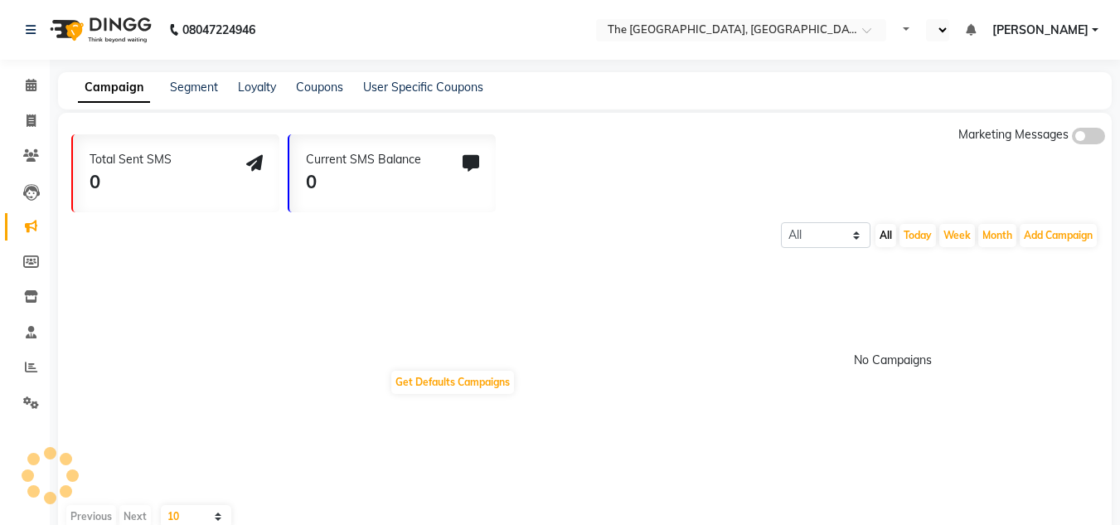
select select "en"
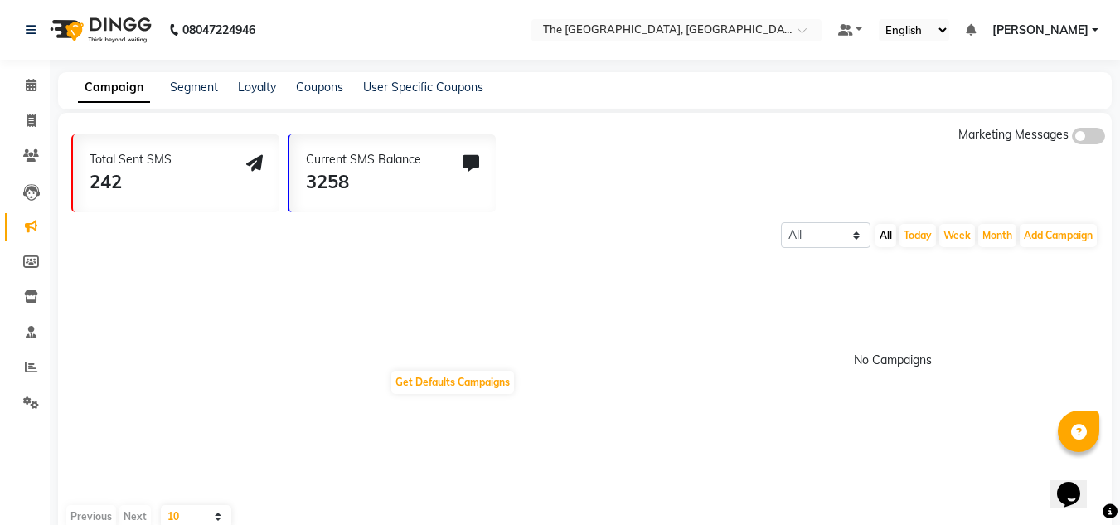
click at [1098, 142] on span at bounding box center [1088, 136] width 33 height 17
click at [1072, 138] on input "checkbox" at bounding box center [1072, 138] width 0 height 0
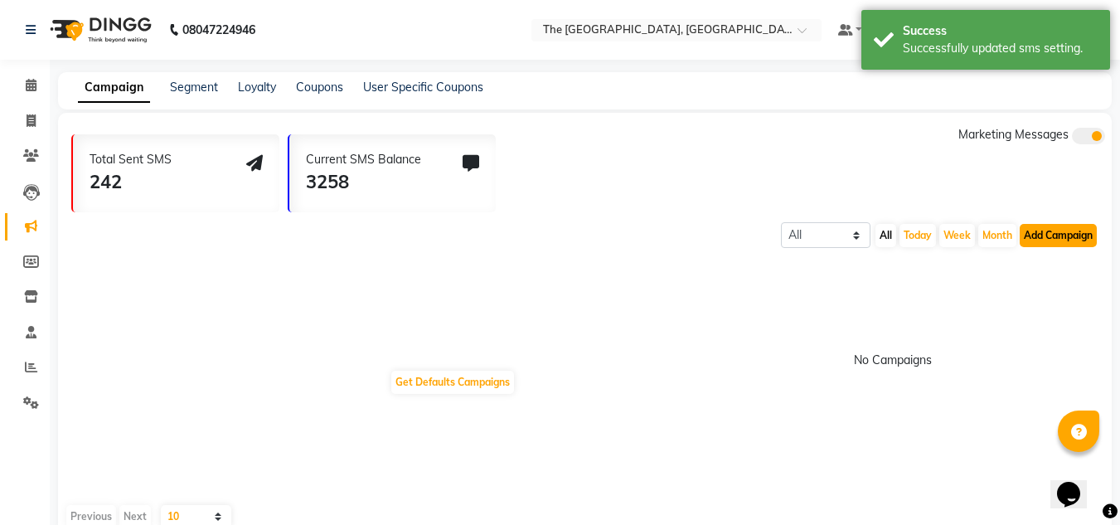
click at [1065, 234] on button "Add Campaign" at bounding box center [1058, 235] width 77 height 23
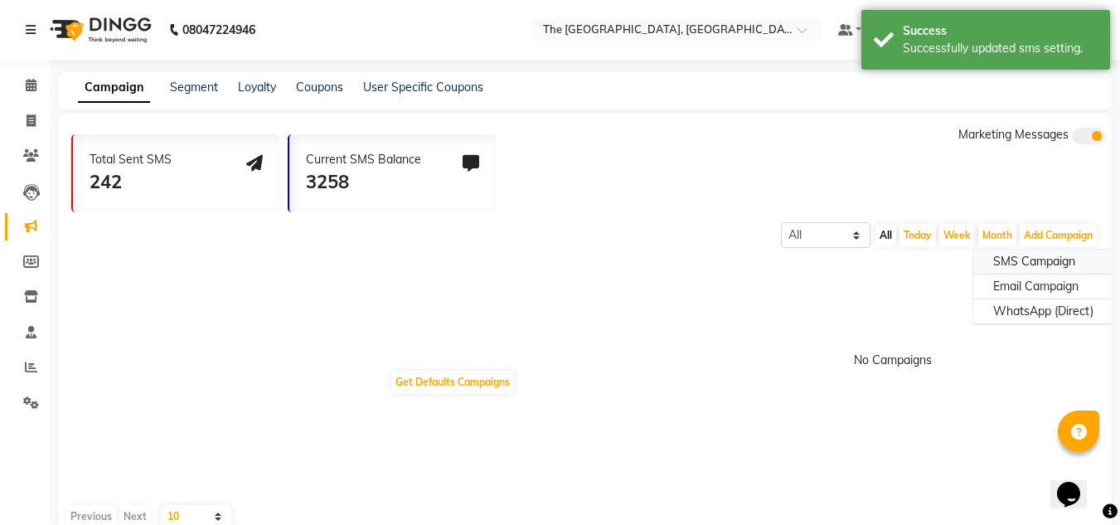
click at [1044, 259] on div "SMS Campaign" at bounding box center [1043, 262] width 140 height 25
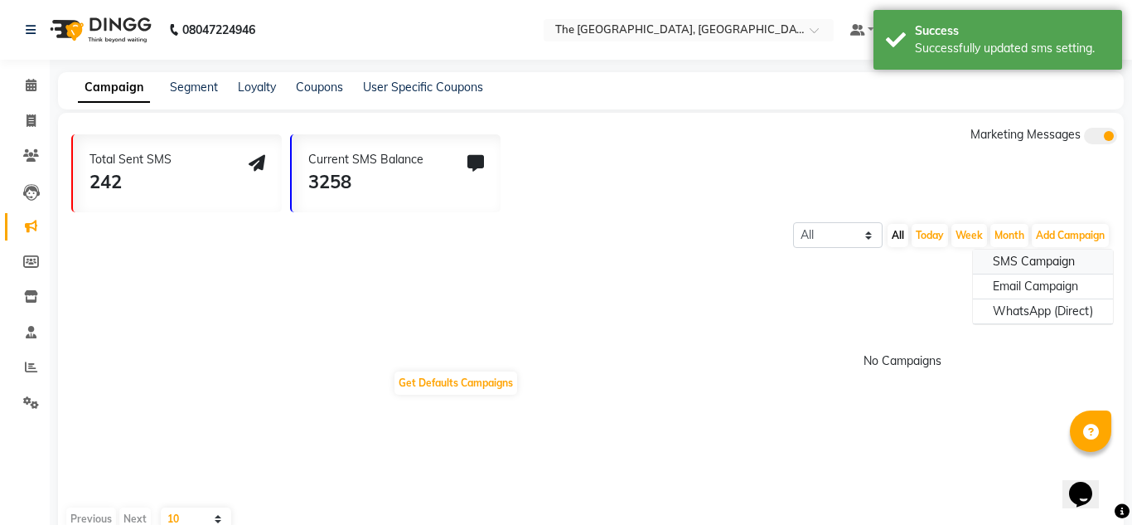
select select "2"
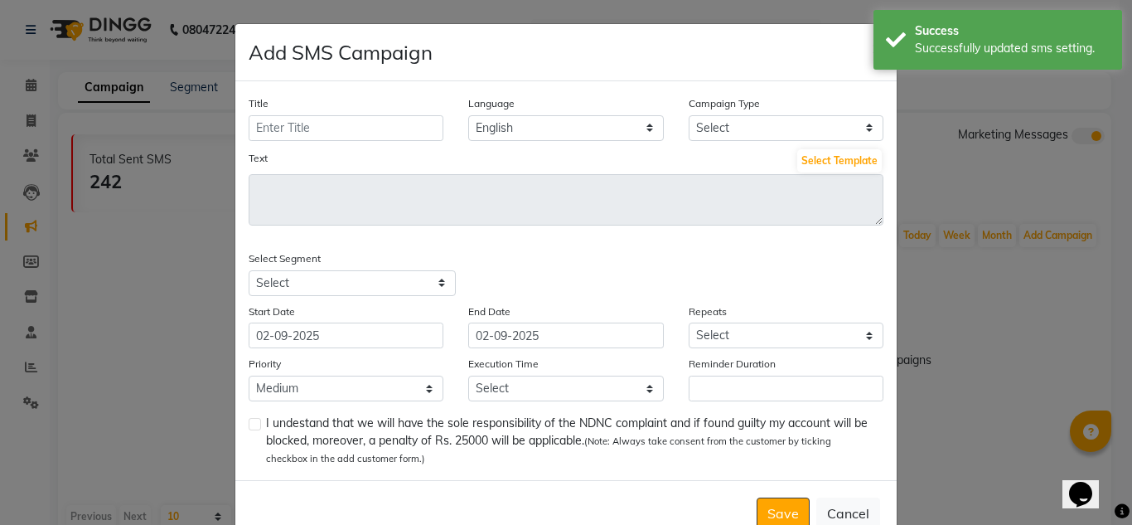
scroll to position [45, 0]
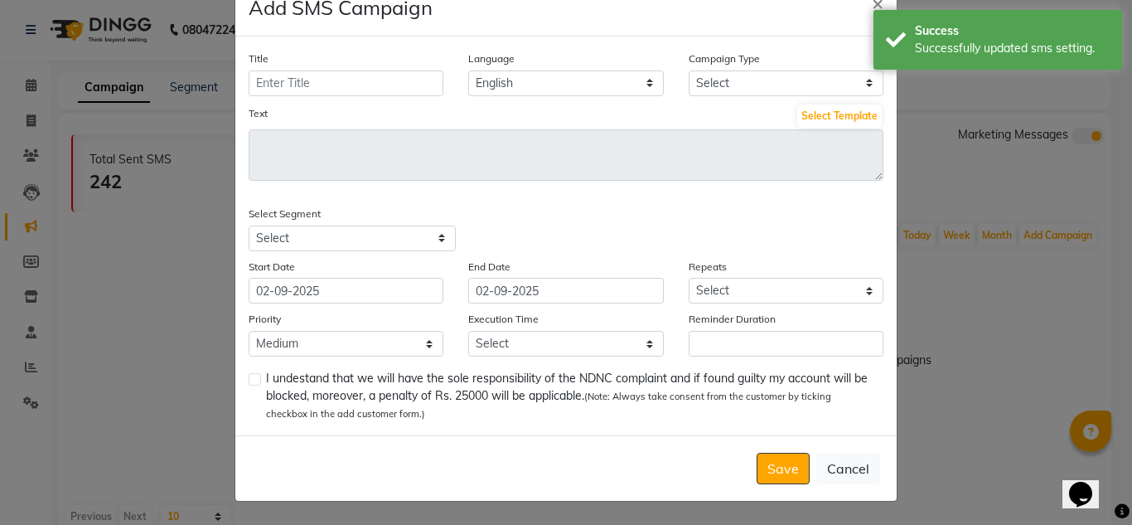
click at [250, 384] on label at bounding box center [255, 379] width 12 height 12
click at [250, 384] on input "checkbox" at bounding box center [254, 380] width 11 height 11
checkbox input "true"
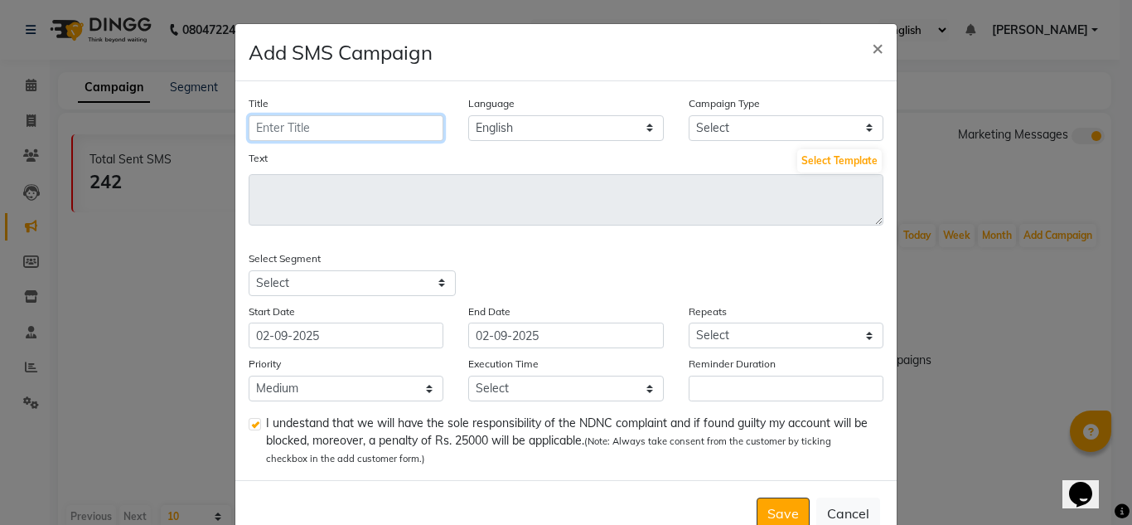
click at [415, 134] on input "Title" at bounding box center [346, 128] width 195 height 26
type input "h"
type input "H"
type input "Clinical Service"
click at [729, 134] on select "Select Birthday Anniversary Promotional Service reminder" at bounding box center [786, 128] width 195 height 26
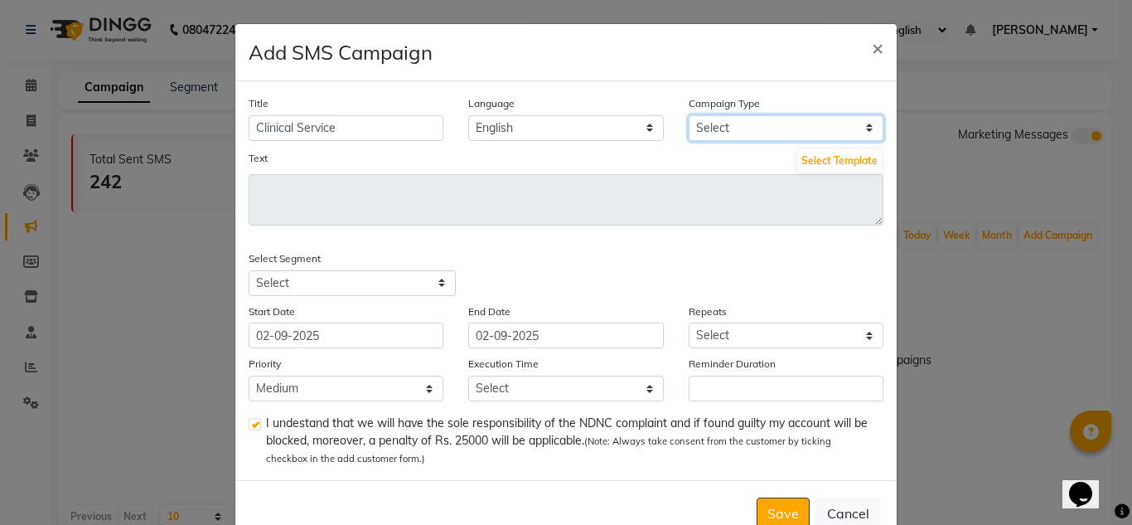
select select "3"
click at [689, 115] on select "Select Birthday Anniversary Promotional Service reminder" at bounding box center [786, 128] width 195 height 26
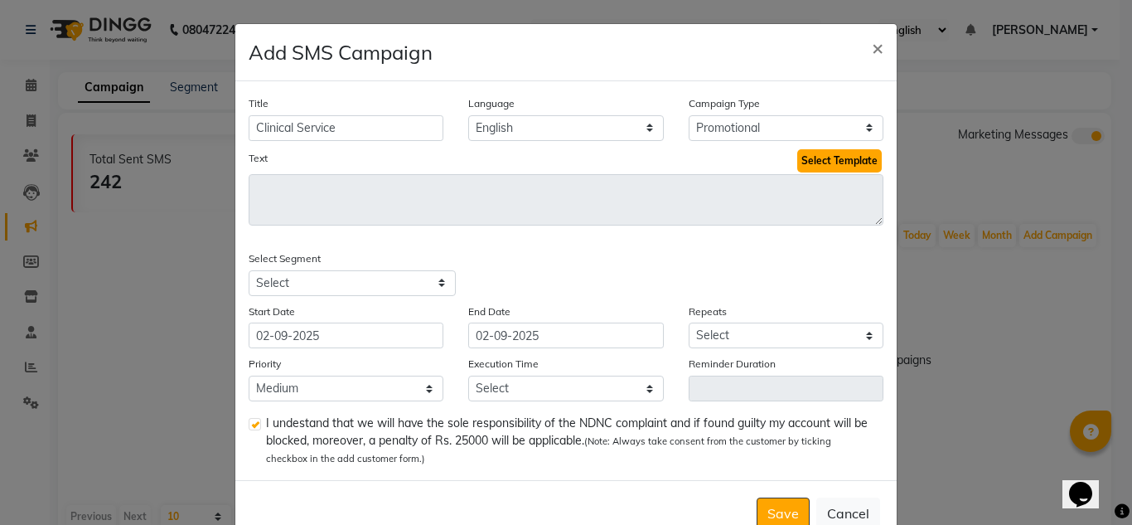
click at [812, 166] on button "Select Template" at bounding box center [839, 160] width 85 height 23
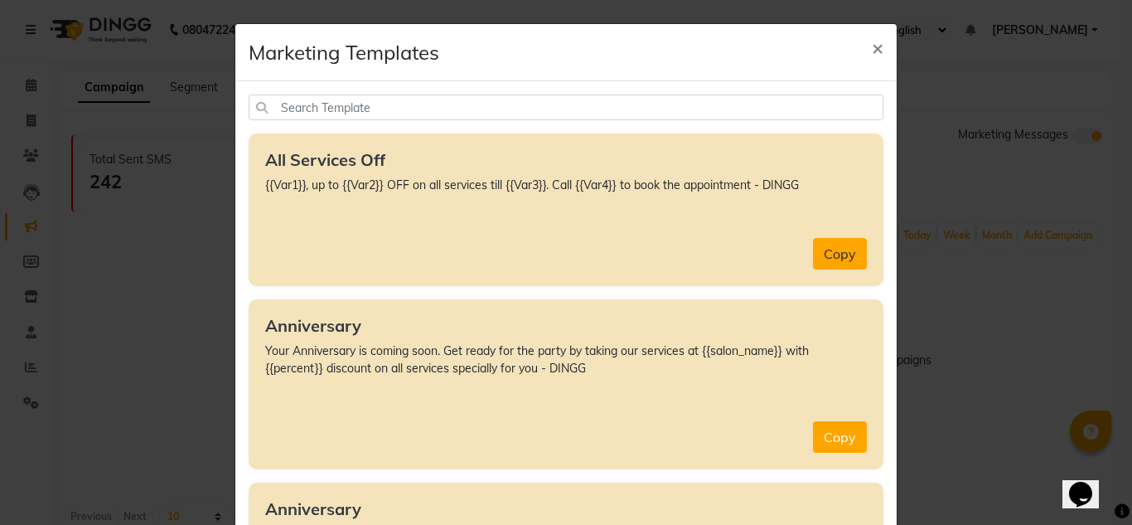
click at [844, 253] on button "Copy" at bounding box center [840, 253] width 54 height 31
type textarea "{{Var1}}, up to {{Var2}} OFF on all services till {{Var3}}. Call {{Var4}} to bo…"
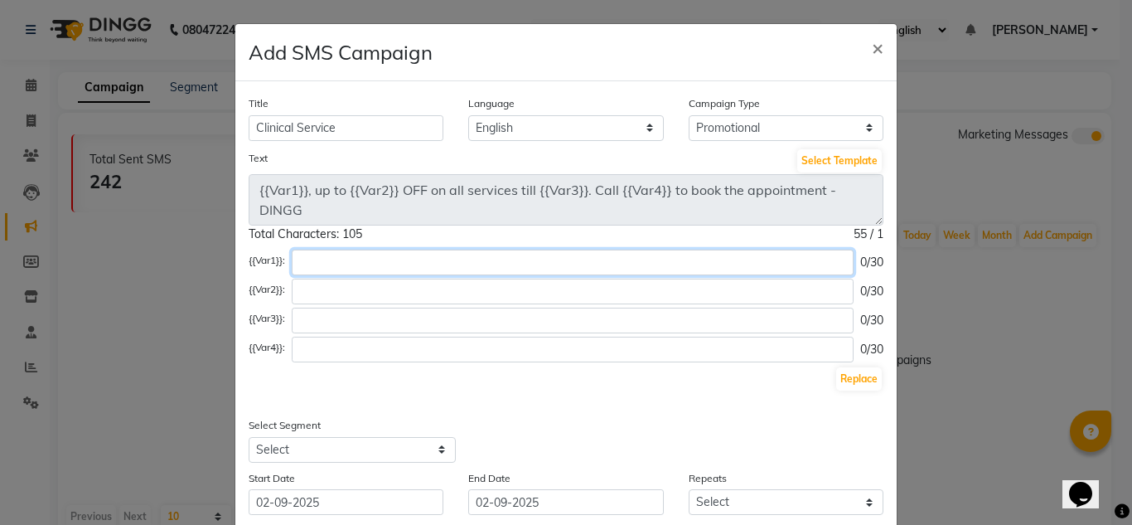
click at [401, 260] on input "text" at bounding box center [573, 263] width 562 height 26
type input "hi"
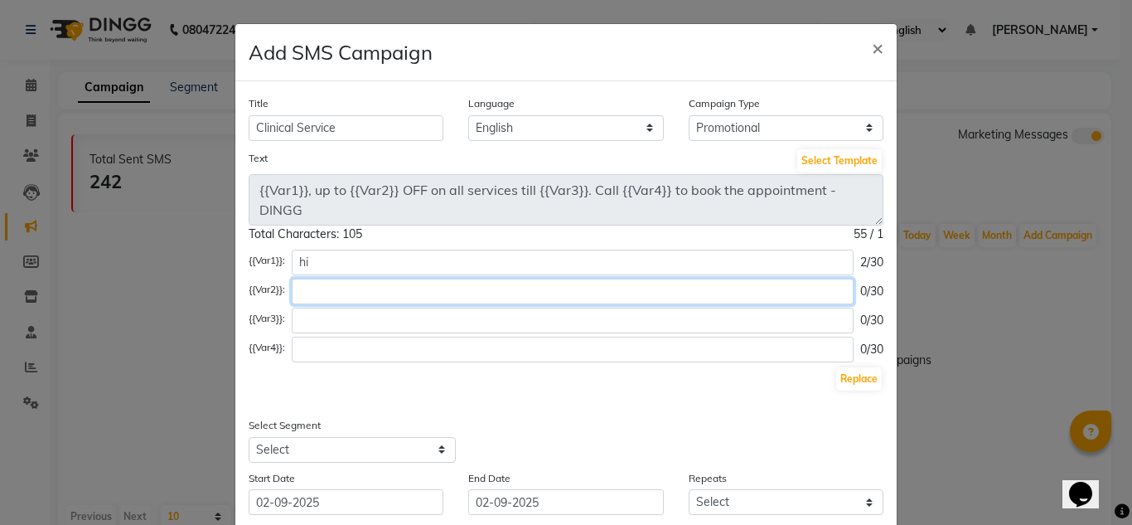
click at [394, 299] on input "text" at bounding box center [573, 292] width 562 height 26
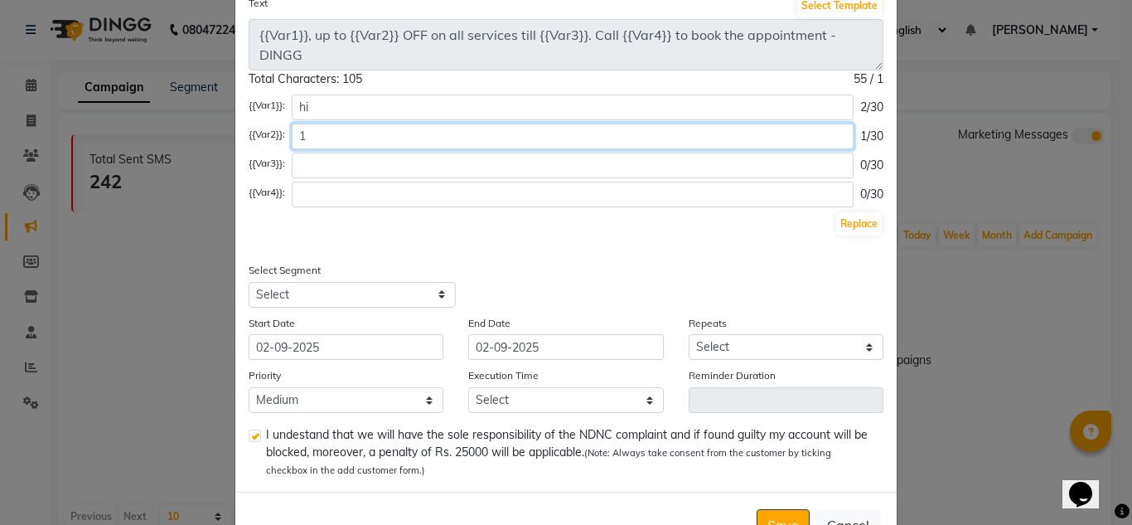
scroll to position [211, 0]
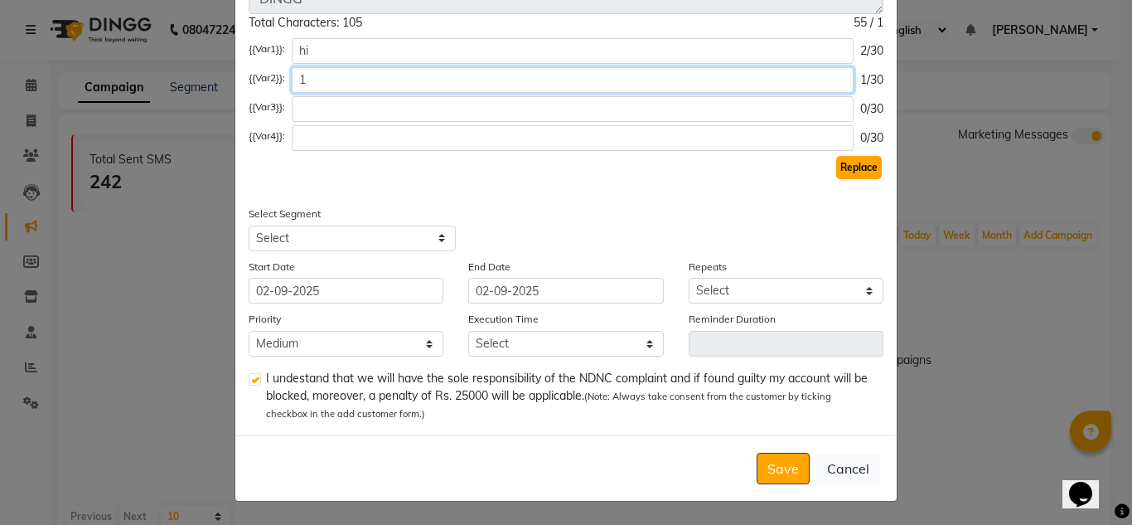
type input "1"
click at [837, 172] on button "Replace" at bounding box center [859, 167] width 46 height 23
type textarea "hi, up to 1 OFF on all services till {{Var3}}. Call {{Var4}} to book the appoin…"
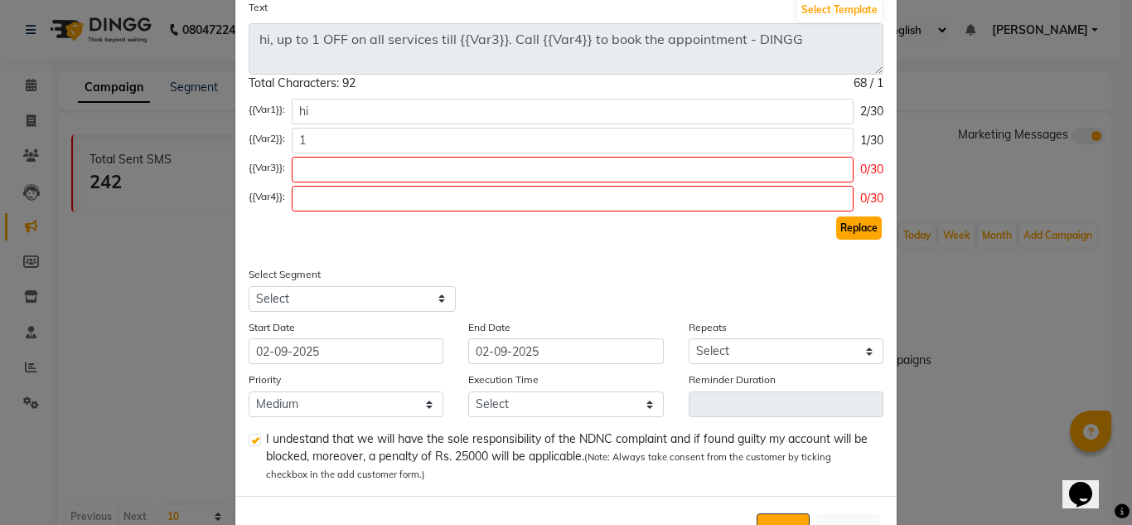
scroll to position [150, 0]
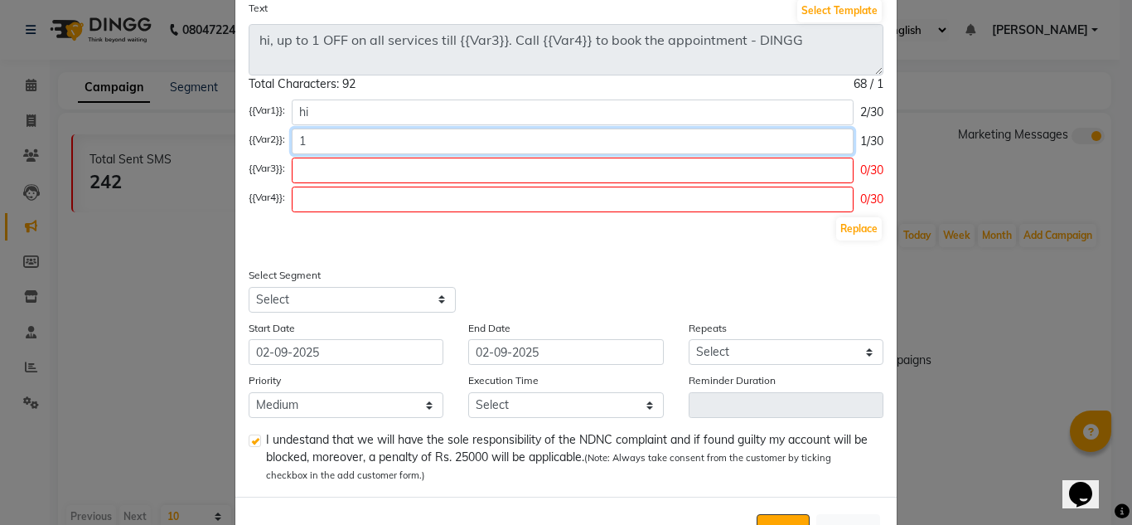
click at [455, 137] on input "1" at bounding box center [573, 141] width 562 height 26
type input "10"
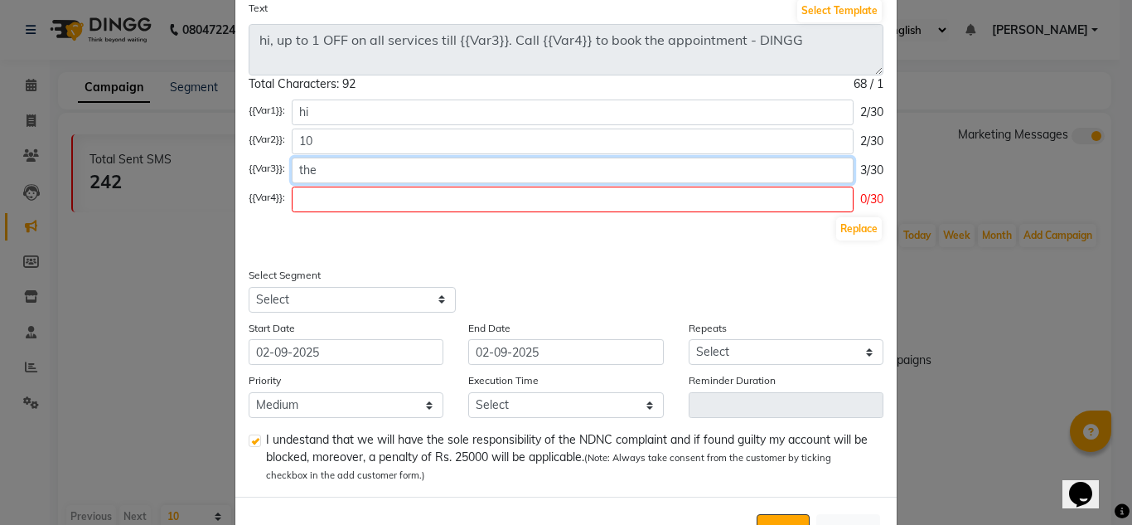
type input "the"
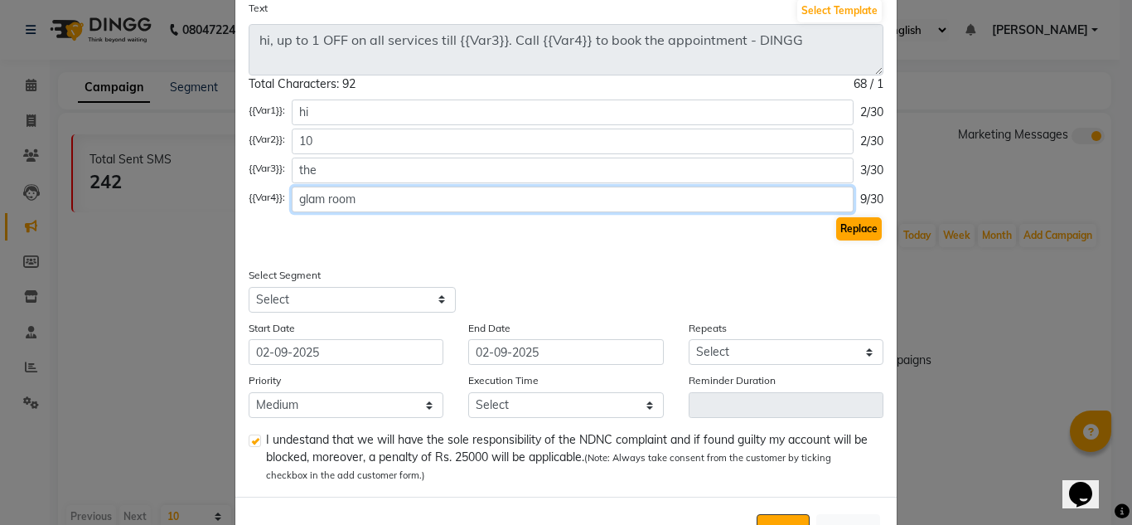
type input "glam room"
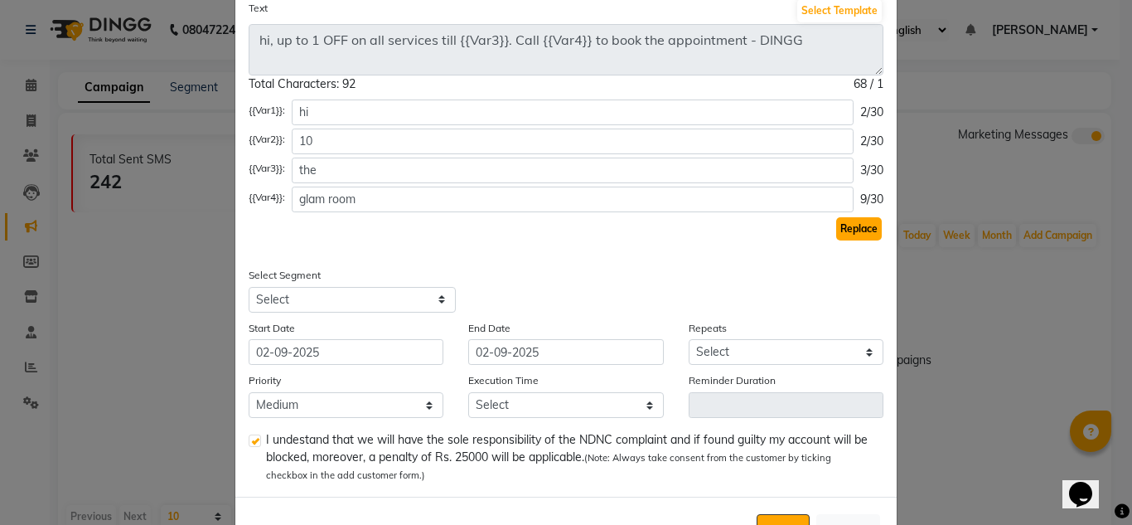
click at [860, 227] on button "Replace" at bounding box center [859, 228] width 46 height 23
type textarea "hi, up to 10 OFF on all services till the. Call glam room to book the appointme…"
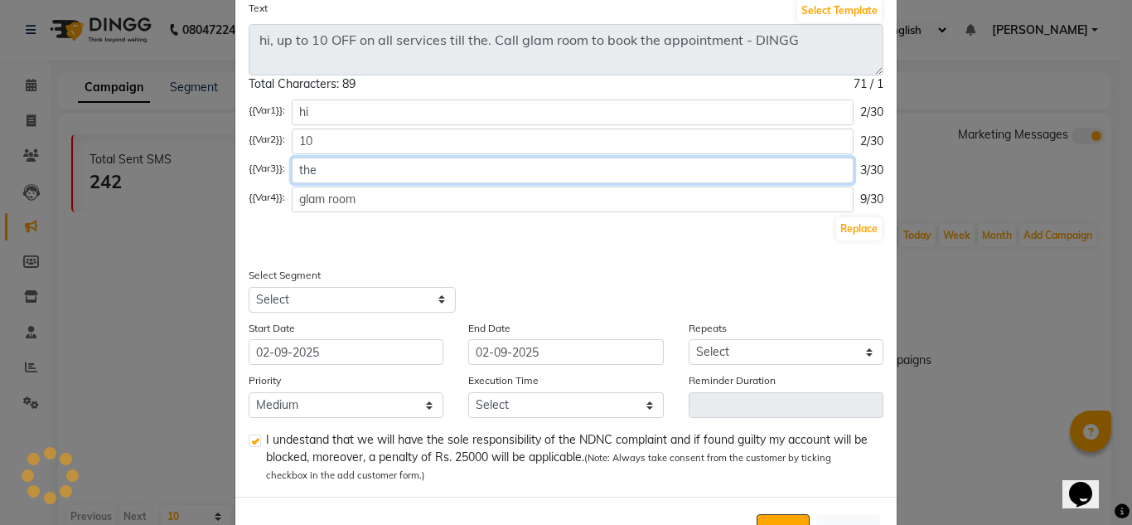
click at [377, 171] on input "the" at bounding box center [573, 170] width 562 height 26
type input "t"
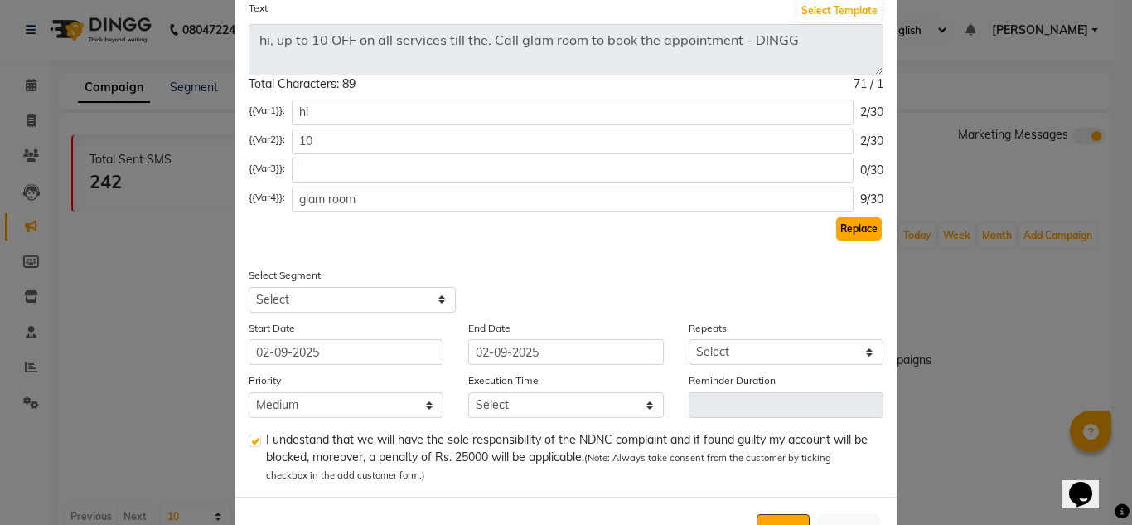
click at [855, 231] on button "Replace" at bounding box center [859, 228] width 46 height 23
type textarea "hi, up to 10 OFF on all services till {{Var3}}. Call glam room to book the appo…"
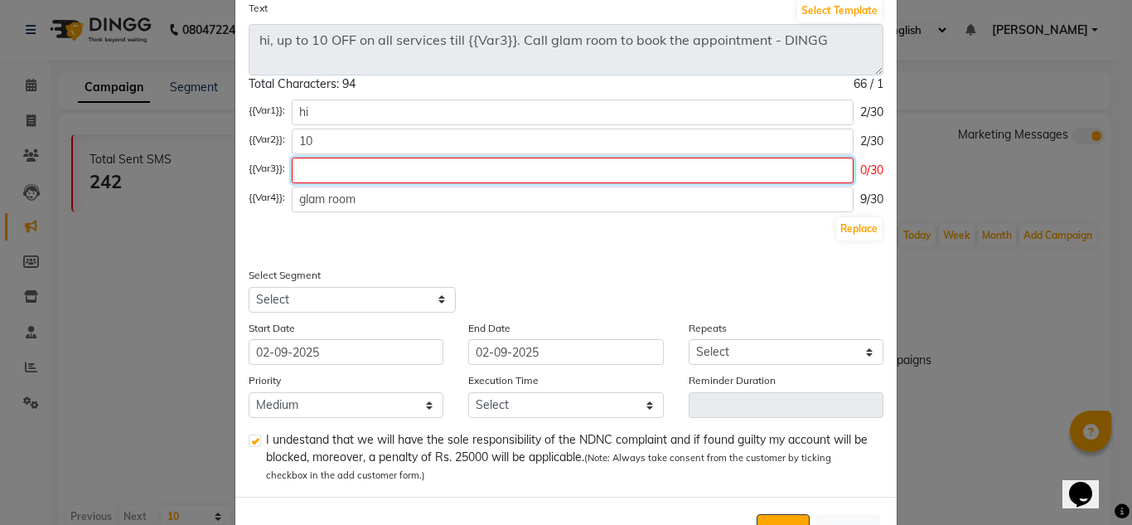
click at [549, 159] on input "text" at bounding box center [573, 170] width 562 height 26
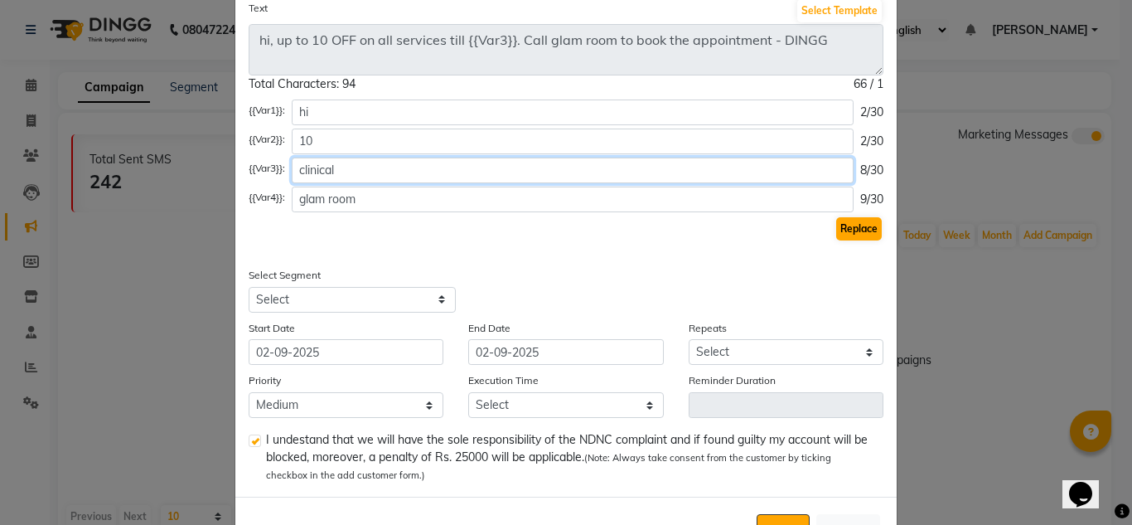
type input "clinical"
click at [852, 225] on button "Replace" at bounding box center [859, 228] width 46 height 23
type textarea "hi, up to 10 OFF on all services till clinical. Call glam room to book the appo…"
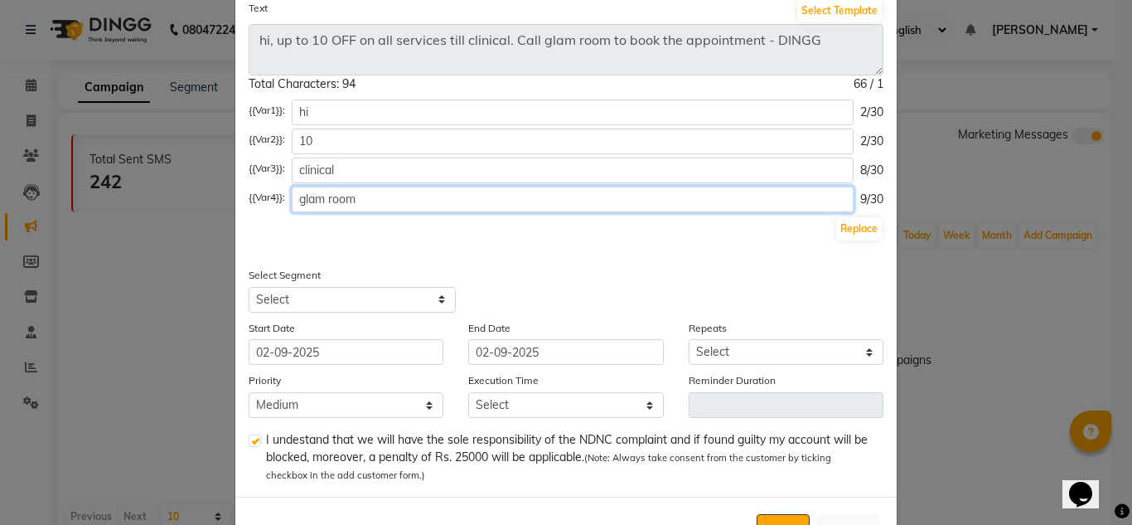
click at [424, 201] on input "glam room" at bounding box center [573, 200] width 562 height 26
type input "9999999"
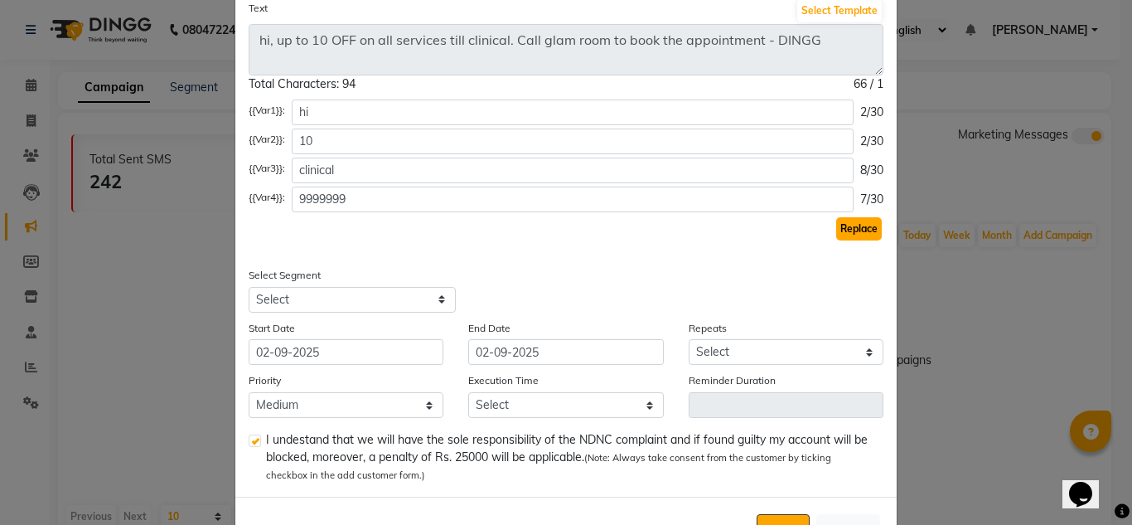
click at [858, 225] on button "Replace" at bounding box center [859, 228] width 46 height 23
type textarea "hi, up to 10 OFF on all services till clinical. Call [PHONE_NUMBER] to book the…"
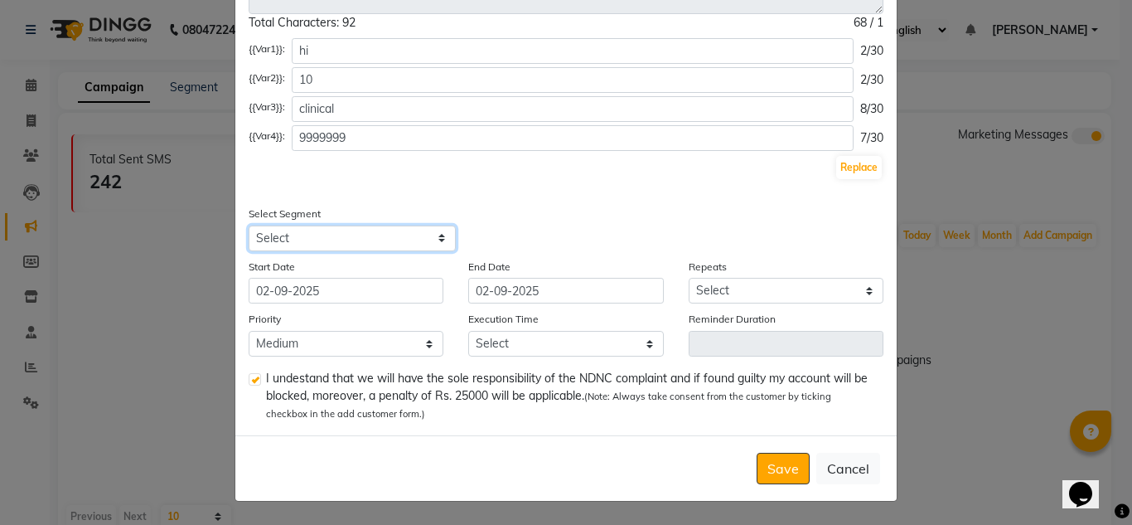
click at [387, 237] on select "Select" at bounding box center [352, 238] width 207 height 26
click at [426, 240] on select "Select" at bounding box center [352, 238] width 207 height 26
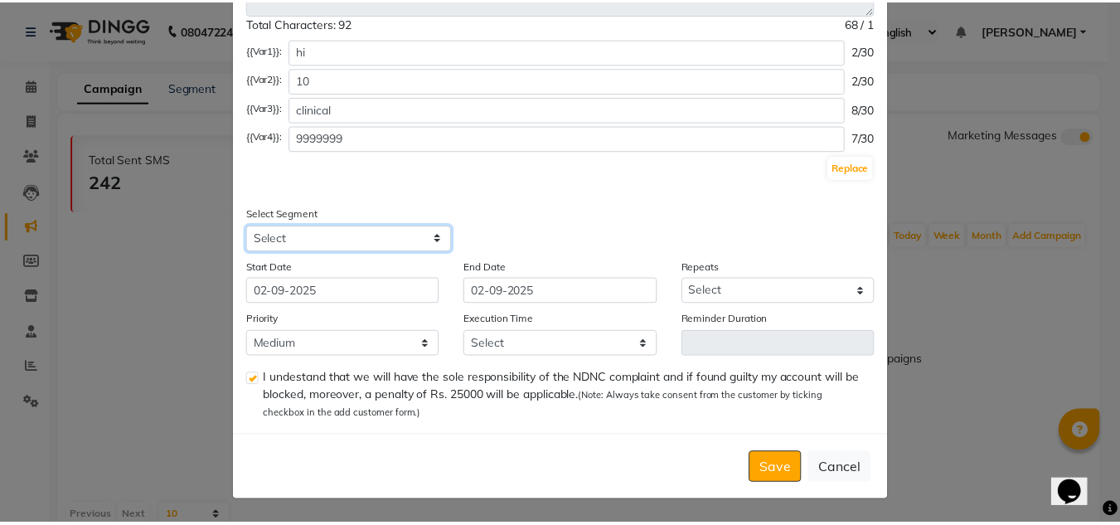
scroll to position [0, 0]
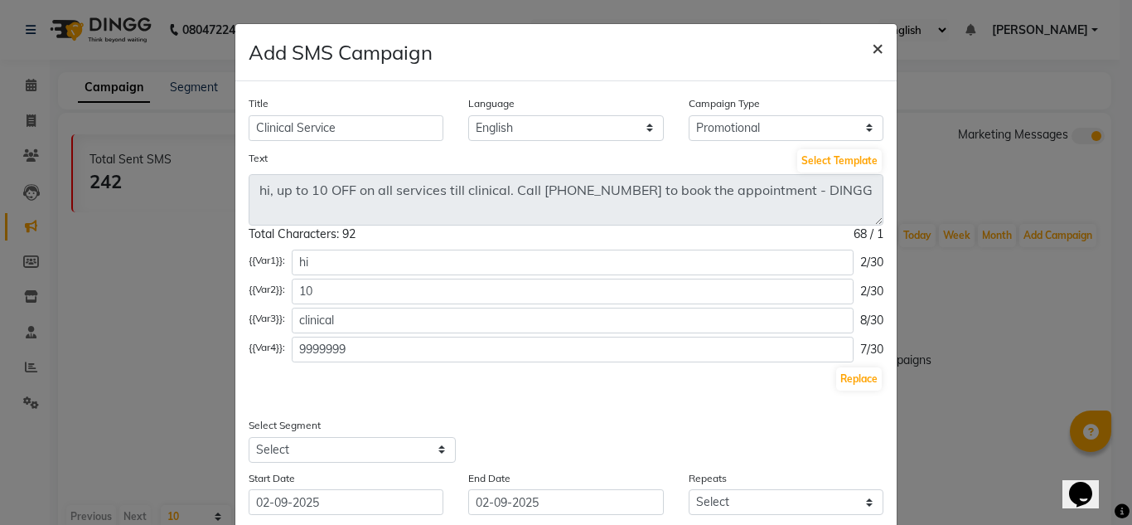
click at [874, 51] on span "×" at bounding box center [878, 47] width 12 height 25
